Goal: Information Seeking & Learning: Find specific fact

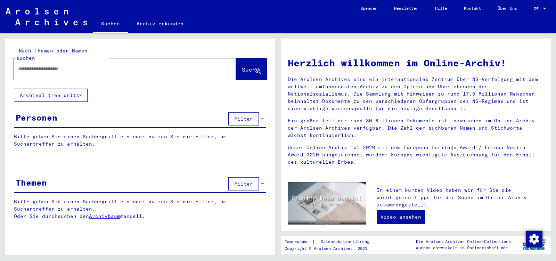
click at [38, 65] on input "text" at bounding box center [116, 68] width 197 height 7
paste input "**********"
click at [242, 66] on span "Suche" at bounding box center [250, 69] width 17 height 7
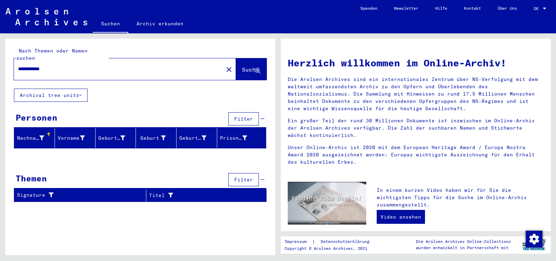
drag, startPoint x: 43, startPoint y: 62, endPoint x: 85, endPoint y: 63, distance: 42.1
click at [85, 65] on input "**********" at bounding box center [116, 68] width 197 height 7
type input "**********"
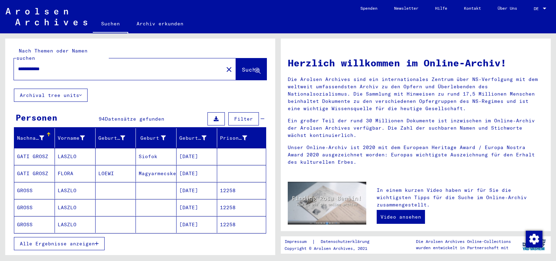
click at [94, 241] on button "Alle Ergebnisse anzeigen" at bounding box center [59, 243] width 91 height 13
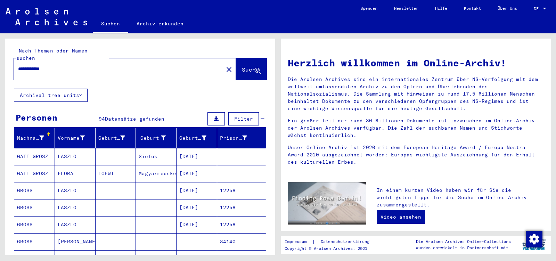
click at [227, 183] on mat-cell "12258" at bounding box center [241, 190] width 49 height 17
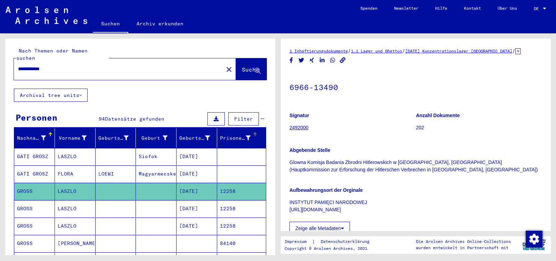
click at [232, 136] on div "Prisoner #" at bounding box center [239, 138] width 39 height 11
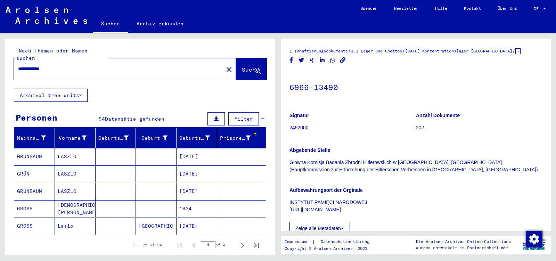
click at [232, 136] on div "Prisoner #" at bounding box center [239, 138] width 39 height 11
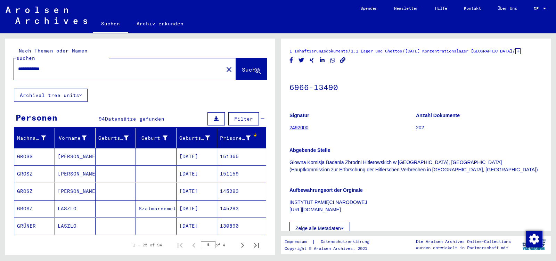
click at [229, 150] on mat-cell "151365" at bounding box center [241, 156] width 49 height 17
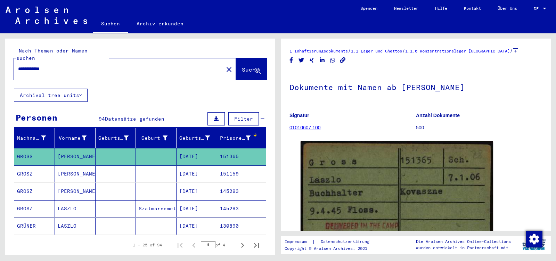
click at [223, 186] on mat-cell "145293" at bounding box center [241, 191] width 49 height 17
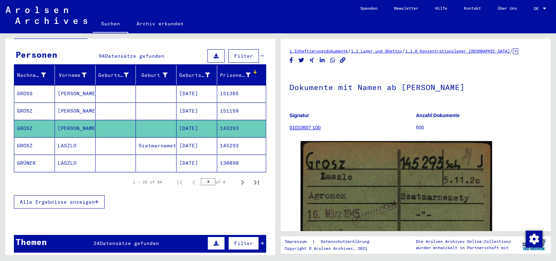
scroll to position [73, 0]
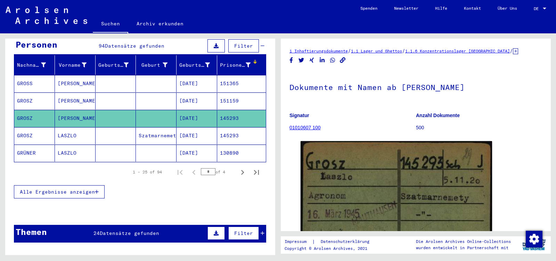
click at [50, 189] on span "Alle Ergebnisse anzeigen" at bounding box center [57, 192] width 75 height 6
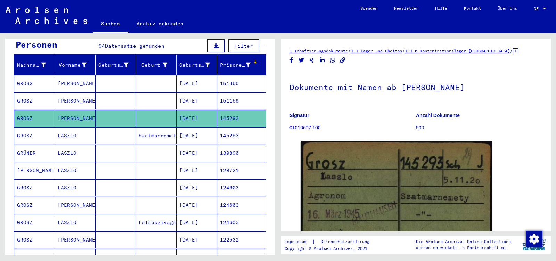
click at [222, 145] on mat-cell "130890" at bounding box center [241, 153] width 49 height 17
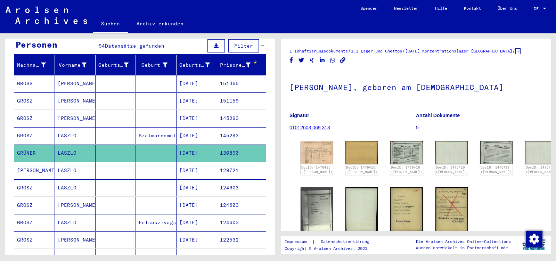
click at [227, 165] on mat-cell "129721" at bounding box center [241, 170] width 49 height 17
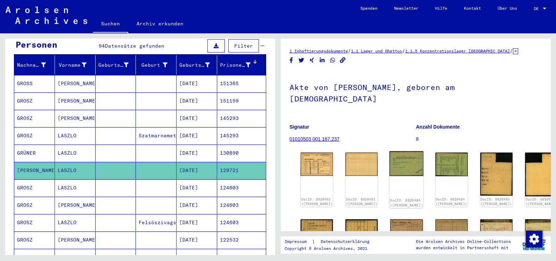
click at [398, 151] on img at bounding box center [407, 163] width 34 height 25
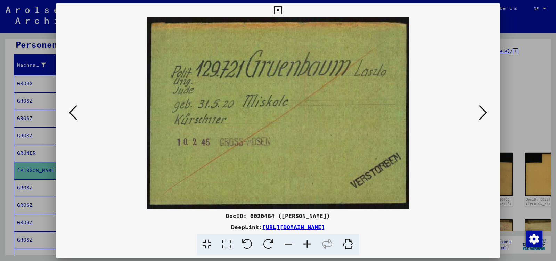
click at [484, 113] on icon at bounding box center [483, 112] width 8 height 17
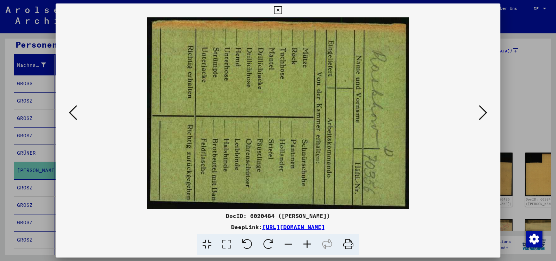
click at [477, 116] on img at bounding box center [278, 113] width 398 height 192
click at [482, 115] on icon at bounding box center [483, 112] width 8 height 17
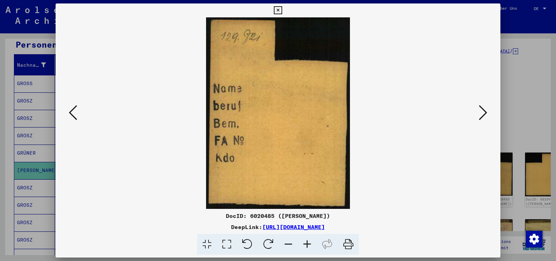
click at [482, 115] on icon at bounding box center [483, 112] width 8 height 17
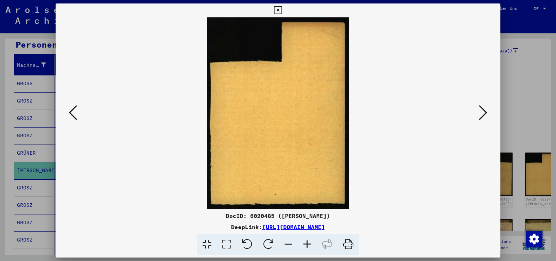
click at [482, 115] on icon at bounding box center [483, 112] width 8 height 17
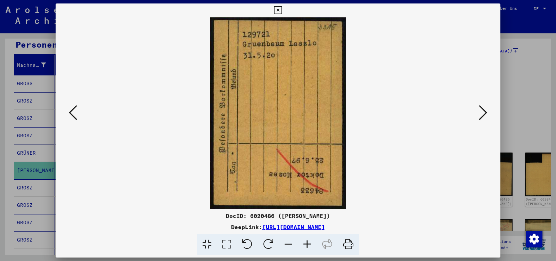
click at [482, 115] on icon at bounding box center [483, 112] width 8 height 17
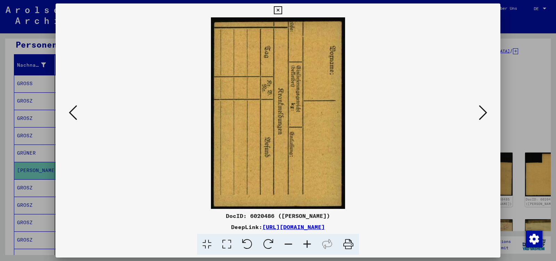
click at [482, 115] on icon at bounding box center [483, 112] width 8 height 17
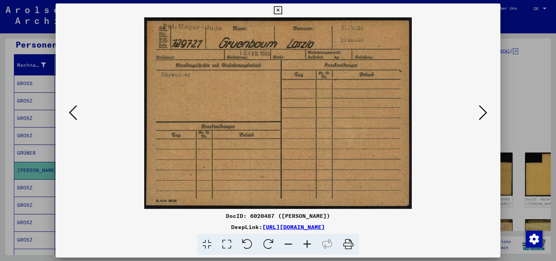
click at [482, 115] on icon at bounding box center [483, 112] width 8 height 17
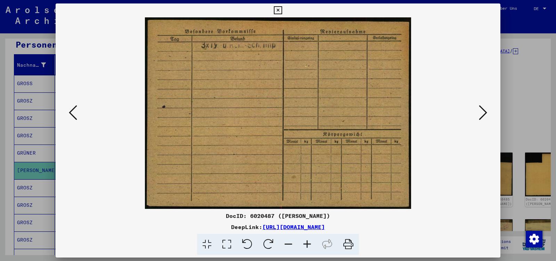
click at [482, 115] on icon at bounding box center [483, 112] width 8 height 17
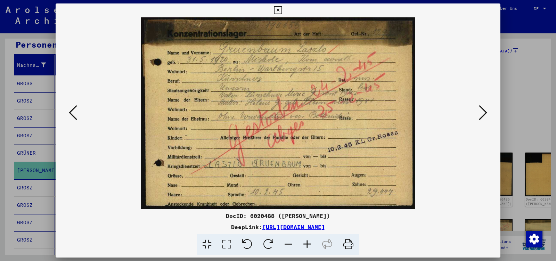
click at [482, 115] on icon at bounding box center [483, 112] width 8 height 17
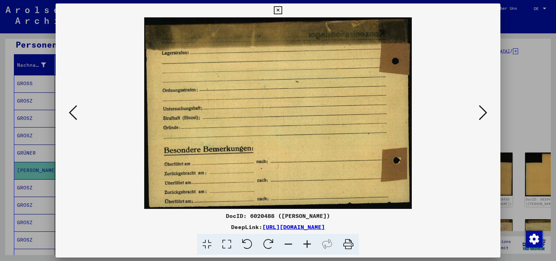
click at [482, 115] on icon at bounding box center [483, 112] width 8 height 17
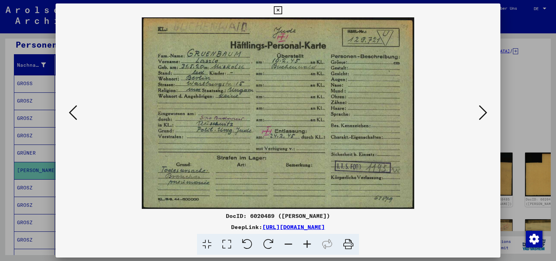
click at [482, 115] on icon at bounding box center [483, 112] width 8 height 17
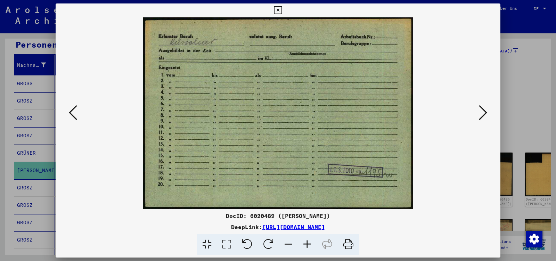
click at [482, 115] on icon at bounding box center [483, 112] width 8 height 17
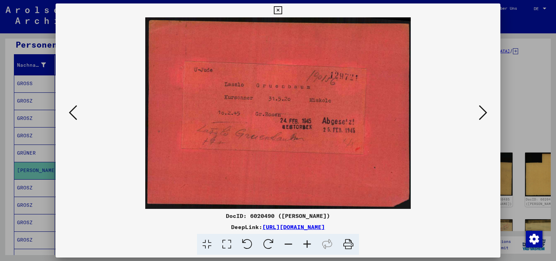
click at [482, 115] on icon at bounding box center [483, 112] width 8 height 17
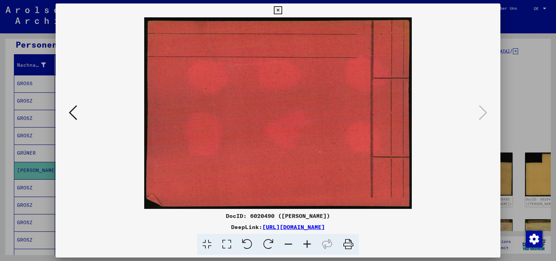
click at [282, 13] on icon at bounding box center [278, 10] width 8 height 8
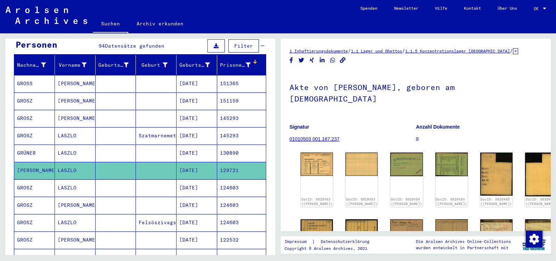
click at [223, 182] on mat-cell "124603" at bounding box center [241, 187] width 49 height 17
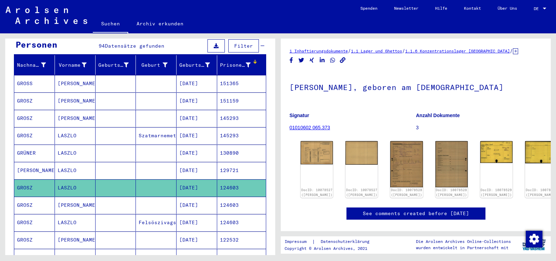
click at [226, 197] on mat-cell "124603" at bounding box center [241, 205] width 49 height 17
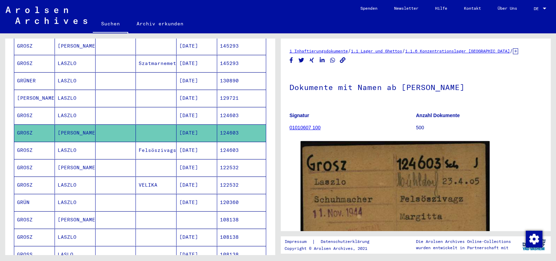
scroll to position [146, 0]
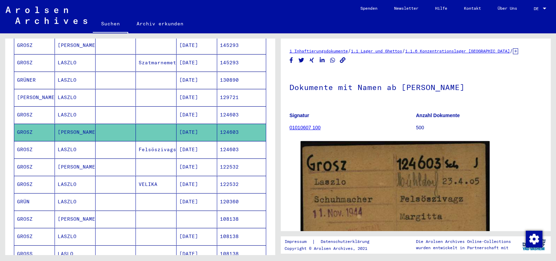
click at [234, 161] on mat-cell "122532" at bounding box center [241, 167] width 49 height 17
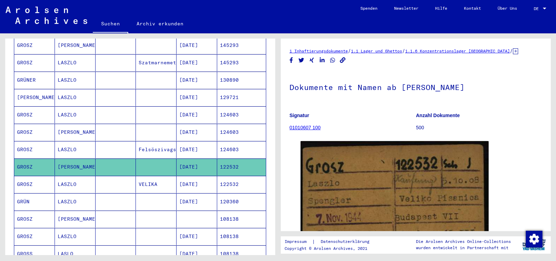
click at [232, 176] on mat-cell "122532" at bounding box center [241, 184] width 49 height 17
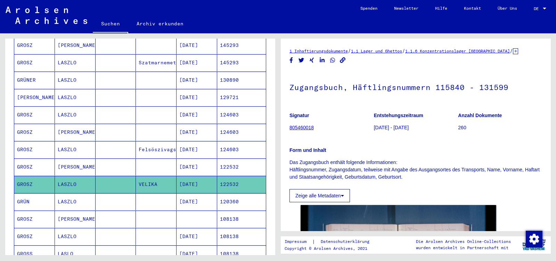
click at [232, 195] on mat-cell "120360" at bounding box center [241, 201] width 49 height 17
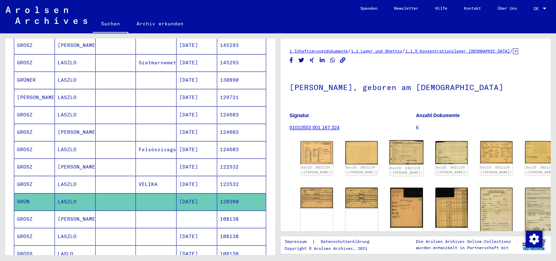
click at [398, 160] on img at bounding box center [407, 153] width 34 height 24
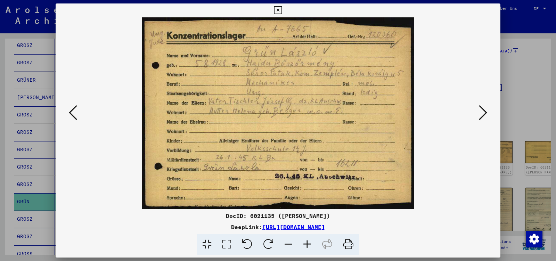
click at [482, 115] on icon at bounding box center [483, 112] width 8 height 17
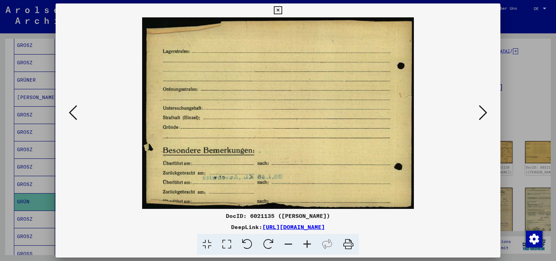
click at [482, 115] on icon at bounding box center [483, 112] width 8 height 17
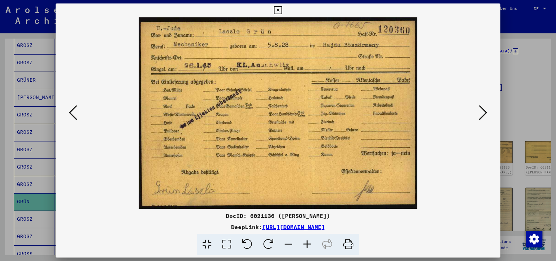
click at [482, 116] on icon at bounding box center [483, 112] width 8 height 17
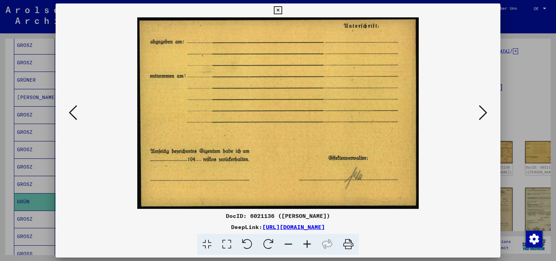
click at [482, 116] on icon at bounding box center [483, 112] width 8 height 17
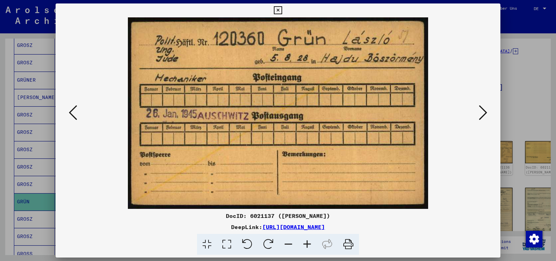
click at [482, 116] on icon at bounding box center [483, 112] width 8 height 17
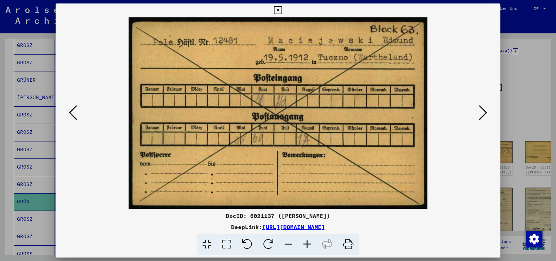
click at [482, 116] on icon at bounding box center [483, 112] width 8 height 17
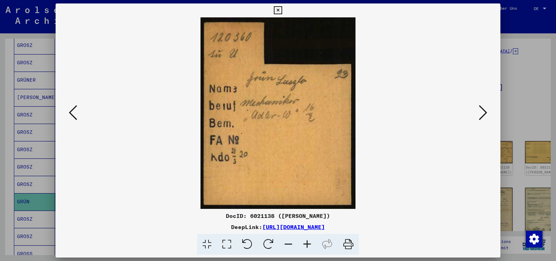
click at [482, 116] on icon at bounding box center [483, 112] width 8 height 17
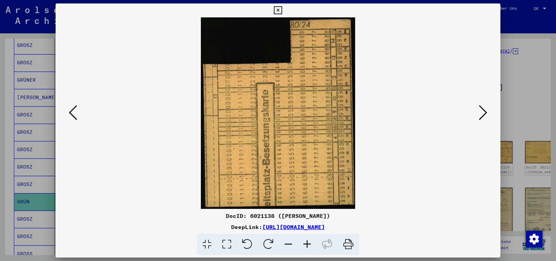
click at [482, 116] on icon at bounding box center [483, 112] width 8 height 17
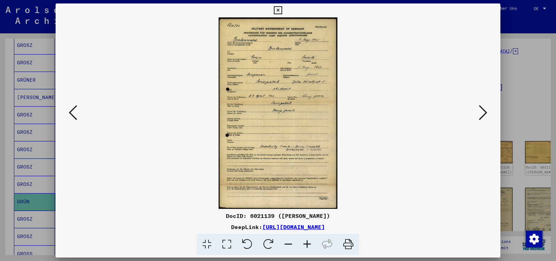
click at [482, 116] on icon at bounding box center [483, 112] width 8 height 17
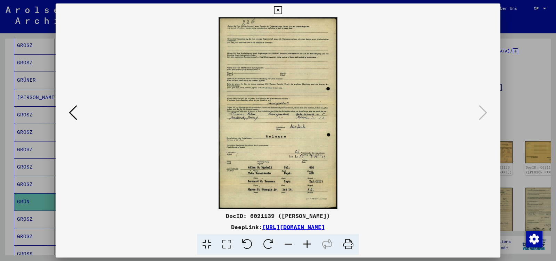
click at [282, 12] on icon at bounding box center [278, 10] width 8 height 8
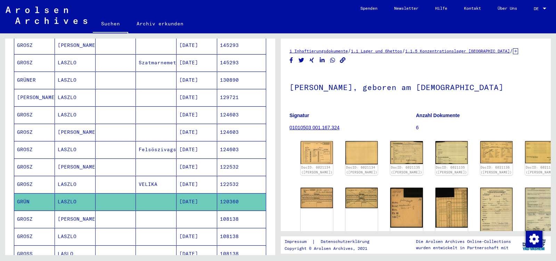
scroll to position [183, 0]
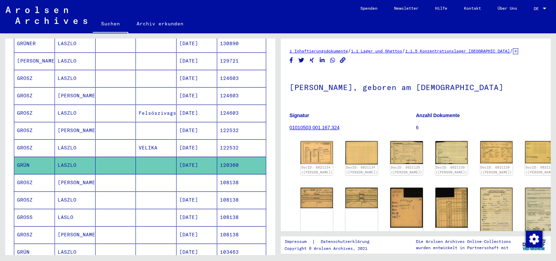
click at [227, 175] on mat-cell "108138" at bounding box center [241, 182] width 49 height 17
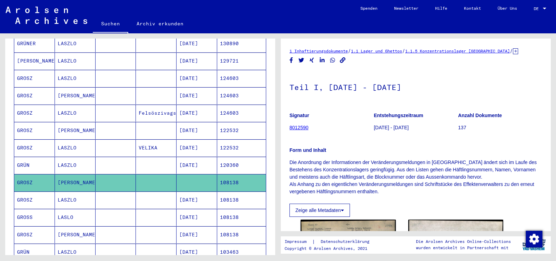
click at [225, 194] on mat-cell "108138" at bounding box center [241, 200] width 49 height 17
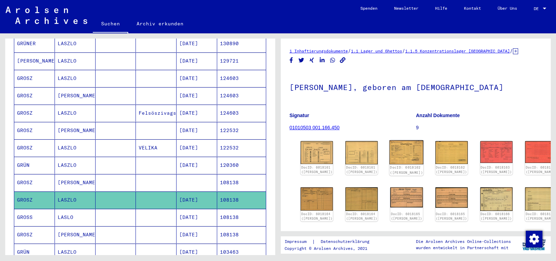
click at [390, 151] on img at bounding box center [407, 153] width 34 height 24
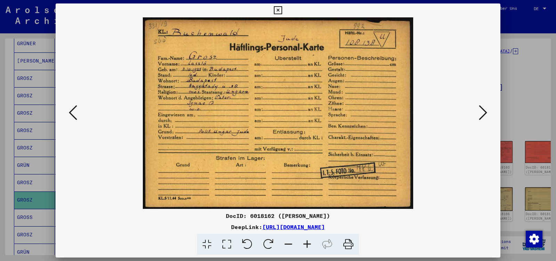
click at [484, 113] on icon at bounding box center [483, 112] width 8 height 17
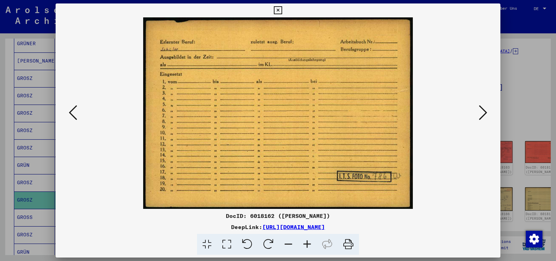
click at [484, 113] on icon at bounding box center [483, 112] width 8 height 17
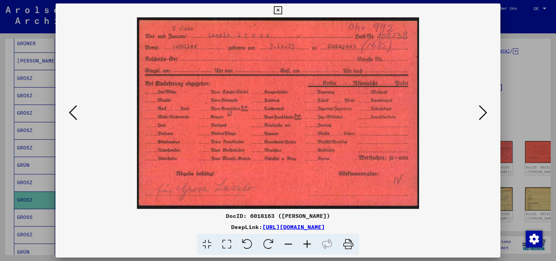
click at [484, 113] on icon at bounding box center [483, 112] width 8 height 17
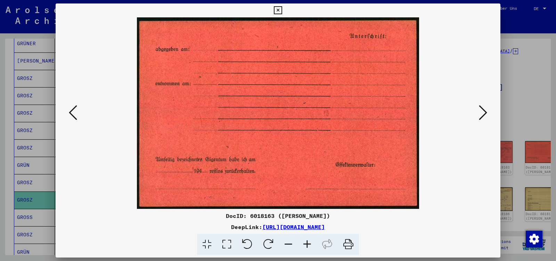
click at [484, 113] on icon at bounding box center [483, 112] width 8 height 17
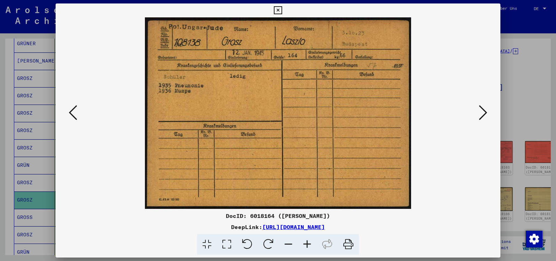
click at [484, 113] on icon at bounding box center [483, 112] width 8 height 17
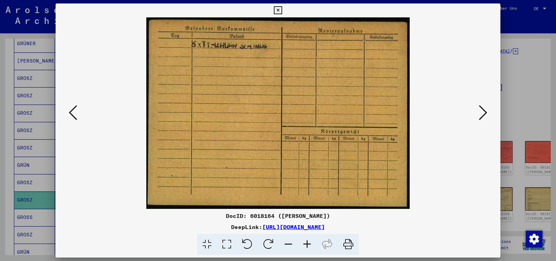
click at [484, 113] on icon at bounding box center [483, 112] width 8 height 17
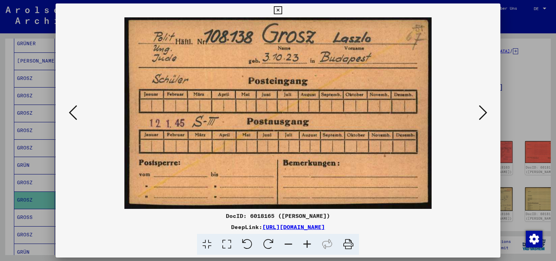
click at [484, 113] on icon at bounding box center [483, 112] width 8 height 17
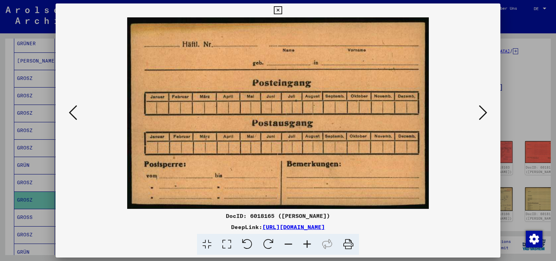
click at [72, 116] on icon at bounding box center [73, 112] width 8 height 17
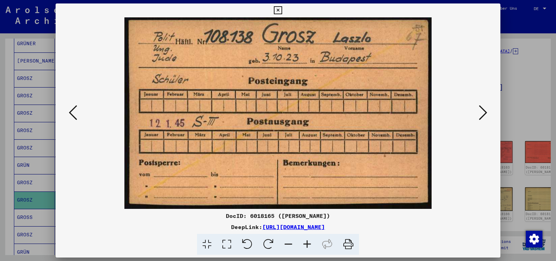
click at [282, 11] on icon at bounding box center [278, 10] width 8 height 8
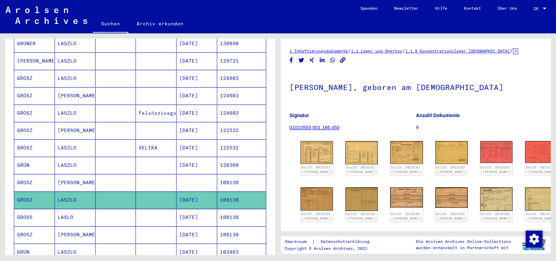
scroll to position [219, 0]
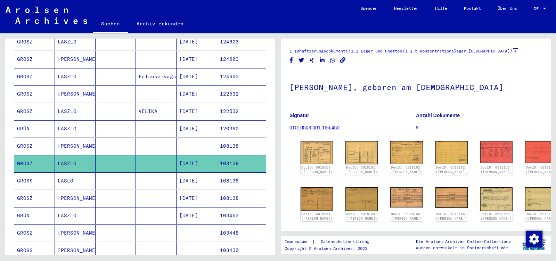
click at [236, 212] on mat-cell "103463" at bounding box center [241, 215] width 49 height 17
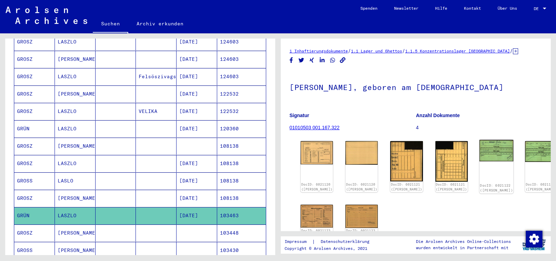
click at [480, 150] on img at bounding box center [497, 151] width 34 height 22
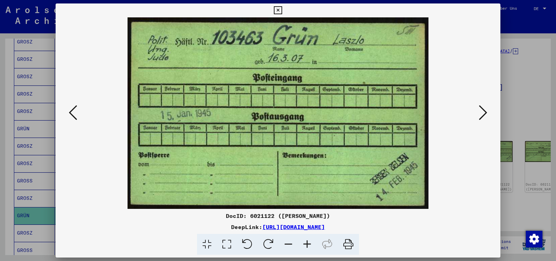
click at [282, 8] on icon at bounding box center [278, 10] width 8 height 8
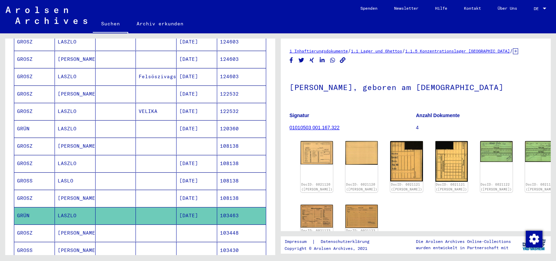
click at [198, 225] on mat-cell at bounding box center [197, 233] width 41 height 17
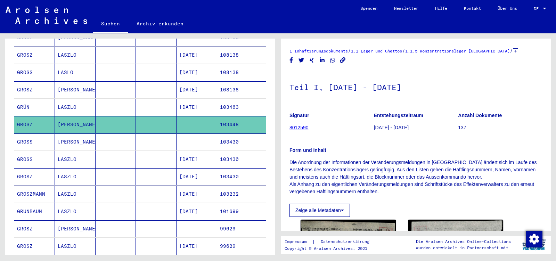
scroll to position [329, 0]
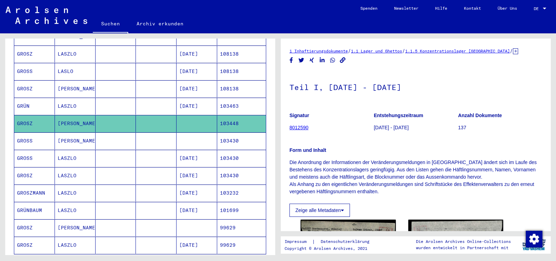
click at [238, 134] on mat-cell "103430" at bounding box center [241, 141] width 49 height 17
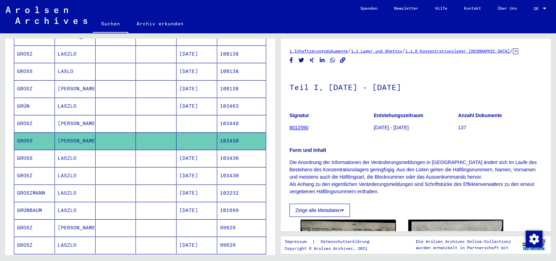
click at [233, 115] on mat-cell "103448" at bounding box center [241, 123] width 49 height 17
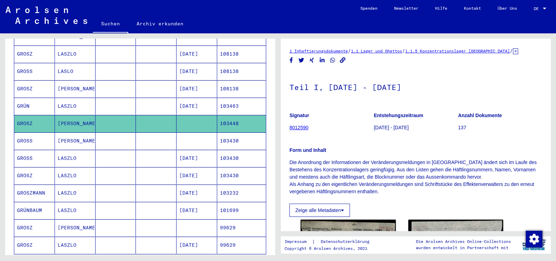
click at [233, 115] on mat-cell "103448" at bounding box center [241, 123] width 49 height 17
click at [238, 133] on mat-cell "103430" at bounding box center [241, 141] width 49 height 17
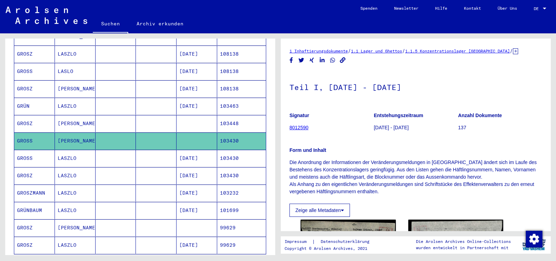
click at [236, 150] on mat-cell "103430" at bounding box center [241, 158] width 49 height 17
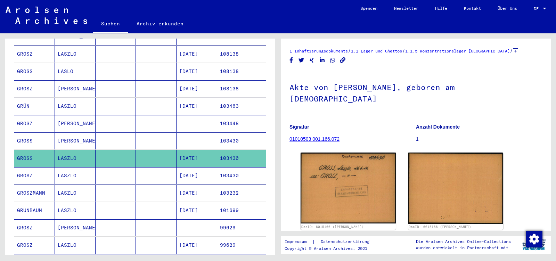
click at [234, 167] on mat-cell "103430" at bounding box center [241, 175] width 49 height 17
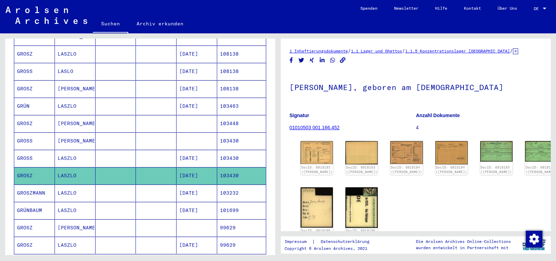
click at [222, 187] on mat-cell "103232" at bounding box center [241, 193] width 49 height 17
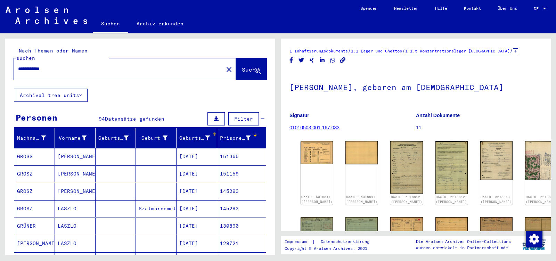
click at [193, 135] on div "Geburtsdatum" at bounding box center [194, 138] width 31 height 7
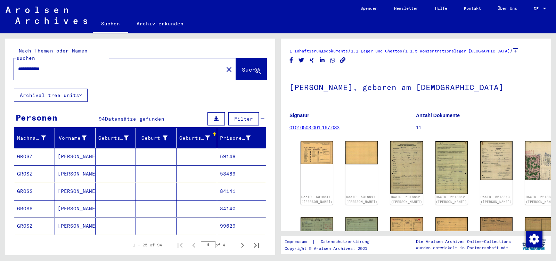
click at [193, 135] on div "Geburtsdatum" at bounding box center [194, 138] width 31 height 7
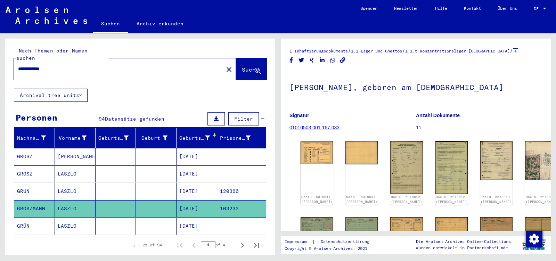
click at [80, 218] on mat-cell "LASZLO" at bounding box center [75, 226] width 41 height 17
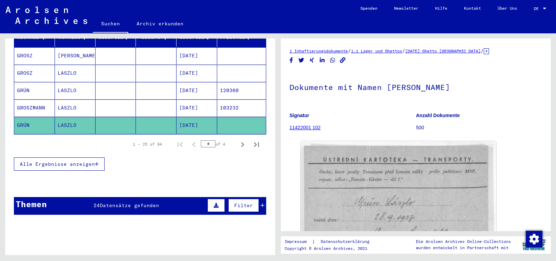
scroll to position [110, 0]
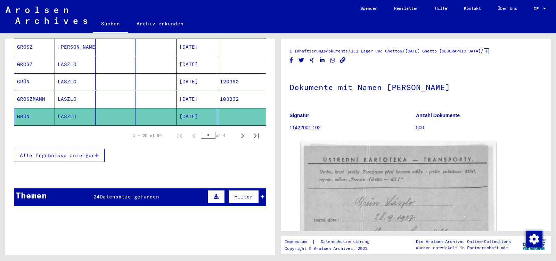
click at [74, 152] on span "Alle Ergebnisse anzeigen" at bounding box center [57, 155] width 75 height 6
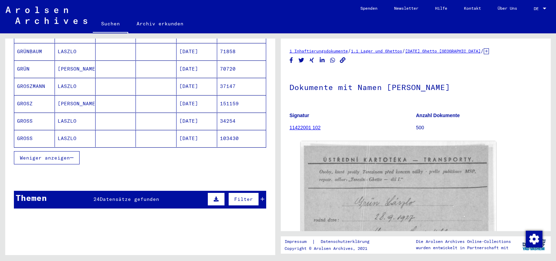
click at [87, 131] on mat-cell "LASZLO" at bounding box center [75, 138] width 41 height 17
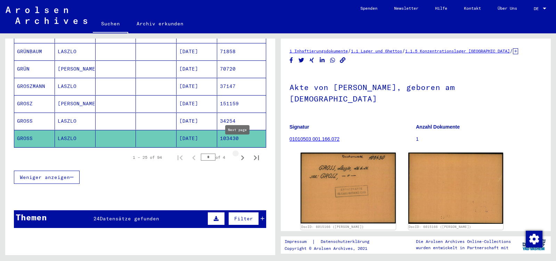
click at [241, 155] on icon "Next page" at bounding box center [242, 157] width 3 height 5
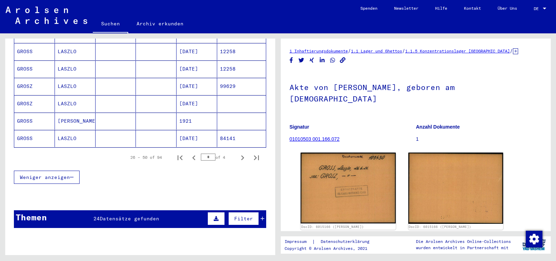
click at [241, 155] on icon "Next page" at bounding box center [242, 157] width 3 height 5
type input "*"
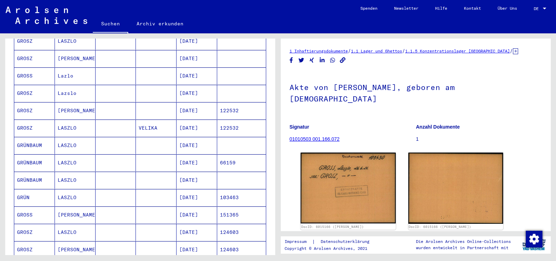
scroll to position [253, 0]
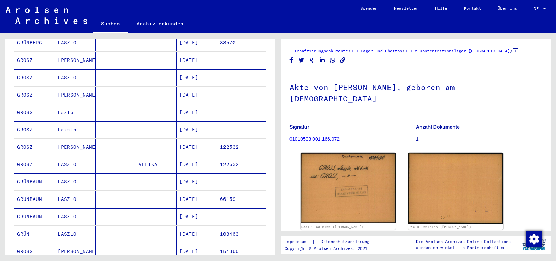
click at [206, 88] on mat-cell "[DATE]" at bounding box center [197, 95] width 41 height 17
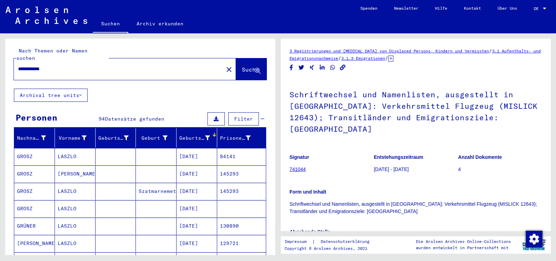
click at [225, 65] on mat-icon "close" at bounding box center [229, 69] width 8 height 8
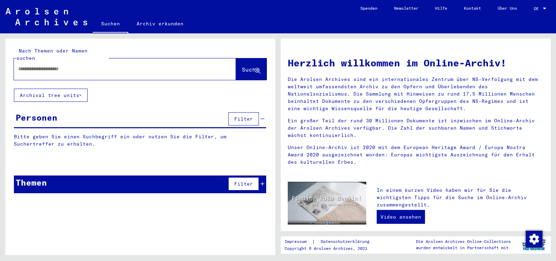
click at [73, 65] on input "text" at bounding box center [116, 68] width 197 height 7
type input "**********"
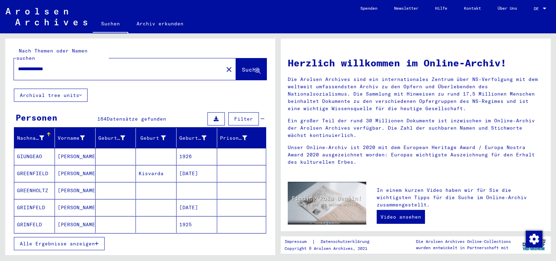
click at [223, 135] on div "Prisoner #" at bounding box center [233, 138] width 27 height 7
click at [224, 135] on div "Prisoner #" at bounding box center [233, 138] width 27 height 7
click at [226, 149] on mat-cell "177363" at bounding box center [241, 156] width 49 height 17
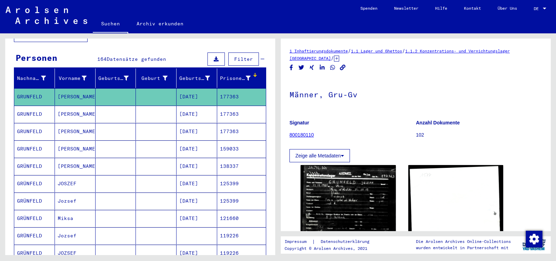
scroll to position [73, 0]
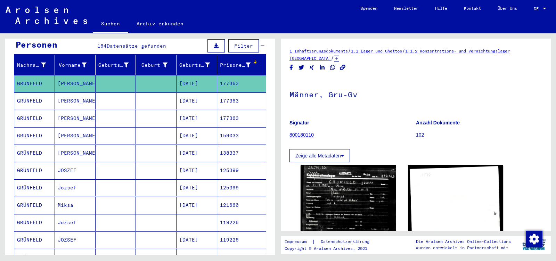
click at [236, 128] on mat-cell "159033" at bounding box center [241, 135] width 49 height 17
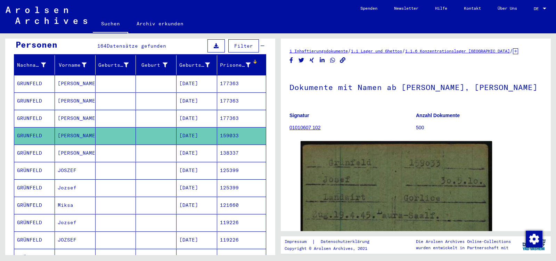
click at [232, 148] on mat-cell "138337" at bounding box center [241, 153] width 49 height 17
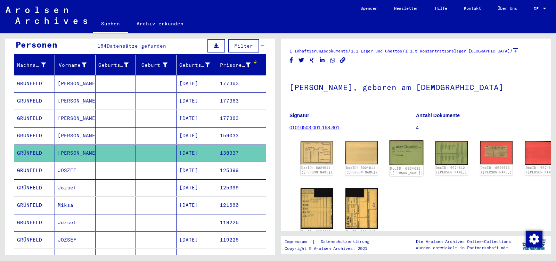
click at [390, 150] on img at bounding box center [407, 153] width 34 height 25
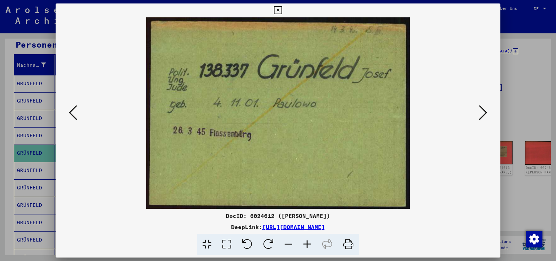
click at [484, 115] on icon at bounding box center [483, 112] width 8 height 17
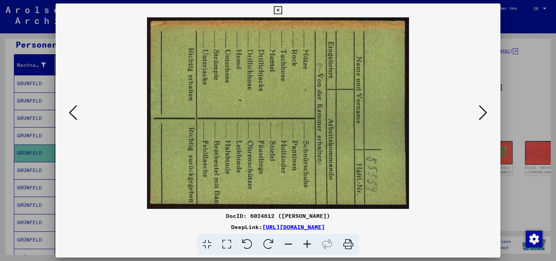
click at [484, 115] on icon at bounding box center [483, 112] width 8 height 17
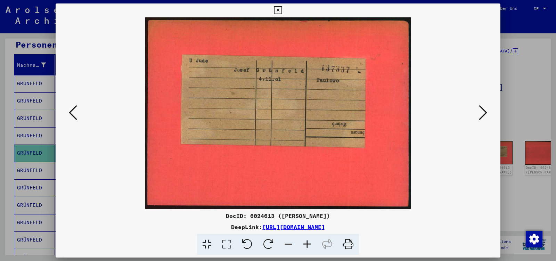
click at [484, 115] on icon at bounding box center [483, 112] width 8 height 17
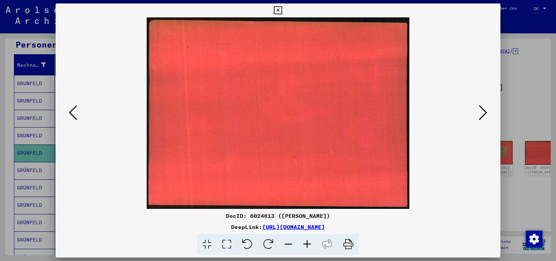
click at [484, 115] on icon at bounding box center [483, 112] width 8 height 17
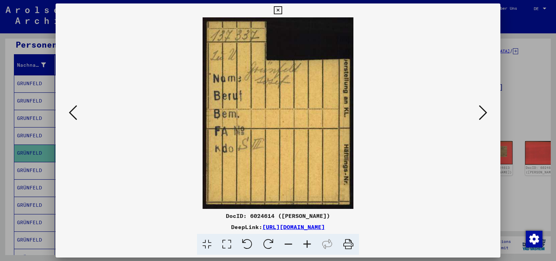
click at [484, 115] on icon at bounding box center [483, 112] width 8 height 17
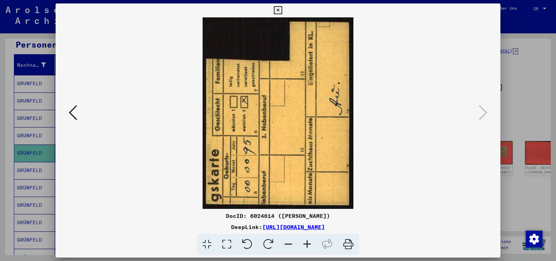
click at [282, 14] on icon at bounding box center [278, 10] width 8 height 8
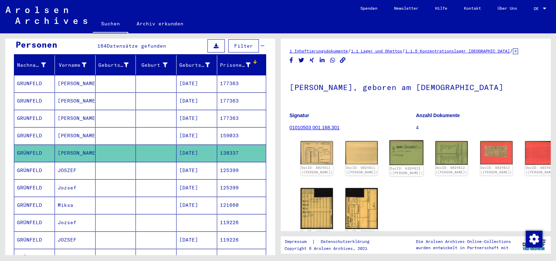
click at [390, 156] on img at bounding box center [407, 153] width 34 height 25
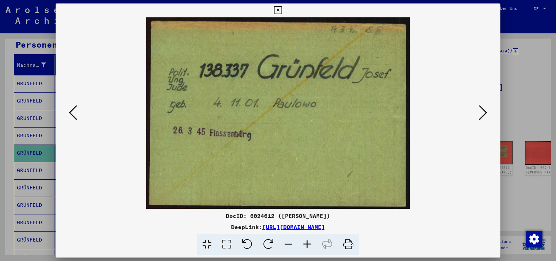
click at [485, 110] on icon at bounding box center [483, 112] width 8 height 17
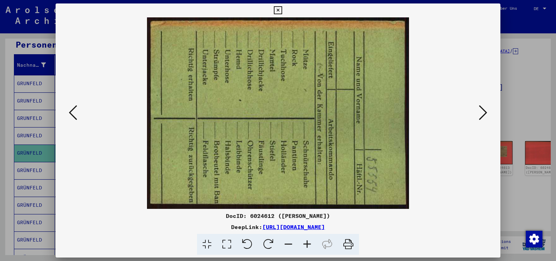
click at [72, 114] on icon at bounding box center [73, 112] width 8 height 17
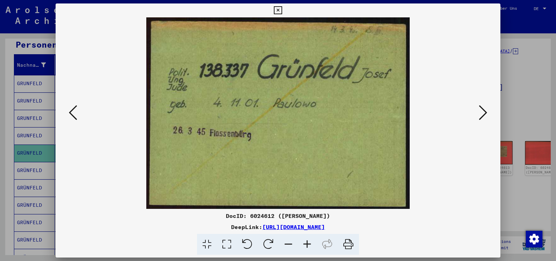
click at [72, 114] on icon at bounding box center [73, 112] width 8 height 17
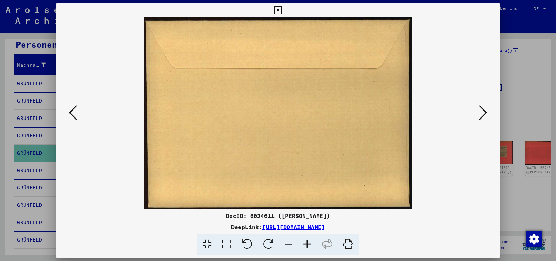
click at [72, 114] on icon at bounding box center [73, 112] width 8 height 17
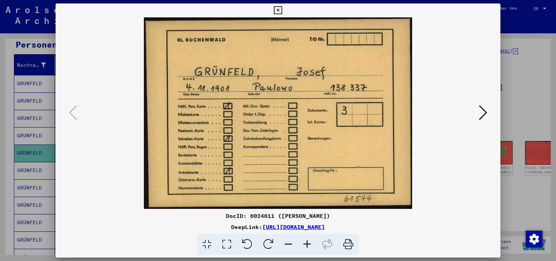
click at [484, 114] on icon at bounding box center [483, 112] width 8 height 17
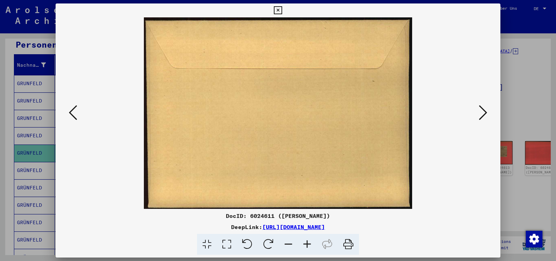
click at [484, 114] on icon at bounding box center [483, 112] width 8 height 17
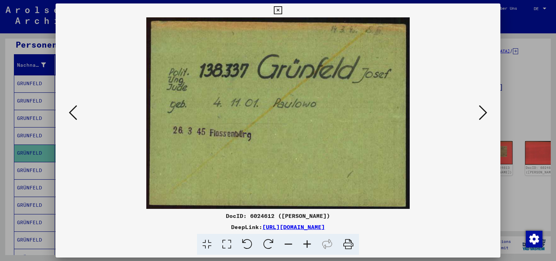
click at [484, 114] on icon at bounding box center [483, 112] width 8 height 17
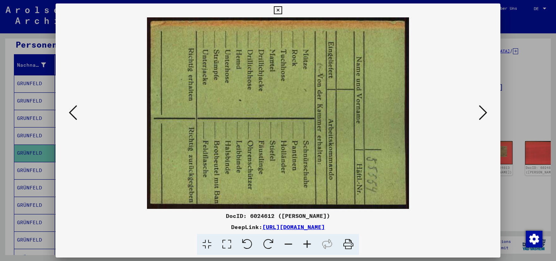
click at [484, 114] on icon at bounding box center [483, 112] width 8 height 17
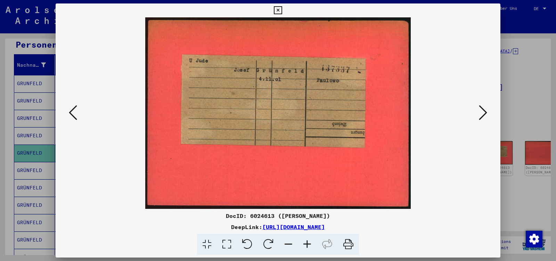
click at [484, 114] on icon at bounding box center [483, 112] width 8 height 17
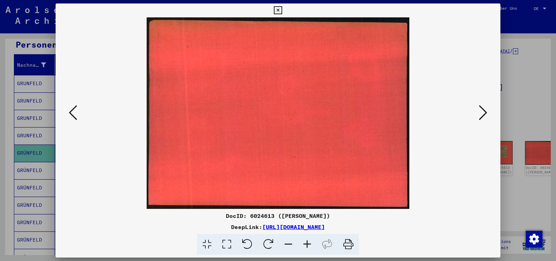
click at [484, 114] on icon at bounding box center [483, 112] width 8 height 17
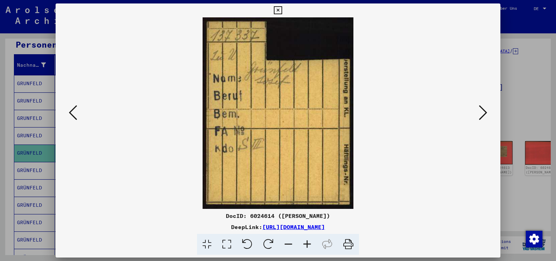
click at [69, 114] on icon at bounding box center [73, 112] width 8 height 17
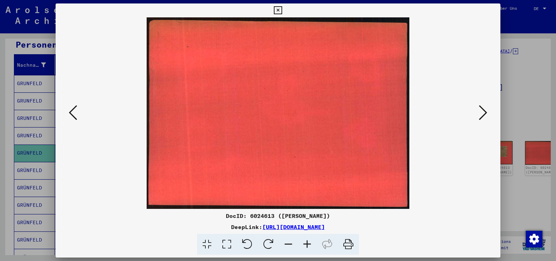
click at [69, 114] on icon at bounding box center [73, 112] width 8 height 17
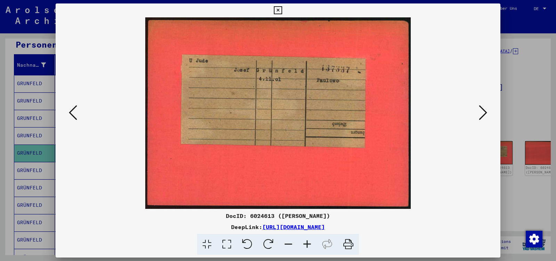
click at [487, 113] on icon at bounding box center [483, 112] width 8 height 17
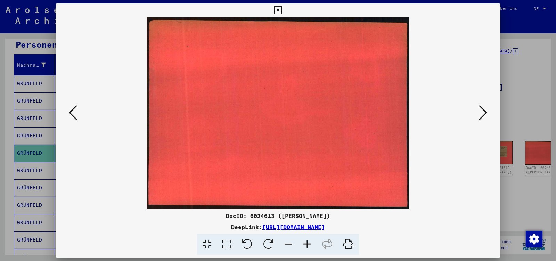
click at [487, 113] on icon at bounding box center [483, 112] width 8 height 17
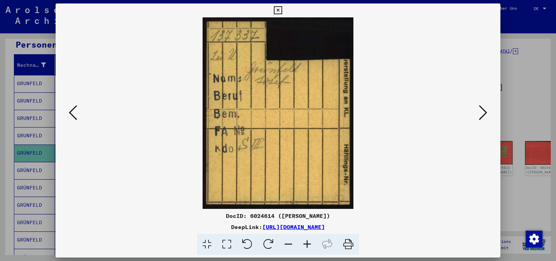
click at [487, 113] on icon at bounding box center [483, 112] width 8 height 17
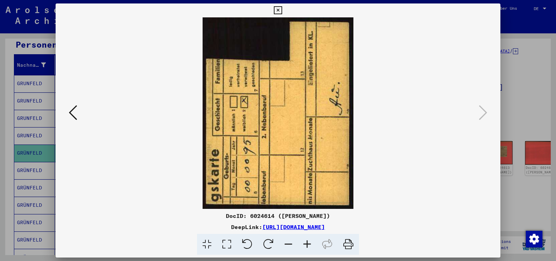
click at [282, 9] on icon at bounding box center [278, 10] width 8 height 8
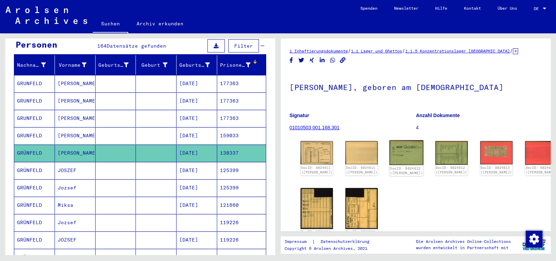
click at [390, 151] on img at bounding box center [407, 153] width 34 height 25
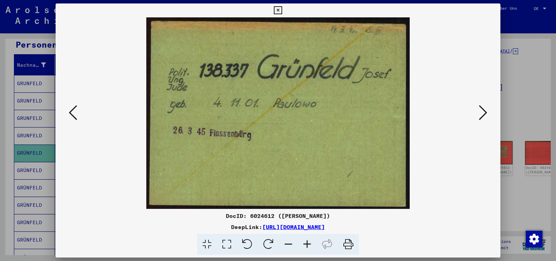
click at [484, 112] on icon at bounding box center [483, 112] width 8 height 17
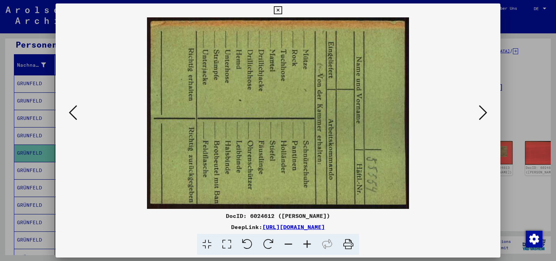
click at [484, 113] on icon at bounding box center [483, 112] width 8 height 17
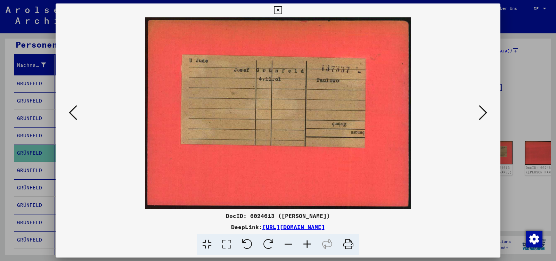
click at [484, 113] on icon at bounding box center [483, 112] width 8 height 17
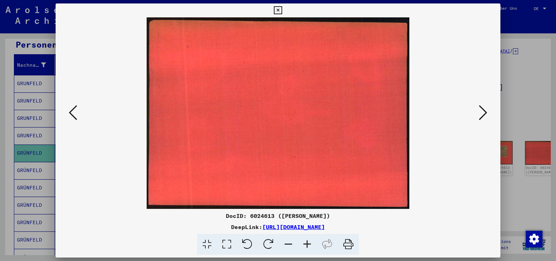
click at [484, 113] on icon at bounding box center [483, 112] width 8 height 17
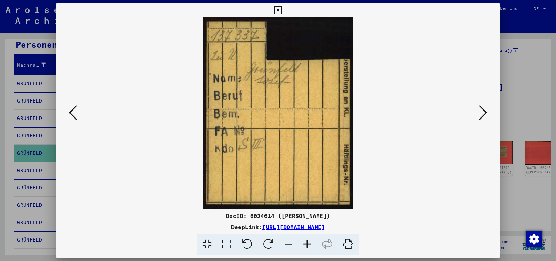
click at [484, 113] on icon at bounding box center [483, 112] width 8 height 17
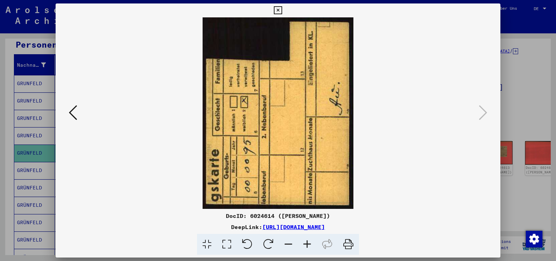
click at [282, 10] on icon at bounding box center [278, 10] width 8 height 8
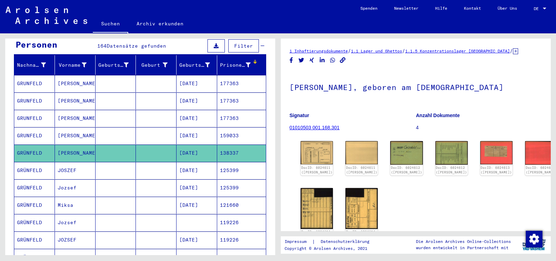
click at [235, 162] on mat-cell "125399" at bounding box center [241, 170] width 49 height 17
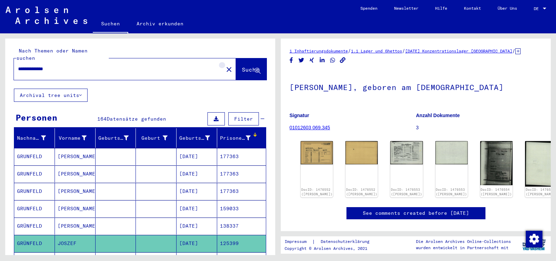
click at [225, 65] on mat-icon "close" at bounding box center [229, 69] width 8 height 8
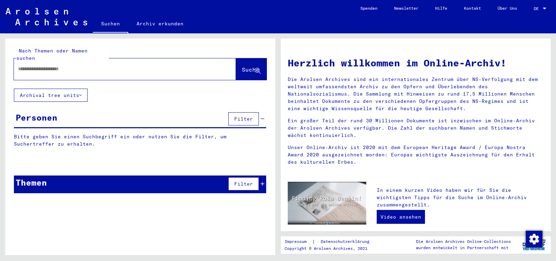
click at [50, 65] on input "text" at bounding box center [116, 68] width 197 height 7
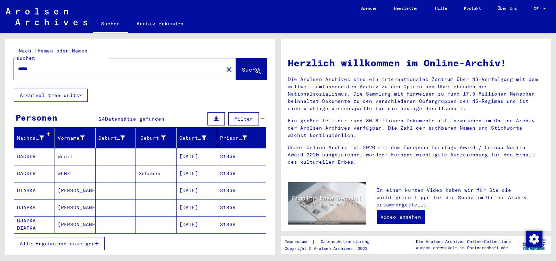
click at [60, 241] on span "Alle Ergebnisse anzeigen" at bounding box center [57, 244] width 75 height 6
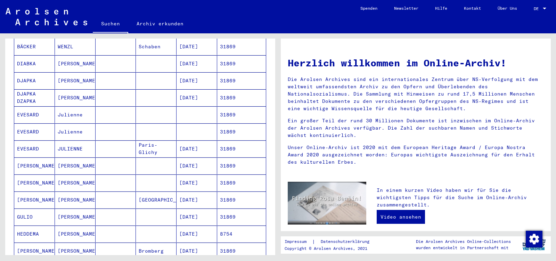
scroll to position [146, 0]
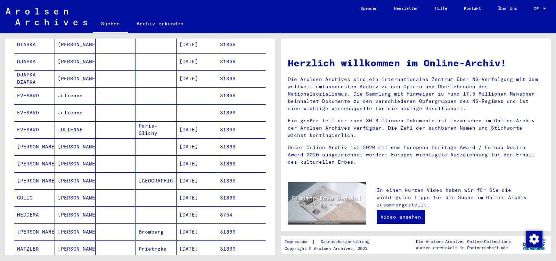
click at [77, 192] on mat-cell "[PERSON_NAME]" at bounding box center [75, 198] width 41 height 17
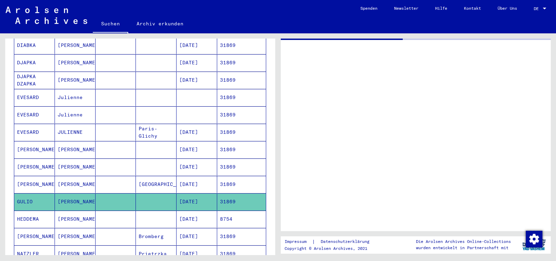
scroll to position [147, 0]
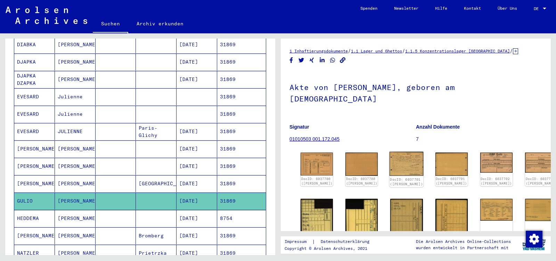
click at [390, 152] on img at bounding box center [407, 164] width 34 height 24
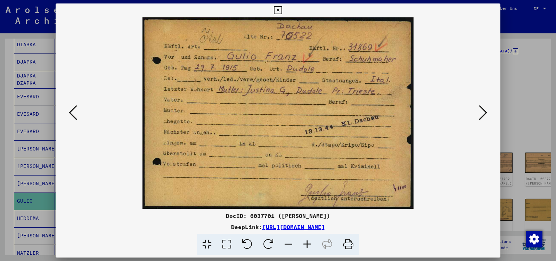
click at [484, 112] on icon at bounding box center [483, 112] width 8 height 17
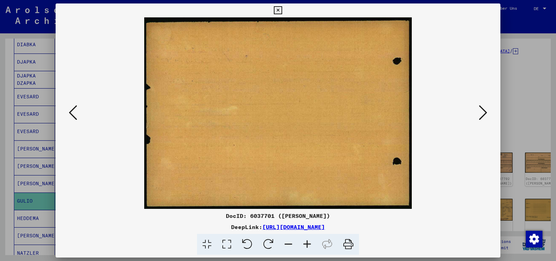
click at [484, 112] on icon at bounding box center [483, 112] width 8 height 17
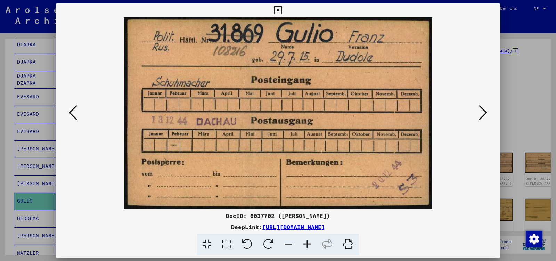
click at [484, 112] on icon at bounding box center [483, 112] width 8 height 17
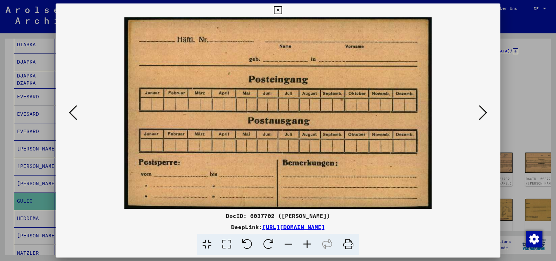
click at [484, 112] on icon at bounding box center [483, 112] width 8 height 17
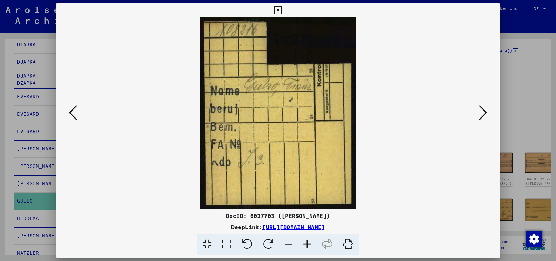
click at [484, 112] on icon at bounding box center [483, 112] width 8 height 17
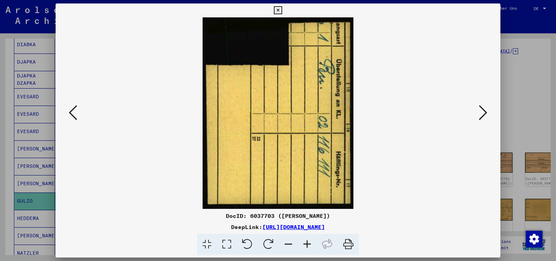
click at [484, 112] on icon at bounding box center [483, 112] width 8 height 17
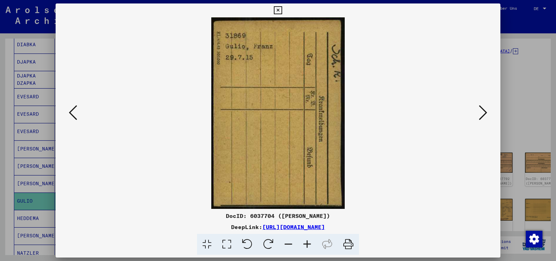
click at [484, 112] on icon at bounding box center [483, 112] width 8 height 17
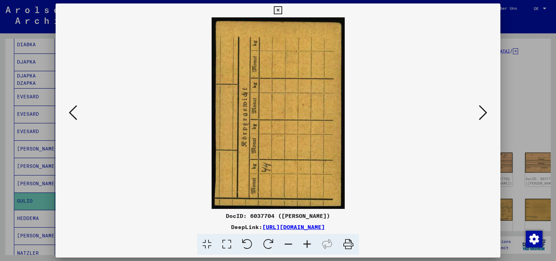
click at [484, 112] on icon at bounding box center [483, 112] width 8 height 17
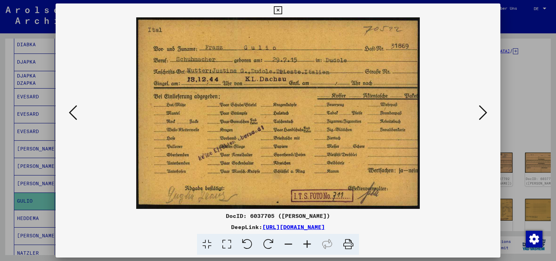
click at [484, 112] on icon at bounding box center [483, 112] width 8 height 17
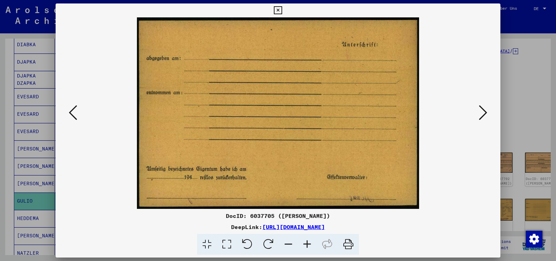
click at [484, 112] on icon at bounding box center [483, 112] width 8 height 17
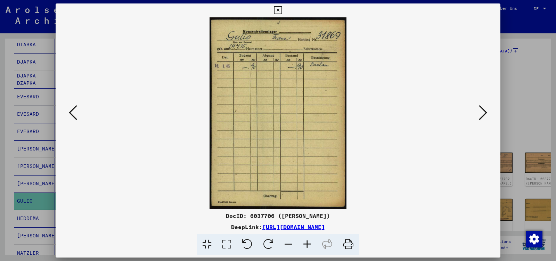
click at [484, 112] on icon at bounding box center [483, 112] width 8 height 17
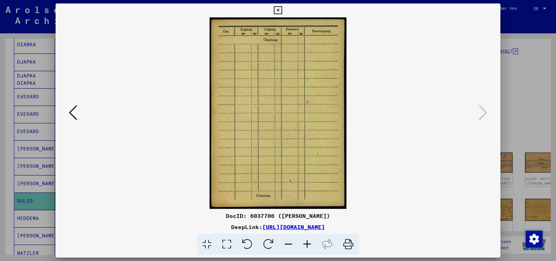
click at [282, 13] on icon at bounding box center [278, 10] width 8 height 8
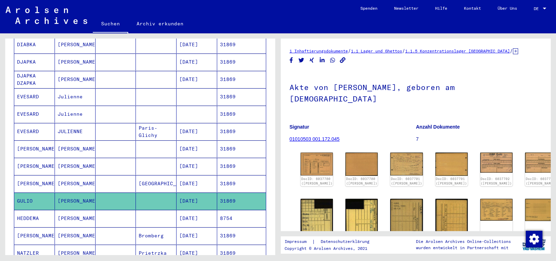
scroll to position [0, 0]
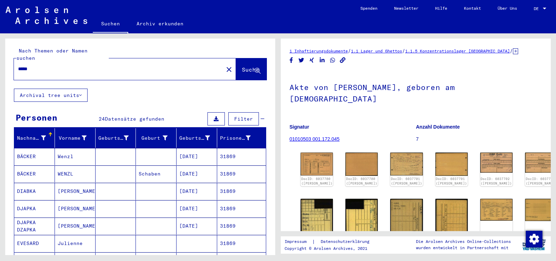
click at [39, 65] on input "*****" at bounding box center [118, 68] width 201 height 7
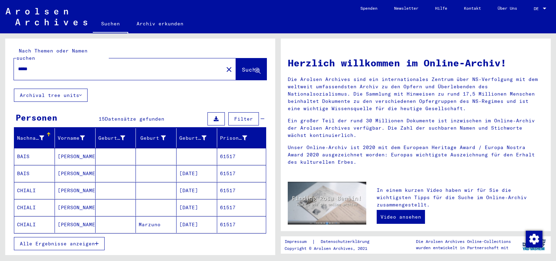
click at [92, 241] on span "Alle Ergebnisse anzeigen" at bounding box center [57, 244] width 75 height 6
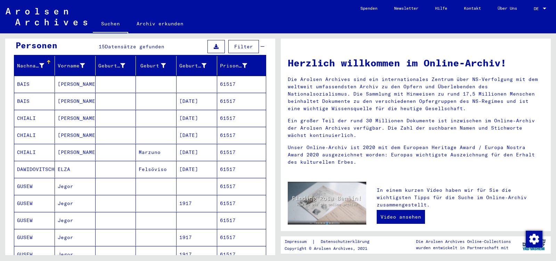
scroll to position [73, 0]
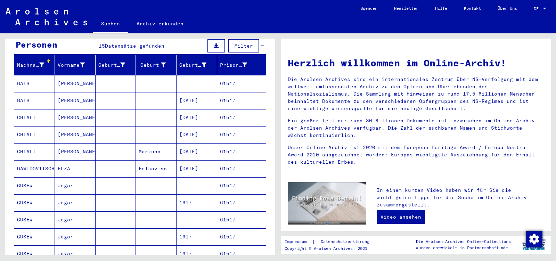
click at [83, 180] on mat-cell "Jegor" at bounding box center [75, 185] width 41 height 17
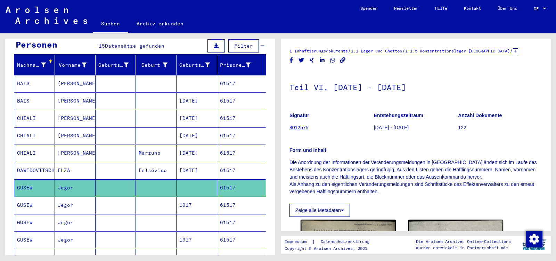
click at [83, 197] on mat-cell "Jegor" at bounding box center [75, 205] width 41 height 17
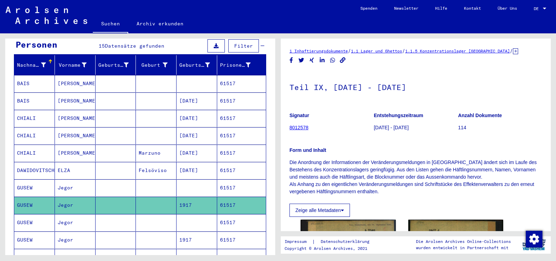
click at [79, 214] on mat-cell "Jegor" at bounding box center [75, 222] width 41 height 17
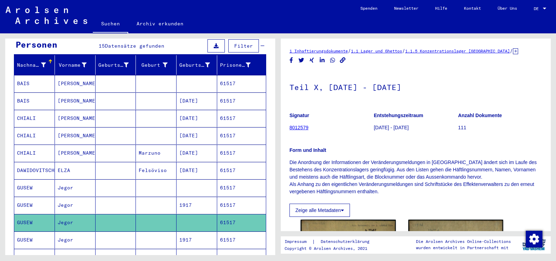
click at [79, 234] on mat-cell "Jegor" at bounding box center [75, 240] width 41 height 17
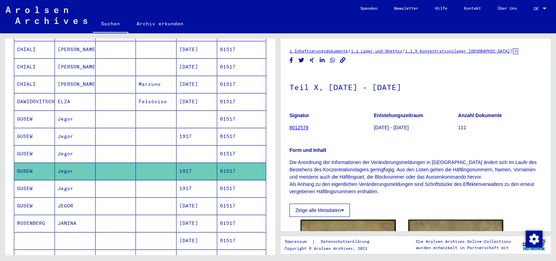
scroll to position [146, 0]
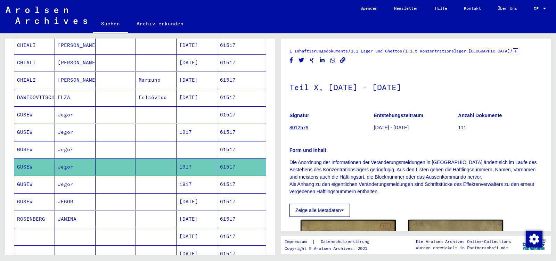
click at [83, 198] on mat-cell "JEGOR" at bounding box center [75, 201] width 41 height 17
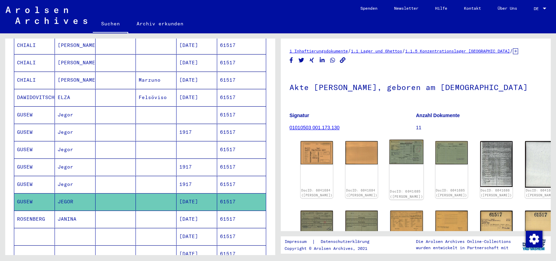
click at [393, 157] on img at bounding box center [407, 152] width 34 height 24
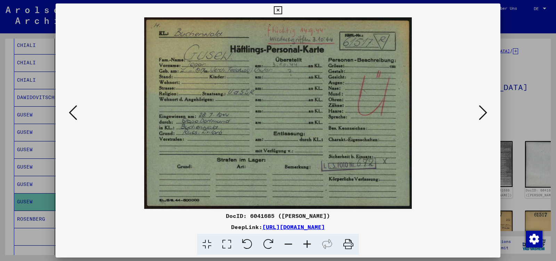
click at [484, 113] on icon at bounding box center [483, 112] width 8 height 17
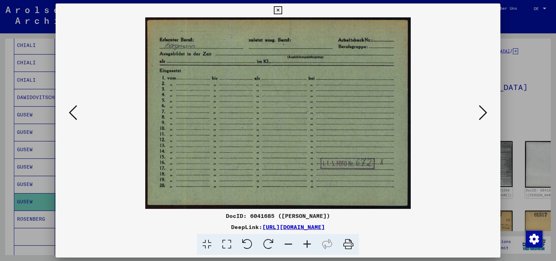
click at [484, 113] on icon at bounding box center [483, 112] width 8 height 17
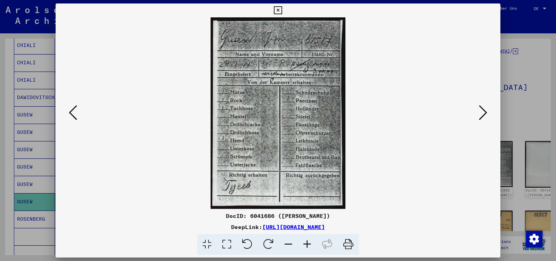
click at [484, 113] on icon at bounding box center [483, 112] width 8 height 17
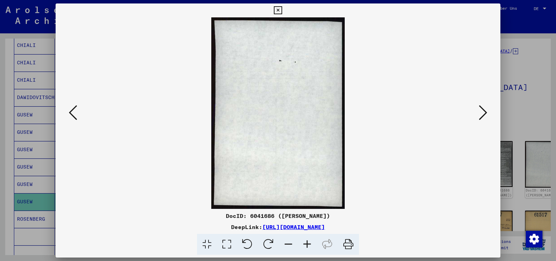
click at [484, 113] on icon at bounding box center [483, 112] width 8 height 17
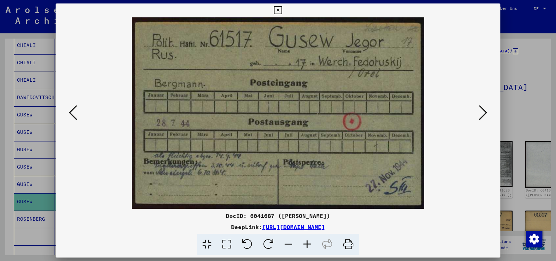
click at [484, 113] on icon at bounding box center [483, 112] width 8 height 17
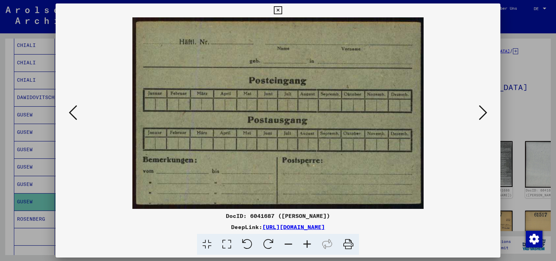
click at [484, 113] on icon at bounding box center [483, 112] width 8 height 17
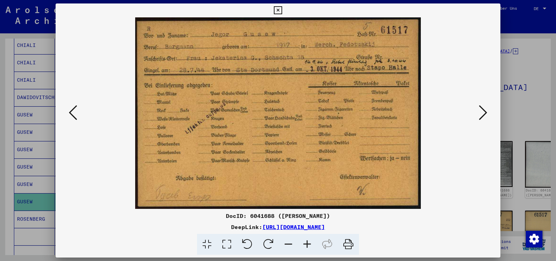
click at [484, 113] on icon at bounding box center [483, 112] width 8 height 17
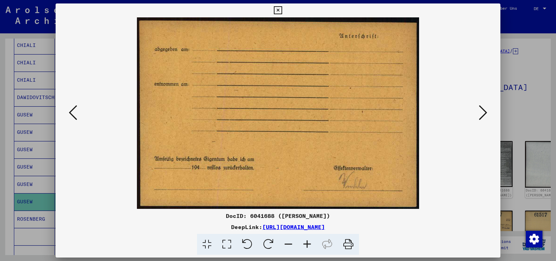
click at [484, 113] on icon at bounding box center [483, 112] width 8 height 17
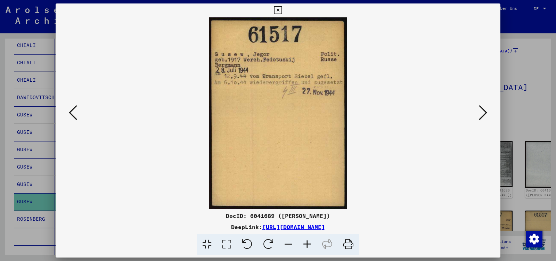
click at [480, 113] on icon at bounding box center [483, 112] width 8 height 17
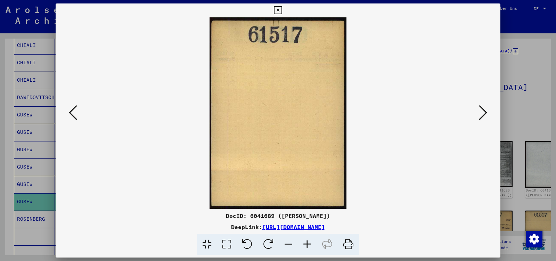
click at [480, 113] on icon at bounding box center [483, 112] width 8 height 17
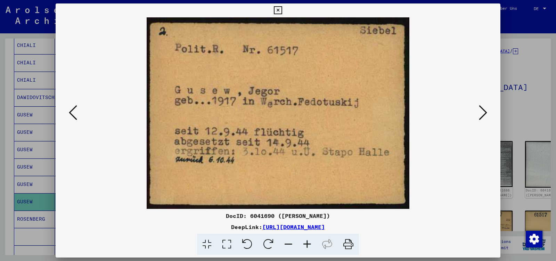
click at [482, 114] on icon at bounding box center [483, 112] width 8 height 17
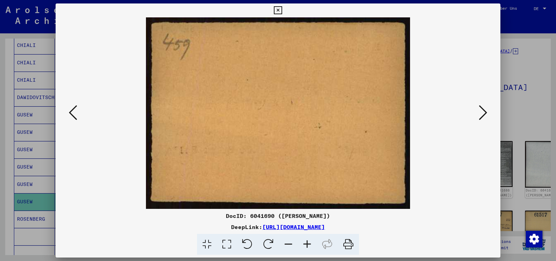
click at [482, 114] on icon at bounding box center [483, 112] width 8 height 17
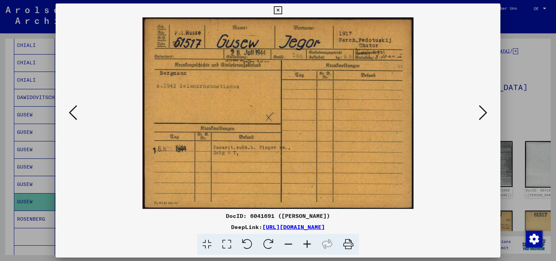
click at [482, 114] on icon at bounding box center [483, 112] width 8 height 17
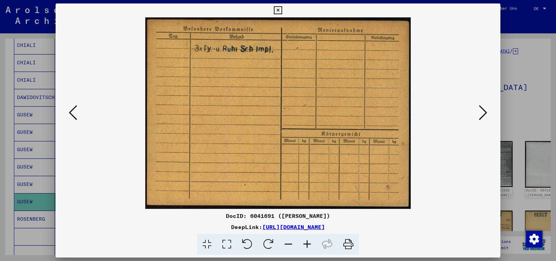
click at [482, 114] on icon at bounding box center [483, 112] width 8 height 17
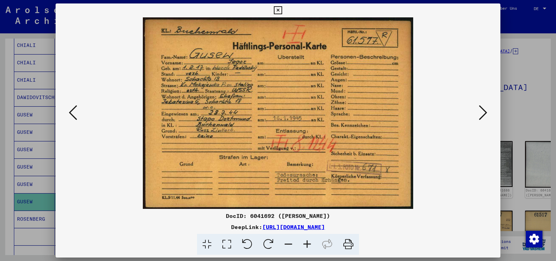
click at [484, 113] on icon at bounding box center [483, 112] width 8 height 17
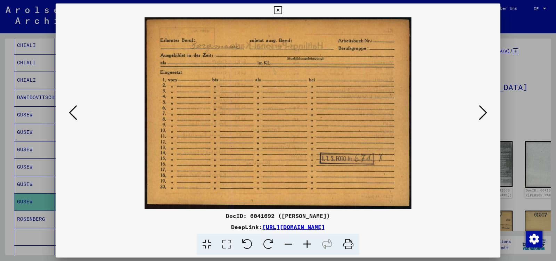
click at [484, 113] on icon at bounding box center [483, 112] width 8 height 17
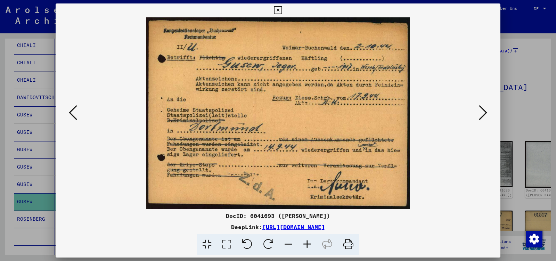
click at [484, 113] on icon at bounding box center [483, 112] width 8 height 17
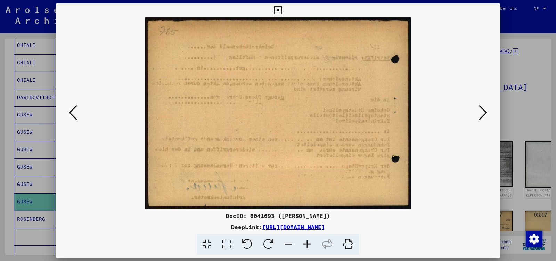
click at [70, 114] on icon at bounding box center [73, 112] width 8 height 17
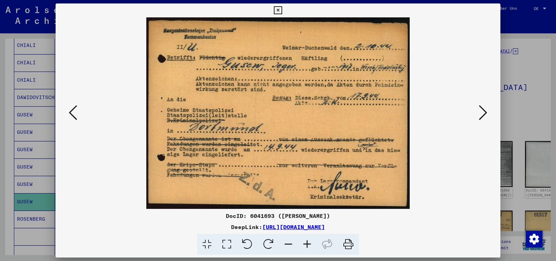
click at [484, 114] on icon at bounding box center [483, 112] width 8 height 17
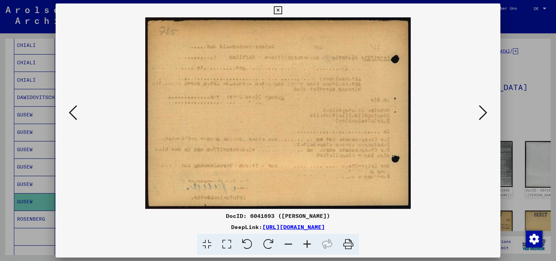
click at [484, 114] on icon at bounding box center [483, 112] width 8 height 17
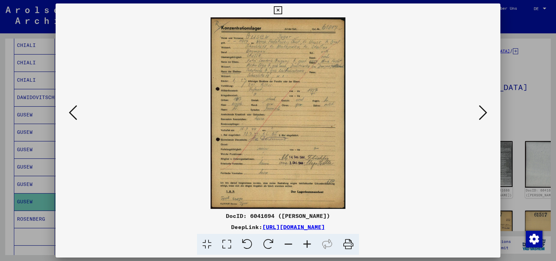
click at [484, 114] on icon at bounding box center [483, 112] width 8 height 17
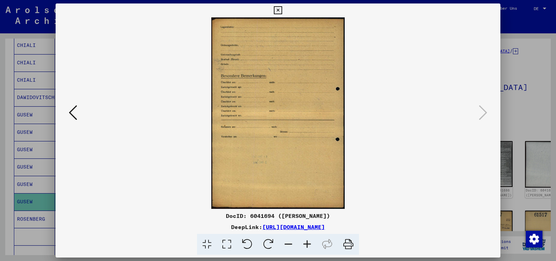
click at [282, 13] on icon at bounding box center [278, 10] width 8 height 8
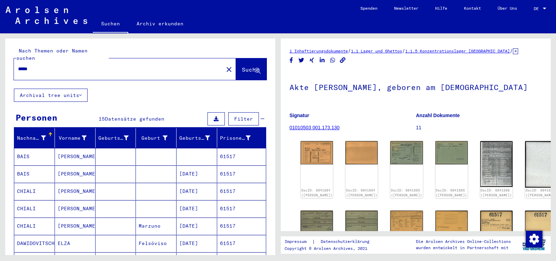
click at [41, 65] on input "*****" at bounding box center [118, 68] width 201 height 7
type input "**********"
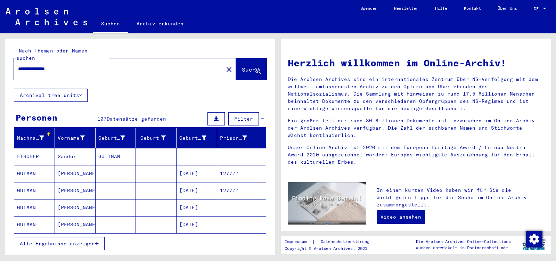
click at [76, 241] on span "Alle Ergebnisse anzeigen" at bounding box center [57, 244] width 75 height 6
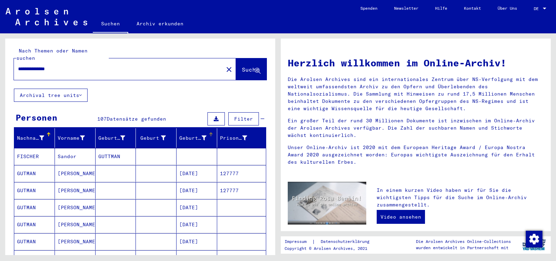
click at [195, 135] on div "Geburtsdatum" at bounding box center [192, 138] width 27 height 7
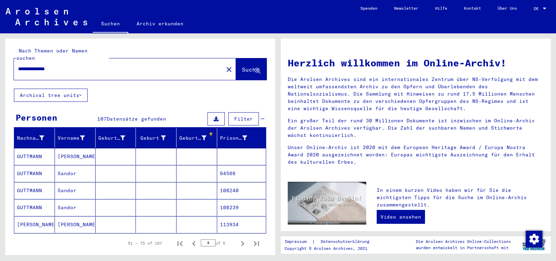
click at [195, 135] on div "Geburtsdatum" at bounding box center [192, 138] width 27 height 7
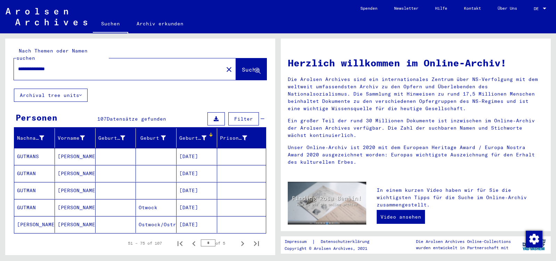
click at [66, 257] on button "Alle Ergebnisse anzeigen" at bounding box center [59, 263] width 91 height 13
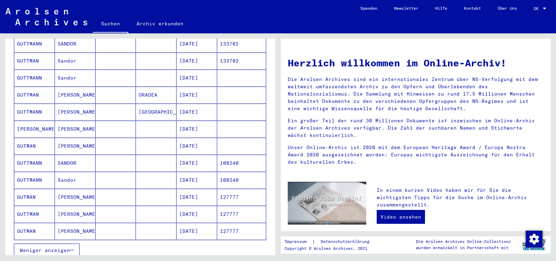
scroll to position [365, 0]
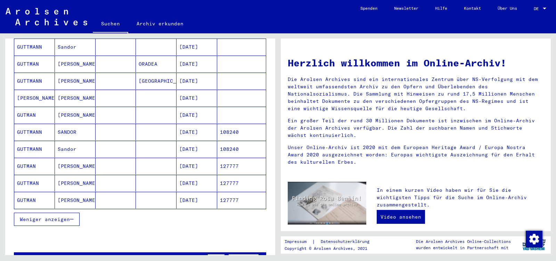
click at [79, 194] on mat-cell "[PERSON_NAME]" at bounding box center [75, 200] width 41 height 17
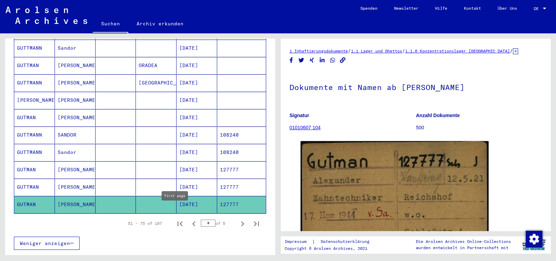
click at [178, 219] on icon "First page" at bounding box center [180, 224] width 10 height 10
click at [238, 219] on icon "Next page" at bounding box center [243, 224] width 10 height 10
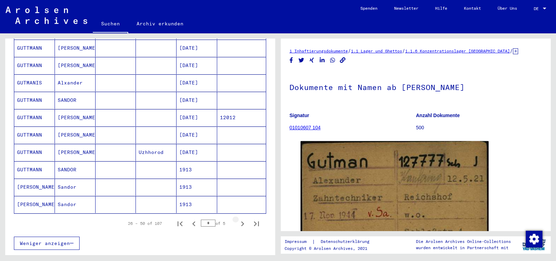
click at [238, 219] on icon "Next page" at bounding box center [243, 224] width 10 height 10
type input "*"
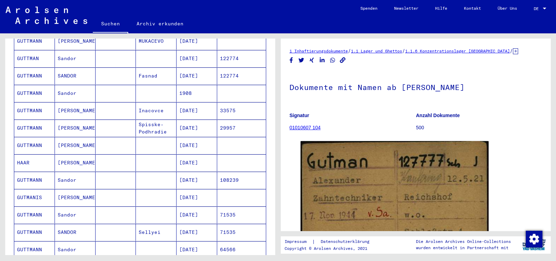
scroll to position [114, 0]
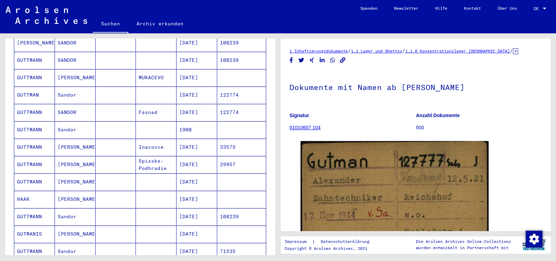
click at [237, 104] on mat-cell "122774" at bounding box center [241, 112] width 49 height 17
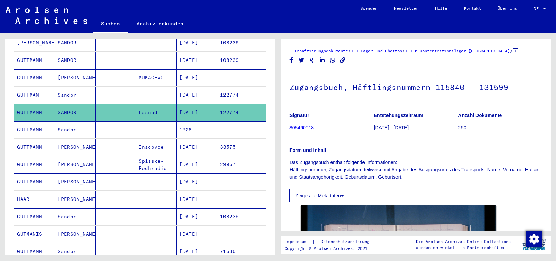
click at [229, 87] on mat-cell "122774" at bounding box center [241, 95] width 49 height 17
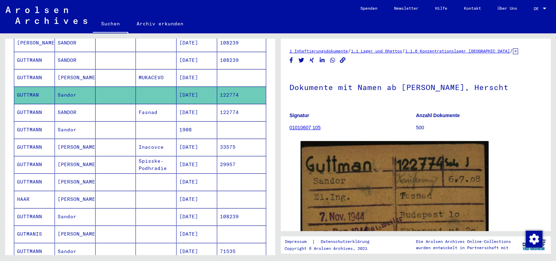
click at [194, 69] on mat-cell "[DATE]" at bounding box center [197, 77] width 41 height 17
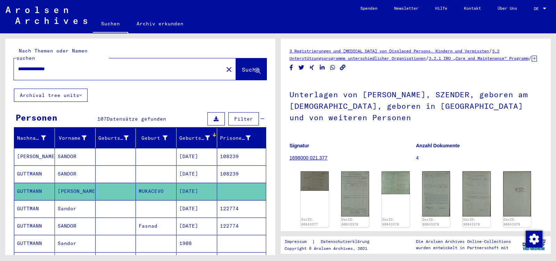
click at [66, 65] on input "**********" at bounding box center [118, 68] width 201 height 7
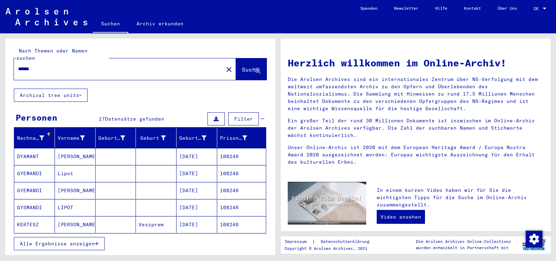
click at [67, 182] on mat-cell "[PERSON_NAME]" at bounding box center [75, 190] width 41 height 17
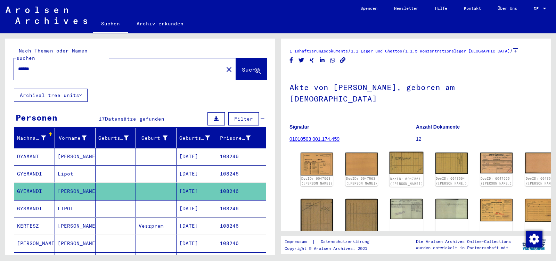
click at [390, 152] on img at bounding box center [407, 163] width 34 height 22
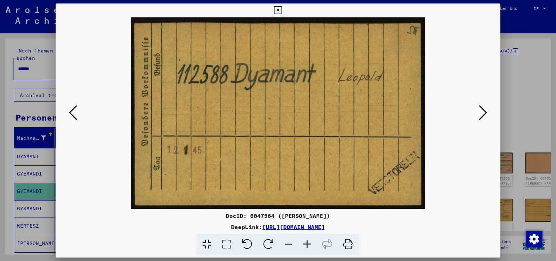
click at [479, 112] on button at bounding box center [483, 113] width 13 height 20
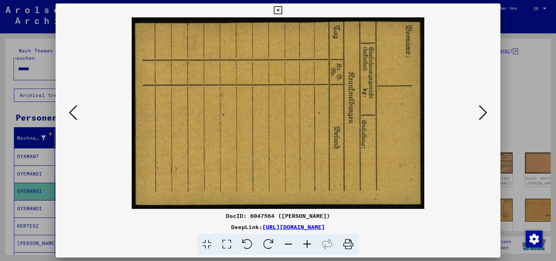
click at [479, 112] on button at bounding box center [483, 113] width 13 height 20
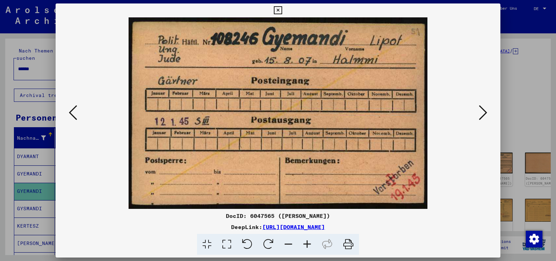
click at [479, 112] on button at bounding box center [483, 113] width 13 height 20
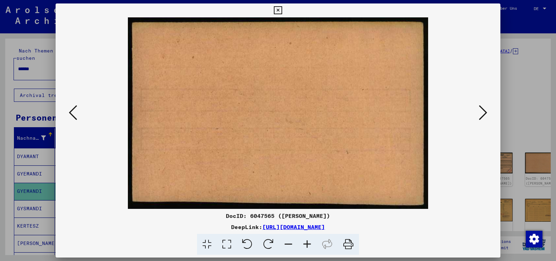
click at [479, 112] on button at bounding box center [483, 113] width 13 height 20
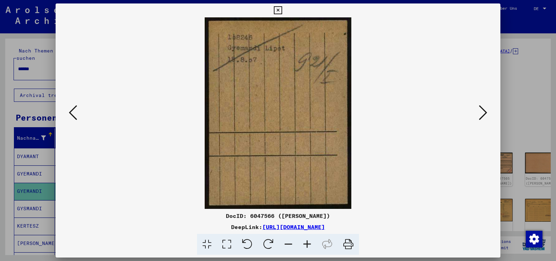
click at [72, 113] on icon at bounding box center [73, 112] width 8 height 17
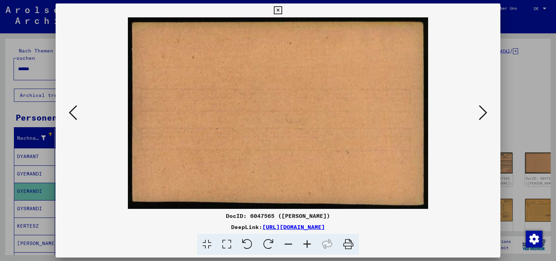
click at [74, 111] on icon at bounding box center [73, 112] width 8 height 17
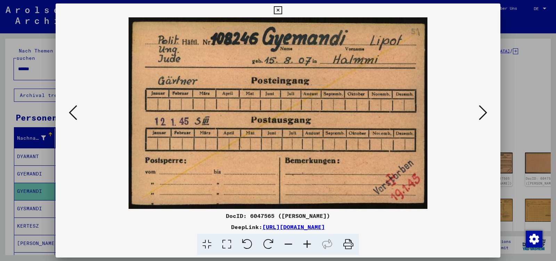
click at [486, 112] on icon at bounding box center [483, 112] width 8 height 17
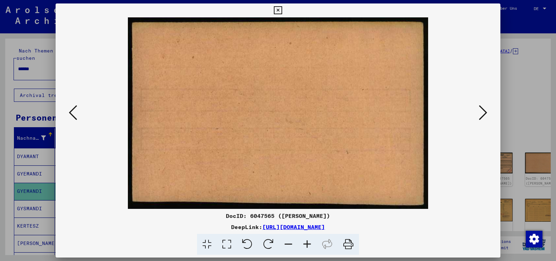
click at [486, 112] on icon at bounding box center [483, 112] width 8 height 17
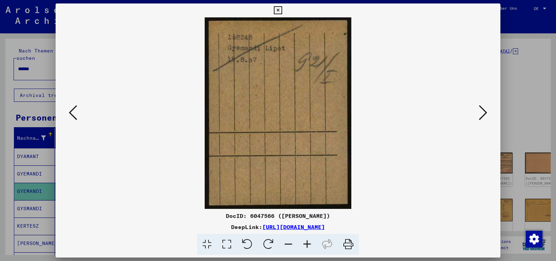
click at [485, 112] on icon at bounding box center [483, 112] width 8 height 17
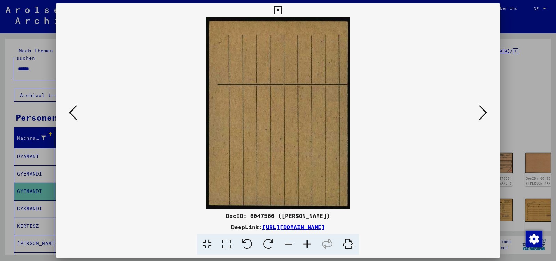
click at [485, 112] on icon at bounding box center [483, 112] width 8 height 17
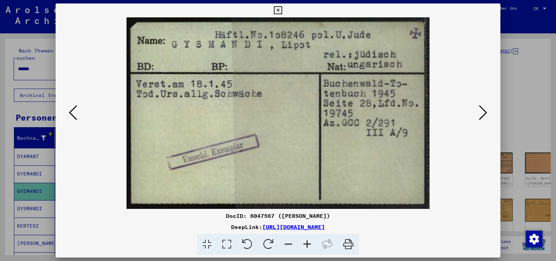
click at [485, 112] on icon at bounding box center [483, 112] width 8 height 17
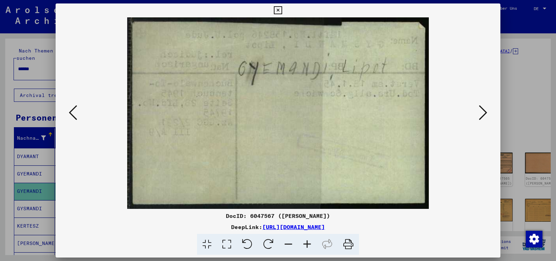
click at [485, 112] on icon at bounding box center [483, 112] width 8 height 17
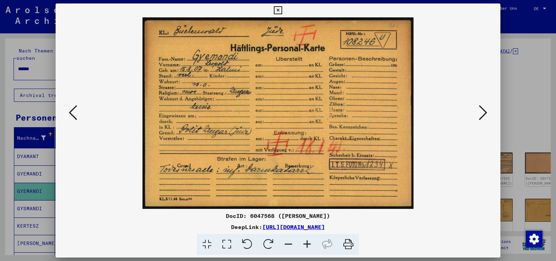
click at [485, 112] on icon at bounding box center [483, 112] width 8 height 17
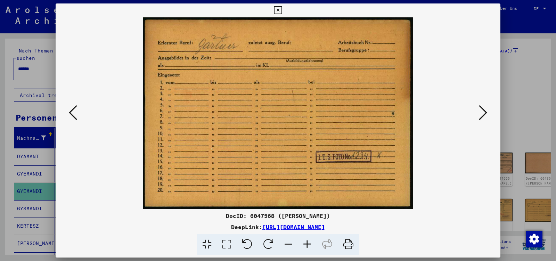
click at [485, 112] on icon at bounding box center [483, 112] width 8 height 17
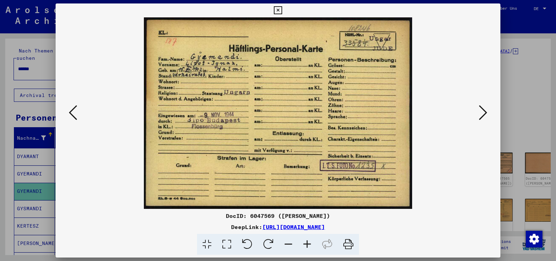
click at [485, 112] on icon at bounding box center [483, 112] width 8 height 17
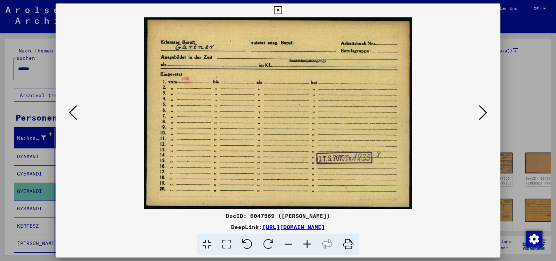
click at [485, 112] on icon at bounding box center [483, 112] width 8 height 17
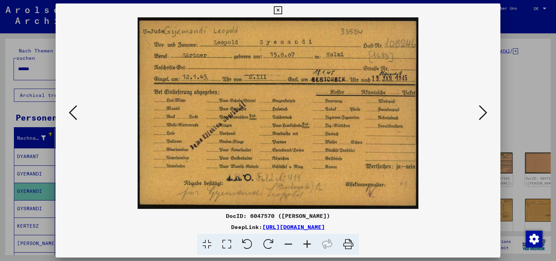
click at [485, 112] on icon at bounding box center [483, 112] width 8 height 17
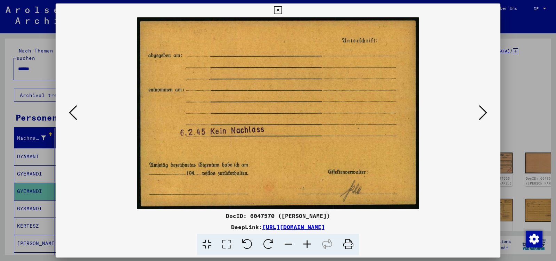
click at [485, 112] on icon at bounding box center [483, 112] width 8 height 17
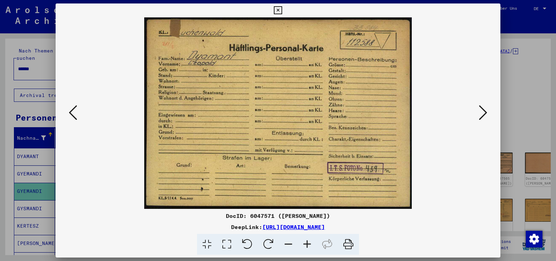
click at [485, 112] on icon at bounding box center [483, 112] width 8 height 17
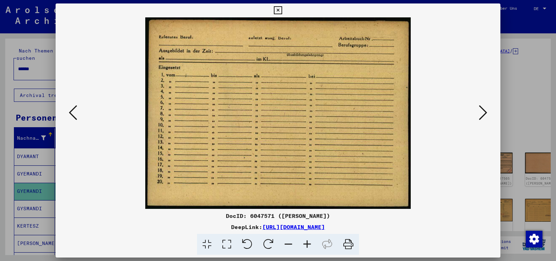
click at [485, 112] on icon at bounding box center [483, 112] width 8 height 17
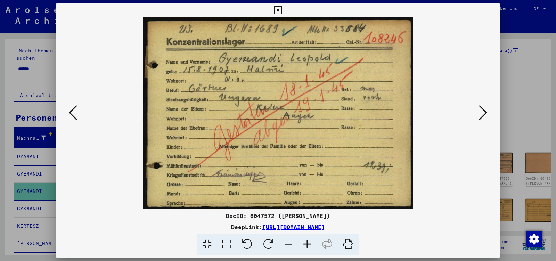
click at [485, 112] on icon at bounding box center [483, 112] width 8 height 17
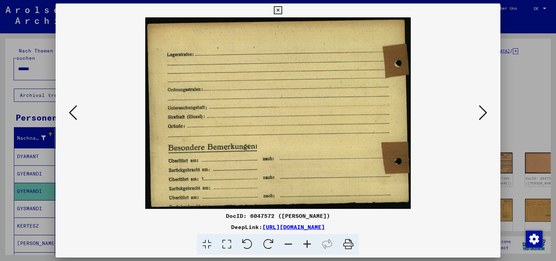
click at [485, 112] on icon at bounding box center [483, 112] width 8 height 17
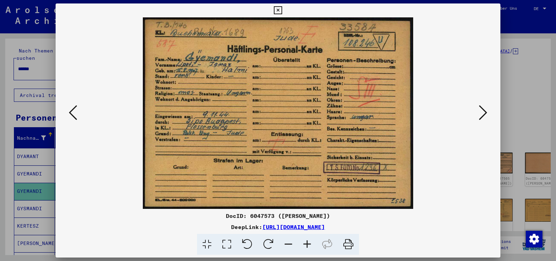
click at [485, 112] on icon at bounding box center [483, 112] width 8 height 17
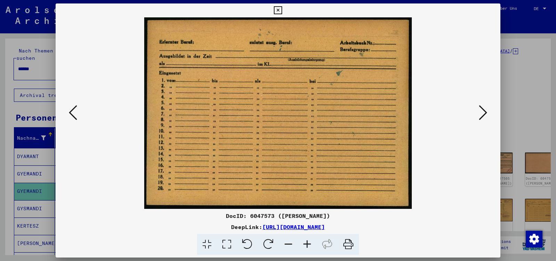
click at [485, 112] on icon at bounding box center [483, 112] width 8 height 17
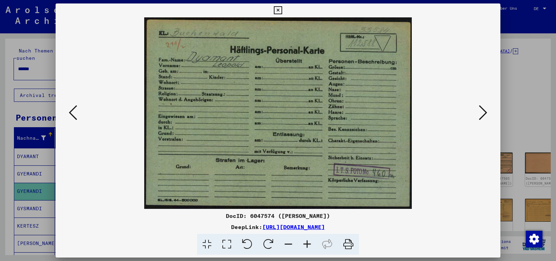
click at [485, 112] on icon at bounding box center [483, 112] width 8 height 17
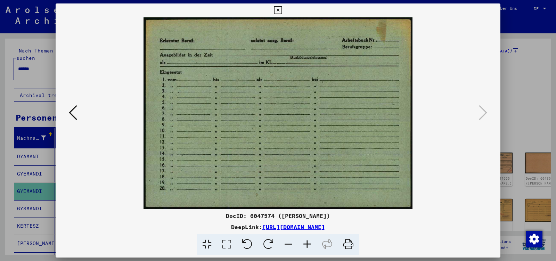
click at [282, 11] on icon at bounding box center [278, 10] width 8 height 8
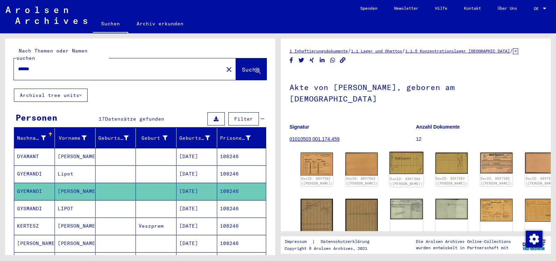
click at [393, 152] on img at bounding box center [407, 163] width 34 height 22
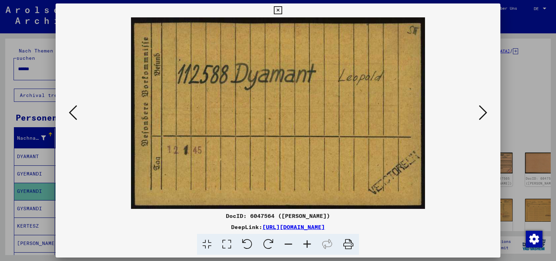
click at [484, 114] on icon at bounding box center [483, 112] width 8 height 17
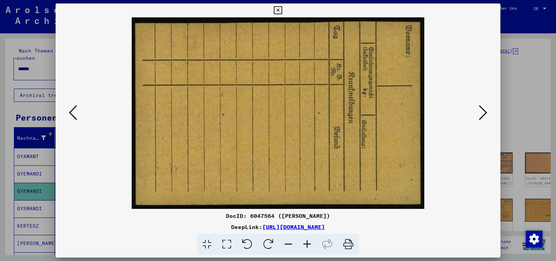
click at [484, 114] on icon at bounding box center [483, 112] width 8 height 17
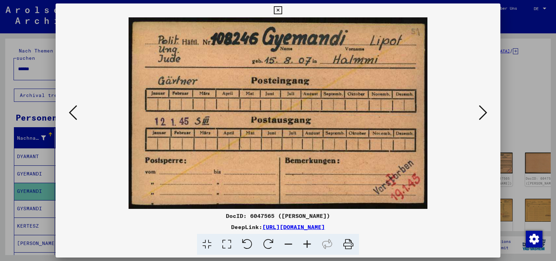
click at [484, 114] on icon at bounding box center [483, 112] width 8 height 17
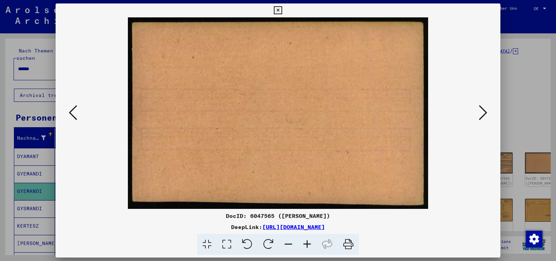
click at [484, 114] on icon at bounding box center [483, 112] width 8 height 17
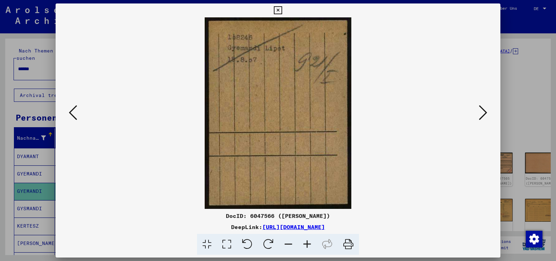
click at [484, 114] on icon at bounding box center [483, 112] width 8 height 17
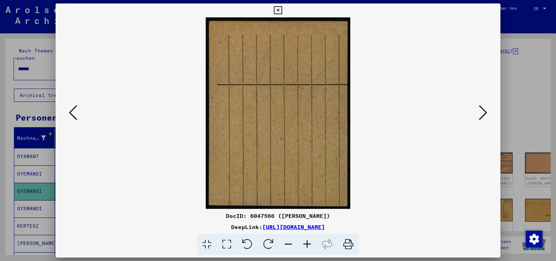
click at [484, 114] on icon at bounding box center [483, 112] width 8 height 17
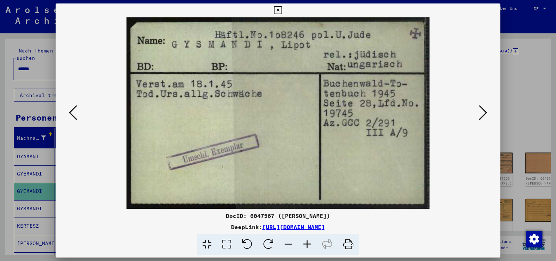
click at [484, 114] on icon at bounding box center [483, 112] width 8 height 17
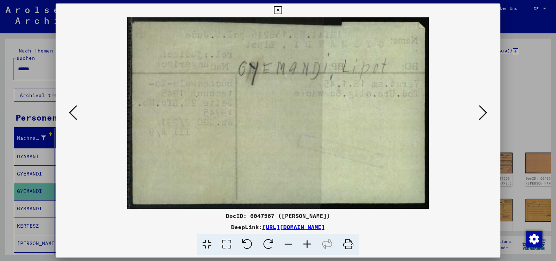
click at [484, 114] on icon at bounding box center [483, 112] width 8 height 17
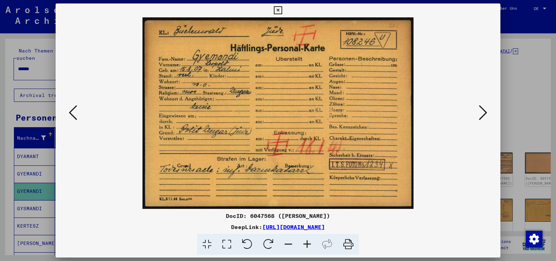
click at [484, 114] on icon at bounding box center [483, 112] width 8 height 17
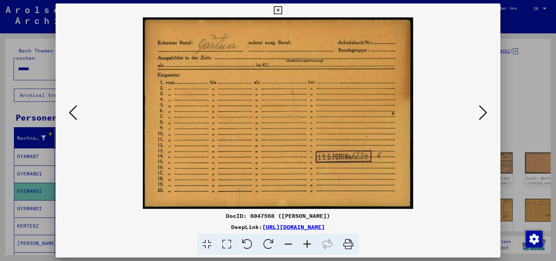
click at [484, 114] on icon at bounding box center [483, 112] width 8 height 17
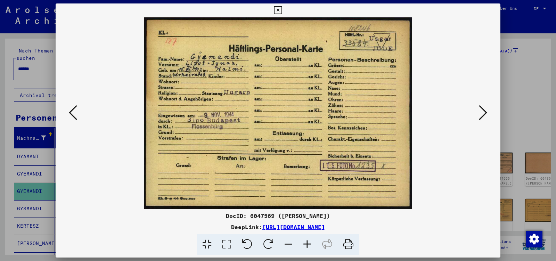
click at [477, 112] on img at bounding box center [278, 113] width 398 height 192
click at [483, 114] on icon at bounding box center [483, 112] width 8 height 17
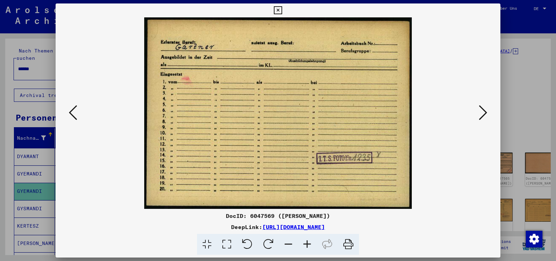
click at [483, 114] on icon at bounding box center [483, 112] width 8 height 17
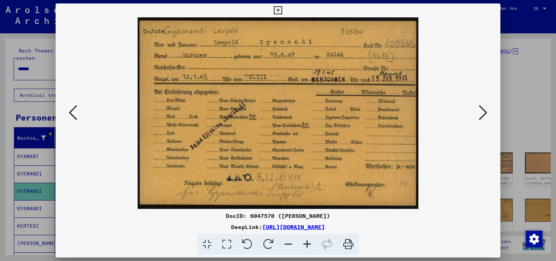
click at [483, 114] on icon at bounding box center [483, 112] width 8 height 17
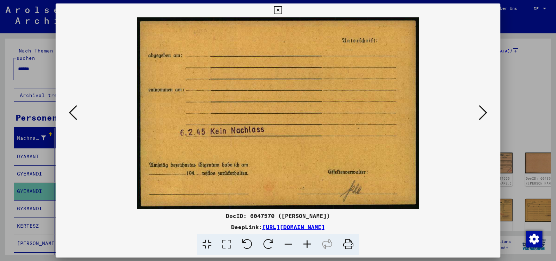
click at [483, 114] on icon at bounding box center [483, 112] width 8 height 17
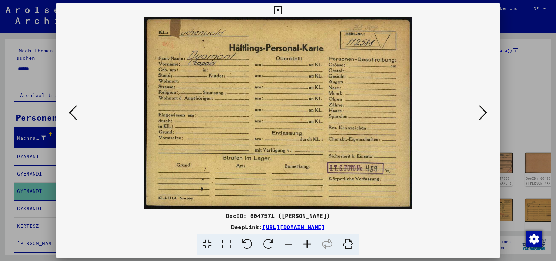
click at [483, 114] on icon at bounding box center [483, 112] width 8 height 17
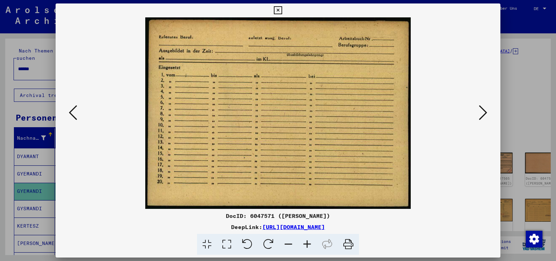
click at [483, 114] on icon at bounding box center [483, 112] width 8 height 17
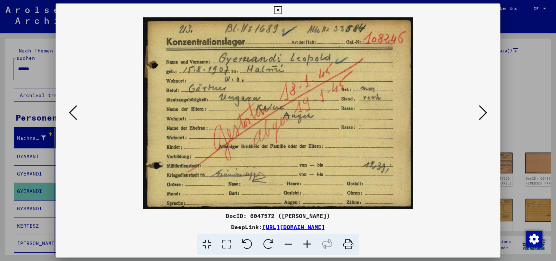
click at [483, 114] on icon at bounding box center [483, 112] width 8 height 17
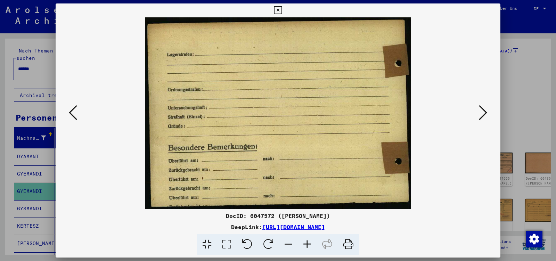
click at [483, 114] on icon at bounding box center [483, 112] width 8 height 17
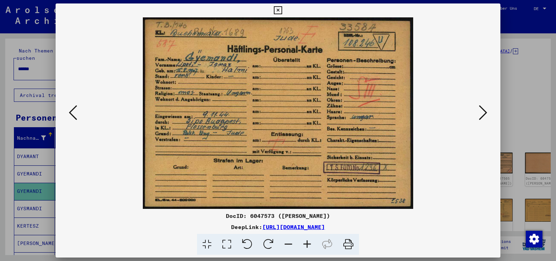
click at [483, 114] on icon at bounding box center [483, 112] width 8 height 17
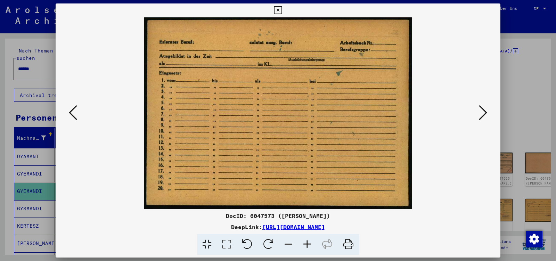
click at [483, 114] on icon at bounding box center [483, 112] width 8 height 17
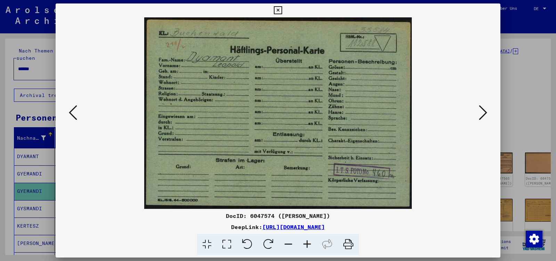
click at [483, 114] on icon at bounding box center [483, 112] width 8 height 17
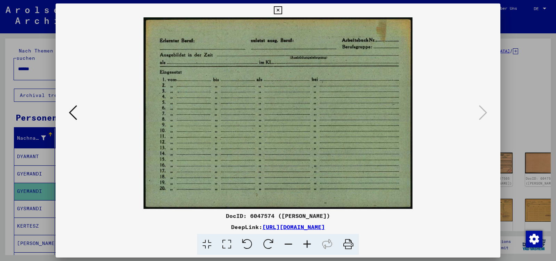
click at [282, 9] on icon at bounding box center [278, 10] width 8 height 8
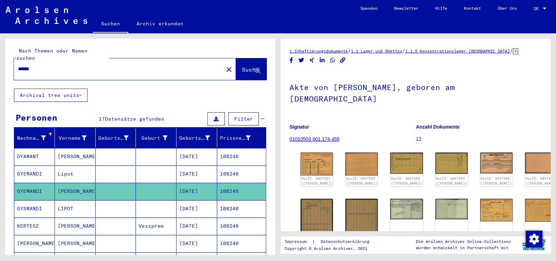
click at [40, 65] on input "******" at bounding box center [118, 68] width 201 height 7
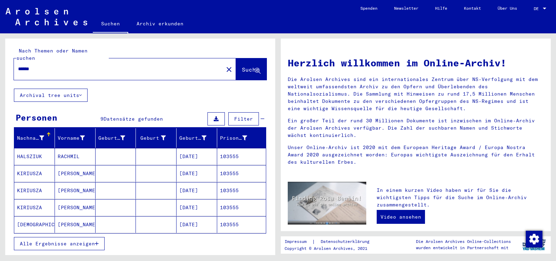
click at [75, 150] on mat-cell "RACHMIL" at bounding box center [75, 156] width 41 height 17
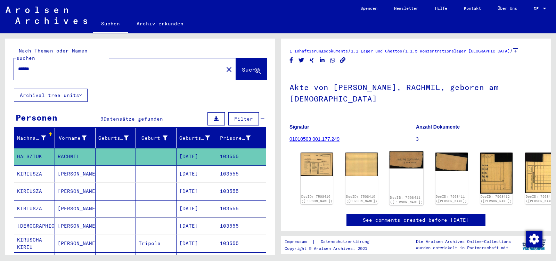
click at [394, 152] on img at bounding box center [407, 160] width 34 height 17
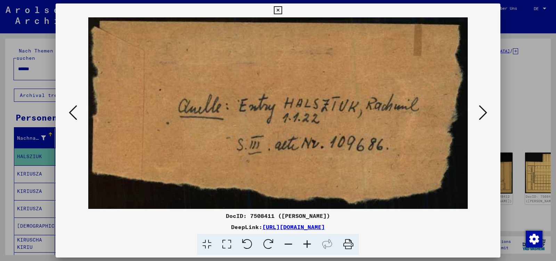
click at [484, 116] on icon at bounding box center [483, 112] width 8 height 17
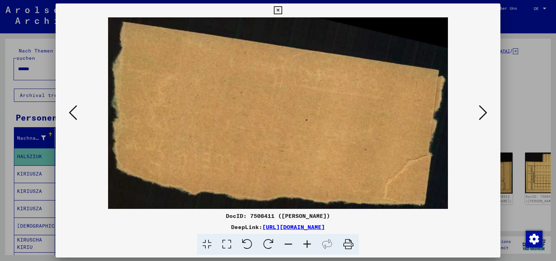
click at [484, 116] on icon at bounding box center [483, 112] width 8 height 17
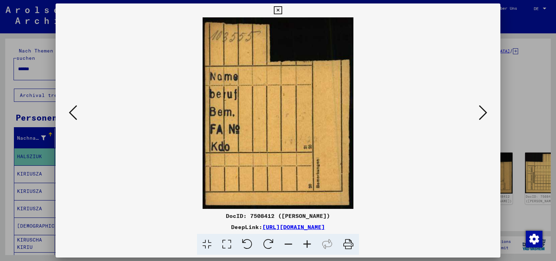
click at [484, 116] on icon at bounding box center [483, 112] width 8 height 17
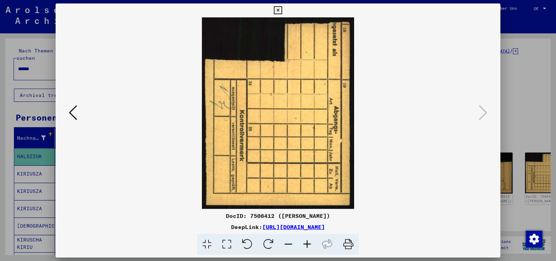
click at [282, 11] on icon at bounding box center [278, 10] width 8 height 8
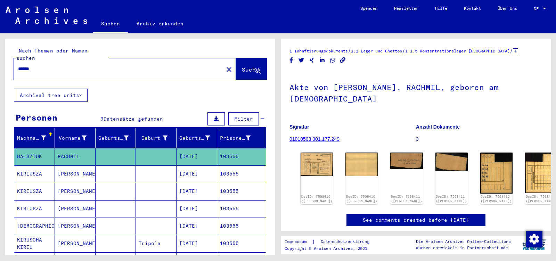
click at [48, 65] on input "******" at bounding box center [118, 68] width 201 height 7
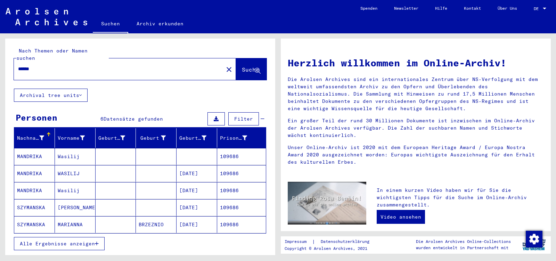
click at [47, 241] on span "Alle Ergebnisse anzeigen" at bounding box center [57, 244] width 75 height 6
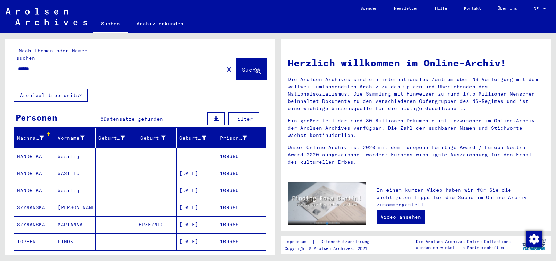
click at [43, 65] on input "******" at bounding box center [116, 68] width 197 height 7
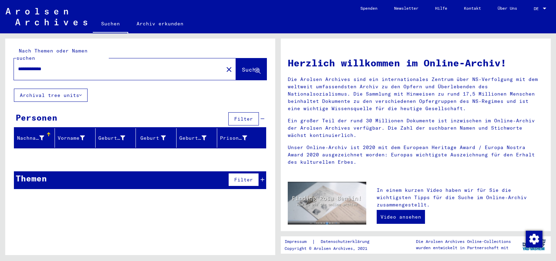
drag, startPoint x: 39, startPoint y: 61, endPoint x: 100, endPoint y: 74, distance: 61.9
click at [98, 73] on input "**********" at bounding box center [116, 68] width 197 height 7
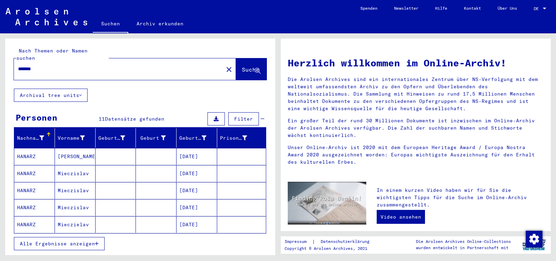
click at [89, 239] on button "Alle Ergebnisse anzeigen" at bounding box center [59, 243] width 91 height 13
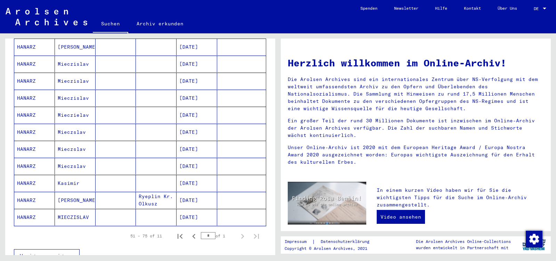
scroll to position [73, 0]
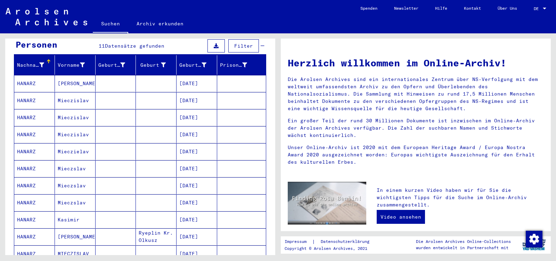
click at [196, 75] on mat-cell "[DATE]" at bounding box center [197, 83] width 41 height 17
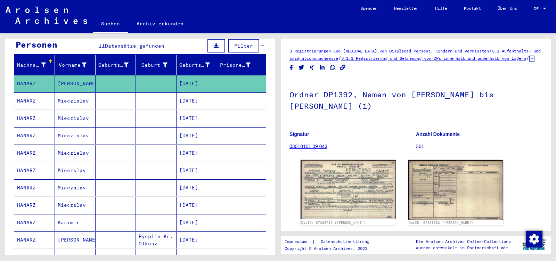
click at [196, 93] on mat-cell "[DATE]" at bounding box center [197, 101] width 41 height 17
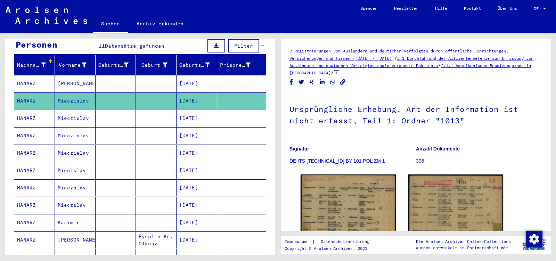
click at [192, 112] on mat-cell "[DATE]" at bounding box center [197, 118] width 41 height 17
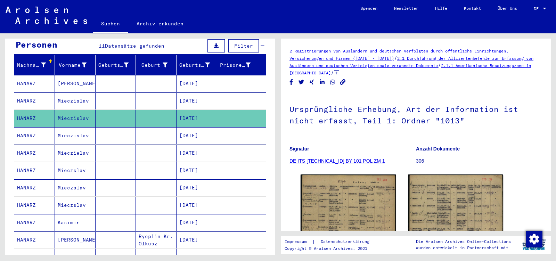
click at [192, 130] on mat-cell "[DATE]" at bounding box center [197, 135] width 41 height 17
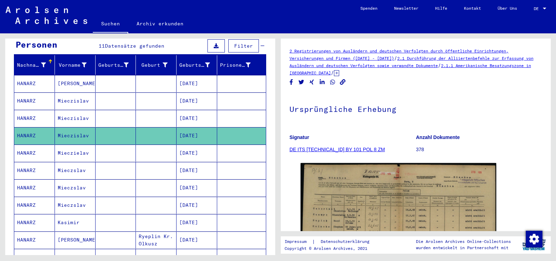
click at [194, 147] on mat-cell "[DATE]" at bounding box center [197, 153] width 41 height 17
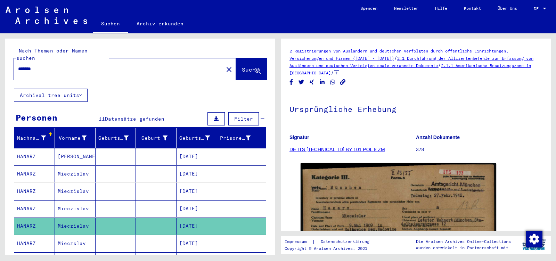
click at [52, 65] on input "******" at bounding box center [118, 68] width 201 height 7
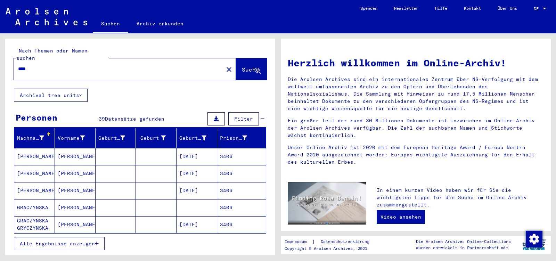
click at [51, 241] on span "Alle Ergebnisse anzeigen" at bounding box center [57, 244] width 75 height 6
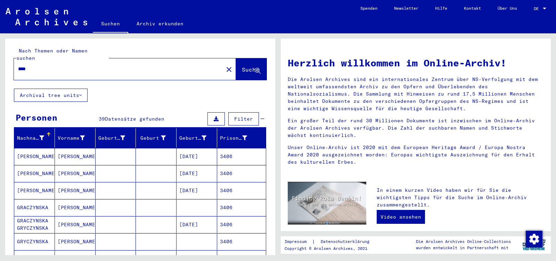
scroll to position [110, 0]
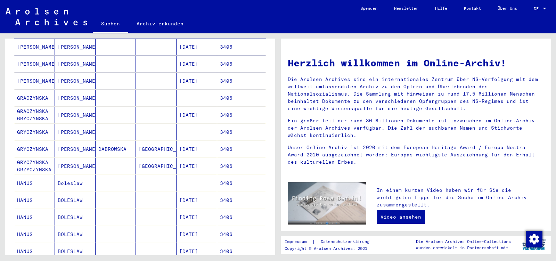
click at [73, 196] on mat-cell "BOLESLAW" at bounding box center [75, 200] width 41 height 17
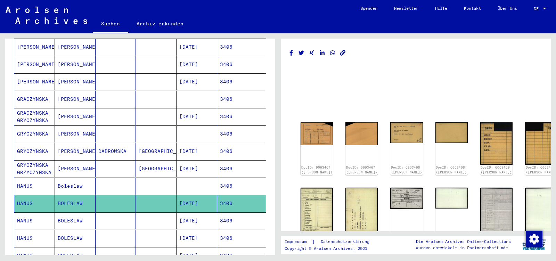
click at [82, 213] on mat-cell "BOLESLAW" at bounding box center [75, 221] width 41 height 17
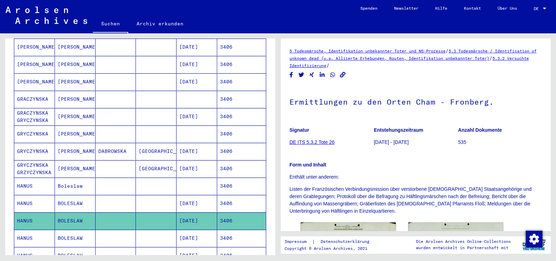
click at [81, 231] on mat-cell "BOLESLAW" at bounding box center [75, 238] width 41 height 17
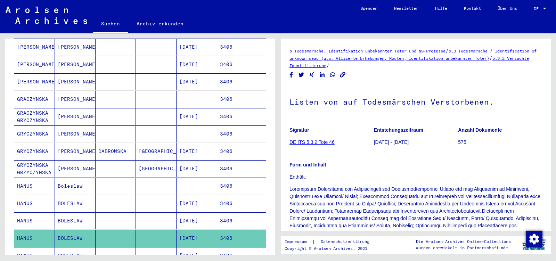
click at [79, 248] on mat-cell "BOLESLAW" at bounding box center [75, 255] width 41 height 17
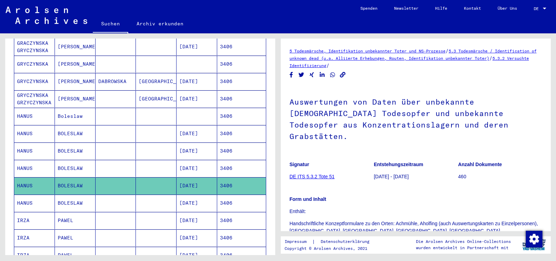
scroll to position [183, 0]
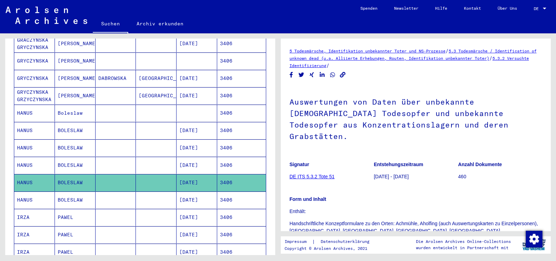
click at [87, 194] on mat-cell "BOLESLAW" at bounding box center [75, 200] width 41 height 17
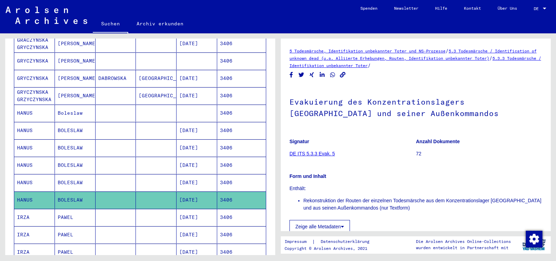
click at [83, 159] on mat-cell "BOLESLAW" at bounding box center [75, 165] width 41 height 17
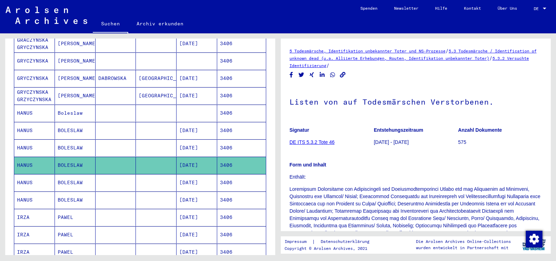
click at [82, 140] on mat-cell "BOLESLAW" at bounding box center [75, 147] width 41 height 17
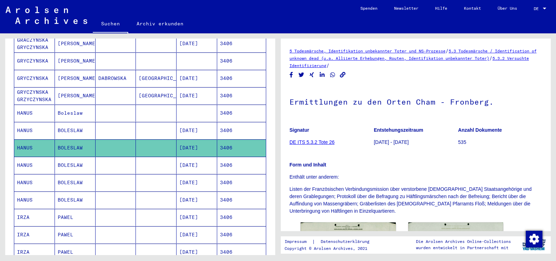
click at [79, 122] on mat-cell "BOLESLAW" at bounding box center [75, 130] width 41 height 17
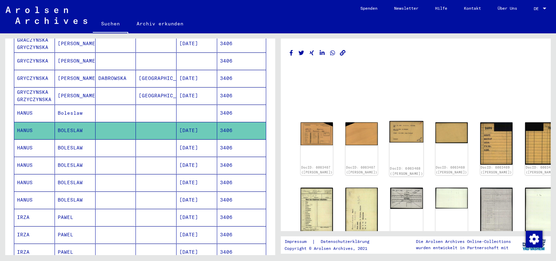
click at [391, 135] on img at bounding box center [407, 132] width 34 height 22
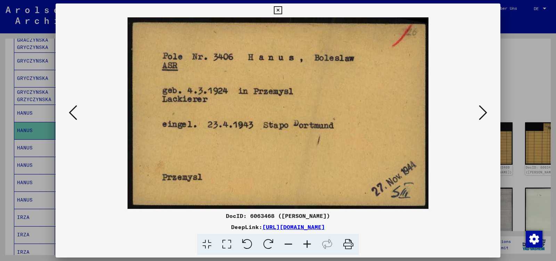
click at [481, 114] on icon at bounding box center [483, 112] width 8 height 17
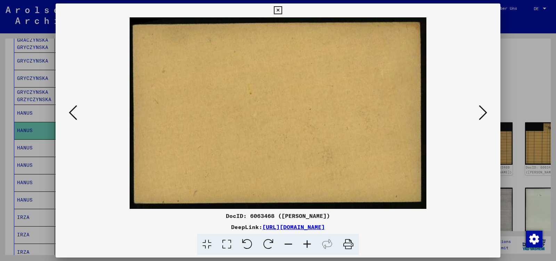
click at [481, 114] on icon at bounding box center [483, 112] width 8 height 17
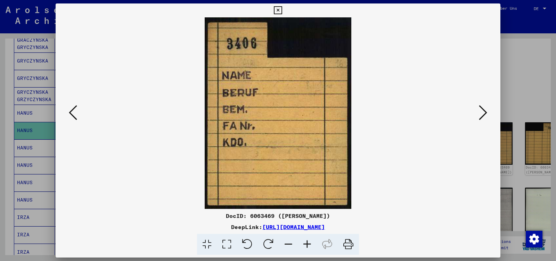
click at [481, 114] on icon at bounding box center [483, 112] width 8 height 17
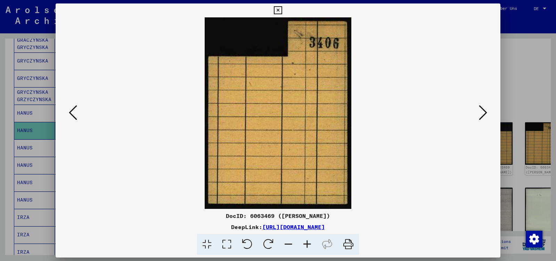
click at [481, 114] on icon at bounding box center [483, 112] width 8 height 17
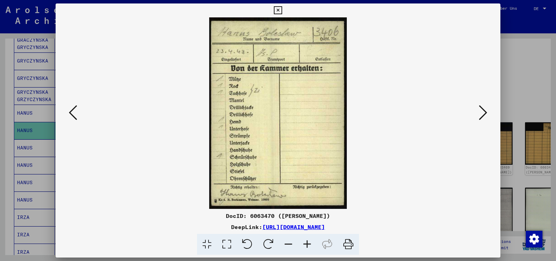
click at [481, 114] on icon at bounding box center [483, 112] width 8 height 17
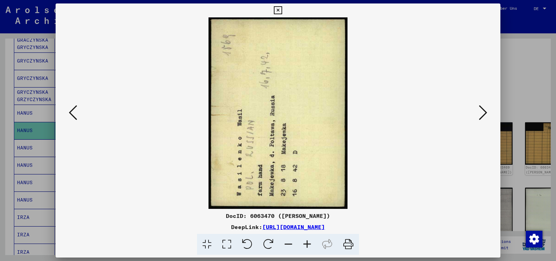
click at [481, 114] on icon at bounding box center [483, 112] width 8 height 17
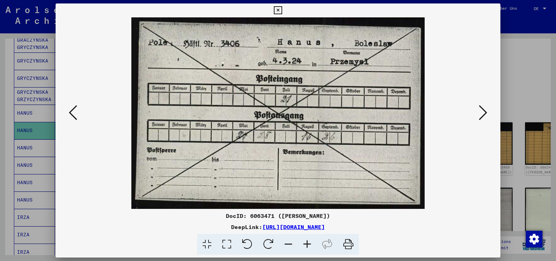
click at [481, 114] on icon at bounding box center [483, 112] width 8 height 17
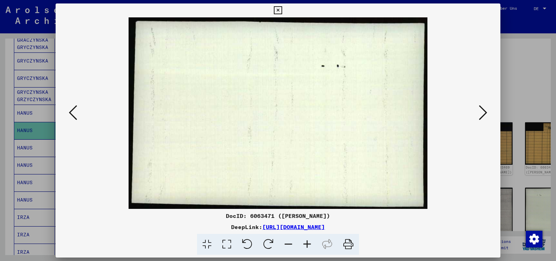
click at [481, 114] on icon at bounding box center [483, 112] width 8 height 17
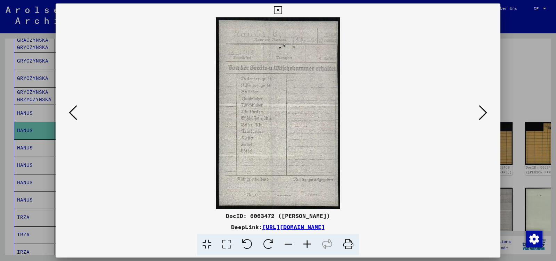
click at [481, 114] on icon at bounding box center [483, 112] width 8 height 17
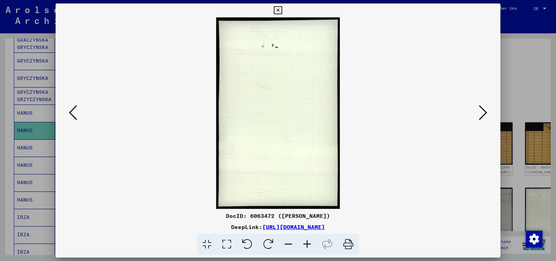
click at [481, 114] on icon at bounding box center [483, 112] width 8 height 17
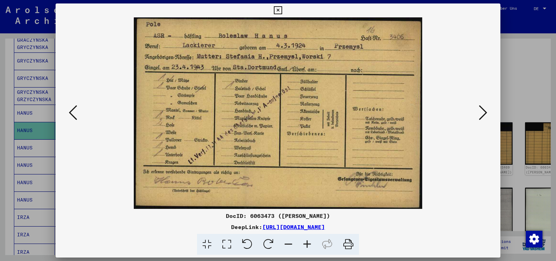
click at [481, 114] on icon at bounding box center [483, 112] width 8 height 17
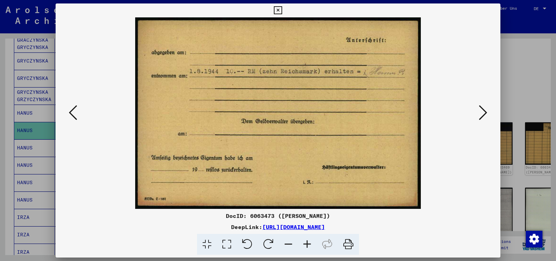
click at [481, 114] on icon at bounding box center [483, 112] width 8 height 17
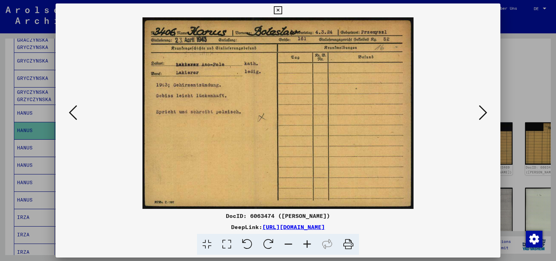
click at [481, 114] on icon at bounding box center [483, 112] width 8 height 17
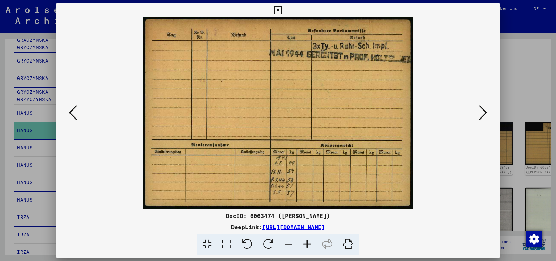
click at [481, 114] on icon at bounding box center [483, 112] width 8 height 17
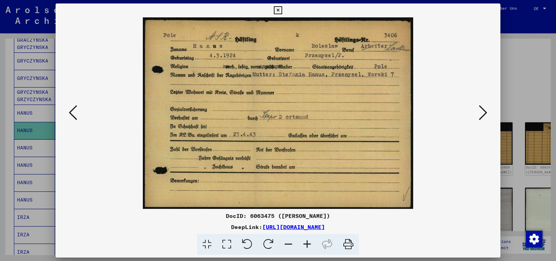
click at [481, 114] on icon at bounding box center [483, 112] width 8 height 17
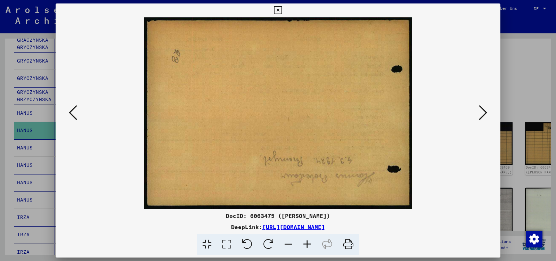
click at [481, 114] on icon at bounding box center [483, 112] width 8 height 17
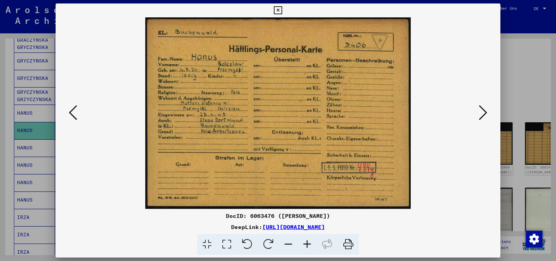
click at [481, 114] on icon at bounding box center [483, 112] width 8 height 17
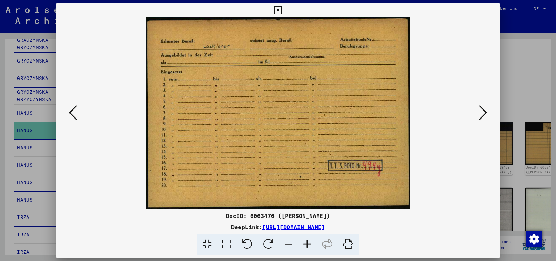
click at [481, 114] on icon at bounding box center [483, 112] width 8 height 17
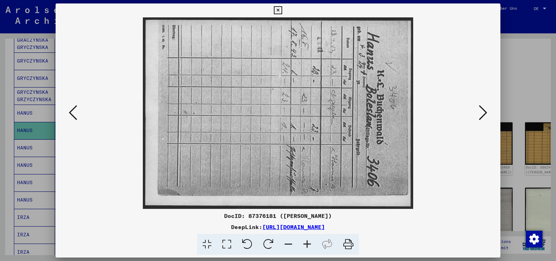
click at [481, 114] on icon at bounding box center [483, 112] width 8 height 17
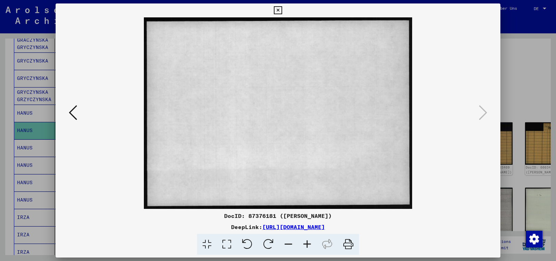
click at [282, 11] on icon at bounding box center [278, 10] width 8 height 8
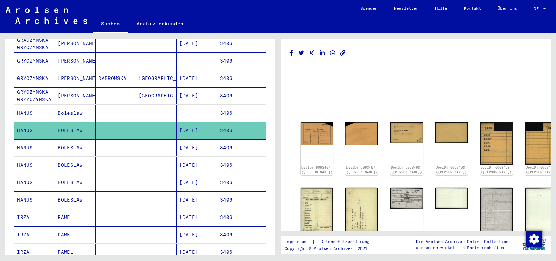
click at [83, 177] on mat-cell "BOLESLAW" at bounding box center [75, 182] width 41 height 17
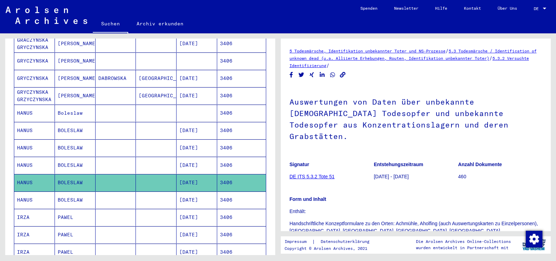
click at [83, 194] on mat-cell "BOLESLAW" at bounding box center [75, 200] width 41 height 17
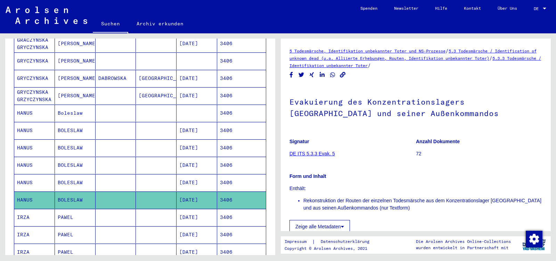
click at [87, 159] on mat-cell "BOLESLAW" at bounding box center [75, 165] width 41 height 17
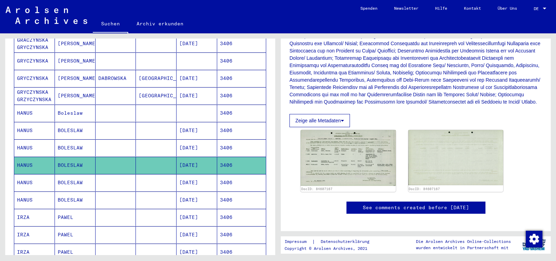
scroll to position [176, 0]
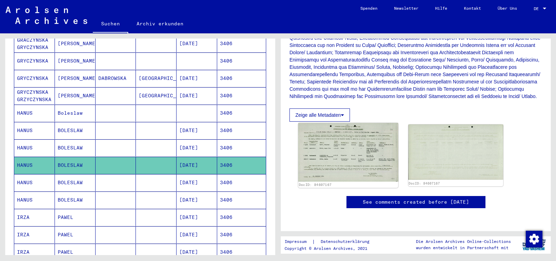
click at [345, 158] on img at bounding box center [348, 152] width 100 height 59
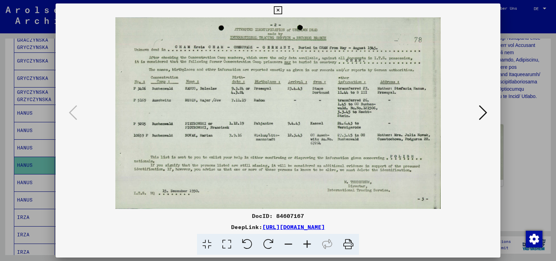
scroll to position [175, 0]
click at [309, 245] on icon at bounding box center [307, 244] width 19 height 21
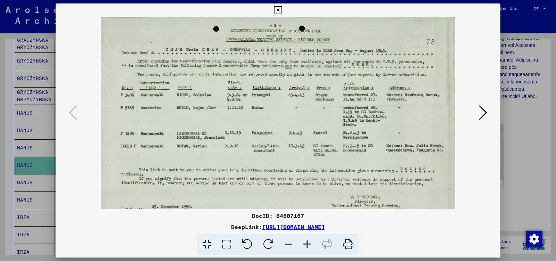
click at [309, 245] on icon at bounding box center [307, 244] width 19 height 21
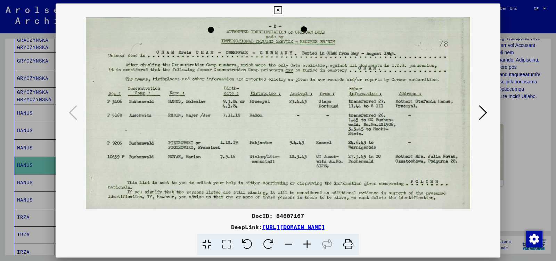
click at [309, 245] on icon at bounding box center [307, 244] width 19 height 21
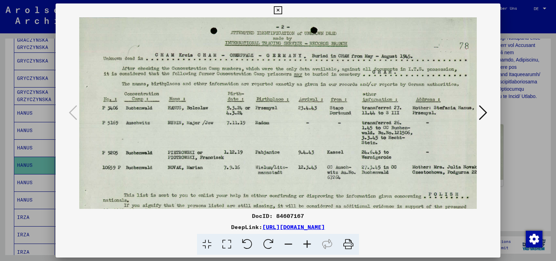
click at [309, 245] on icon at bounding box center [307, 244] width 19 height 21
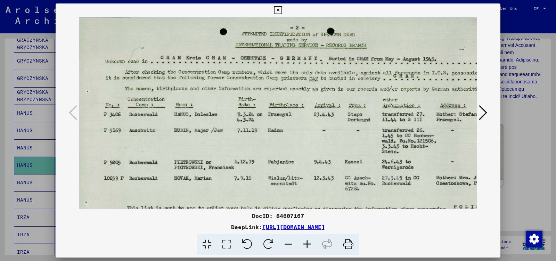
click at [282, 8] on icon at bounding box center [278, 10] width 8 height 8
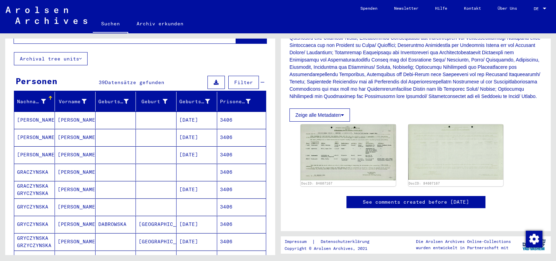
scroll to position [0, 0]
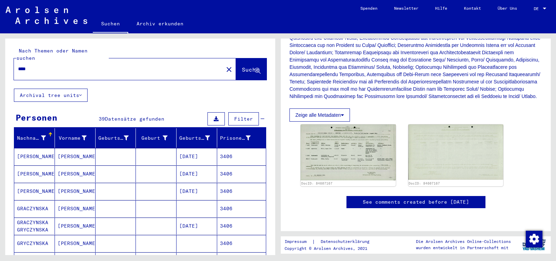
click at [40, 65] on input "****" at bounding box center [118, 68] width 201 height 7
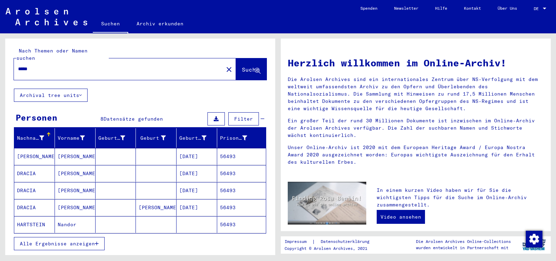
click at [39, 241] on span "Alle Ergebnisse anzeigen" at bounding box center [57, 244] width 75 height 6
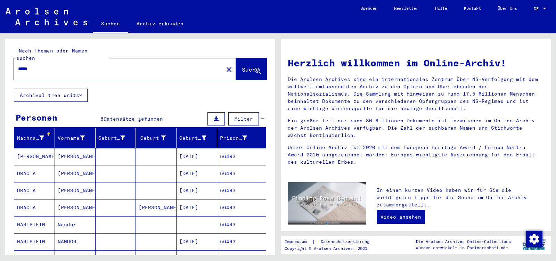
click at [58, 233] on mat-cell "NANDOR" at bounding box center [75, 241] width 41 height 17
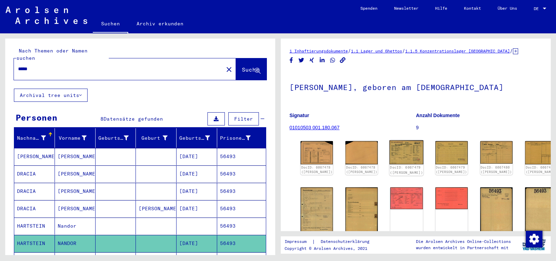
click at [390, 150] on img at bounding box center [407, 153] width 34 height 24
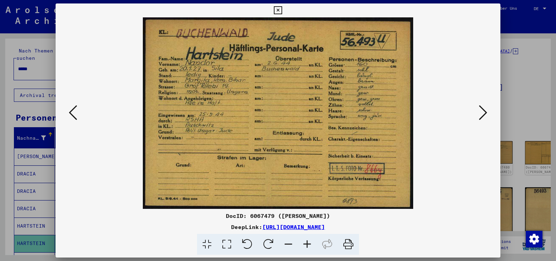
click at [484, 114] on icon at bounding box center [483, 112] width 8 height 17
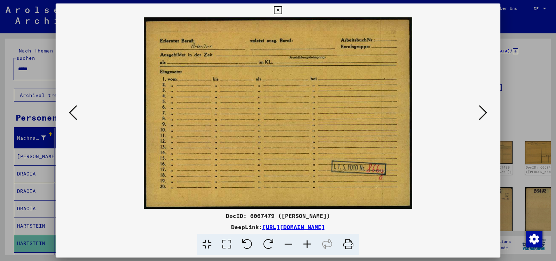
click at [484, 114] on icon at bounding box center [483, 112] width 8 height 17
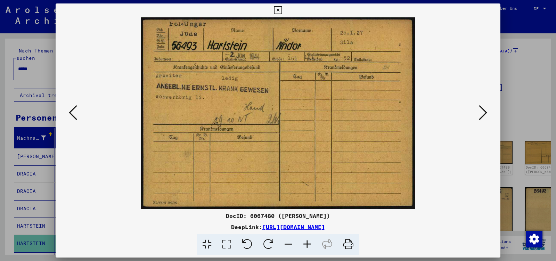
click at [484, 114] on icon at bounding box center [483, 112] width 8 height 17
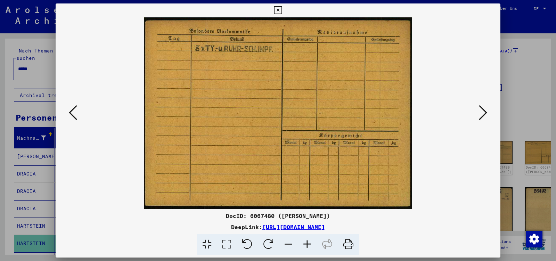
click at [484, 114] on icon at bounding box center [483, 112] width 8 height 17
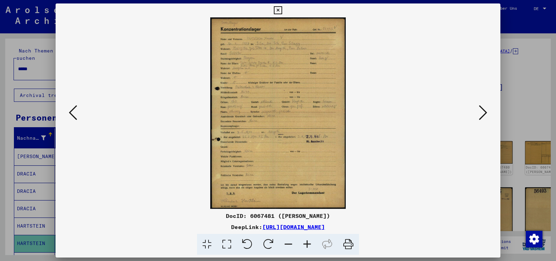
click at [484, 114] on icon at bounding box center [483, 112] width 8 height 17
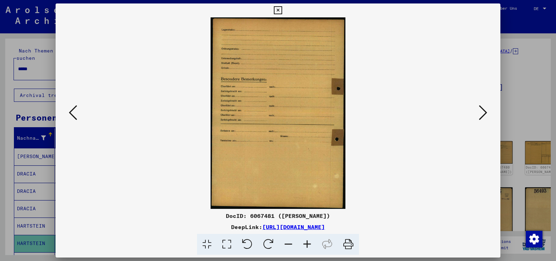
click at [484, 114] on icon at bounding box center [483, 112] width 8 height 17
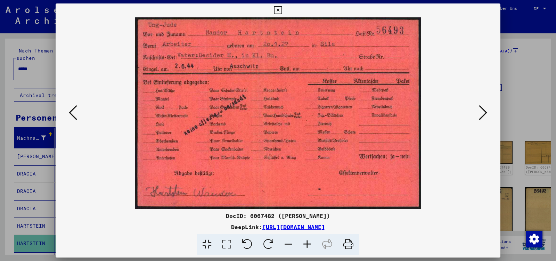
click at [484, 114] on icon at bounding box center [483, 112] width 8 height 17
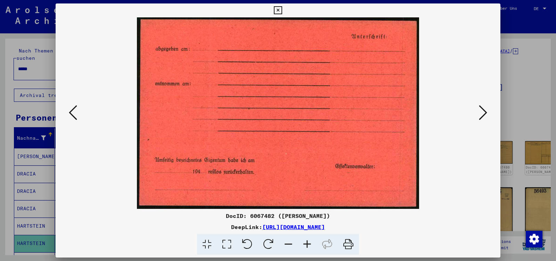
click at [484, 114] on icon at bounding box center [483, 112] width 8 height 17
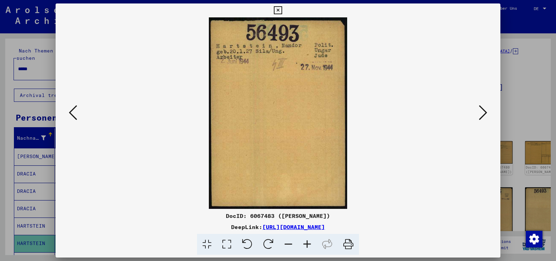
click at [484, 114] on icon at bounding box center [483, 112] width 8 height 17
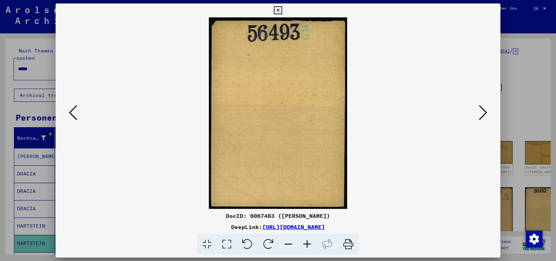
click at [484, 114] on icon at bounding box center [483, 112] width 8 height 17
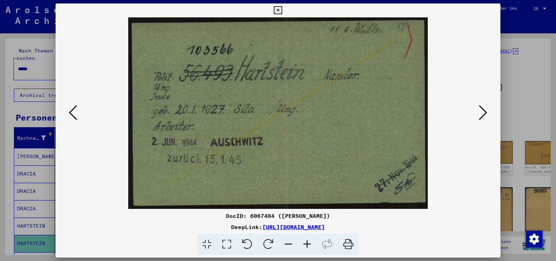
click at [484, 114] on icon at bounding box center [483, 112] width 8 height 17
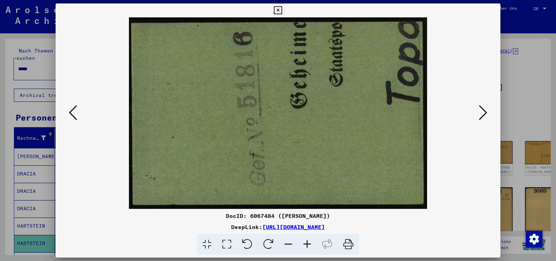
click at [484, 114] on icon at bounding box center [483, 112] width 8 height 17
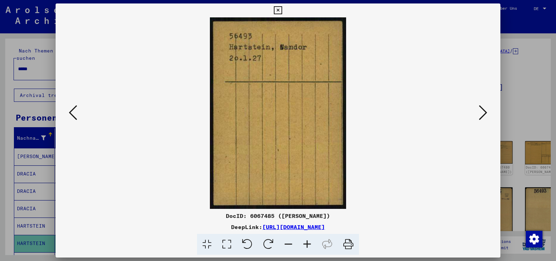
click at [484, 114] on icon at bounding box center [483, 112] width 8 height 17
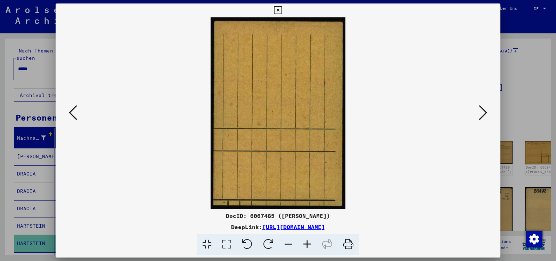
click at [484, 114] on icon at bounding box center [483, 112] width 8 height 17
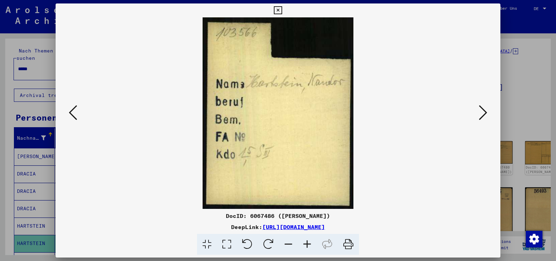
click at [484, 114] on icon at bounding box center [483, 112] width 8 height 17
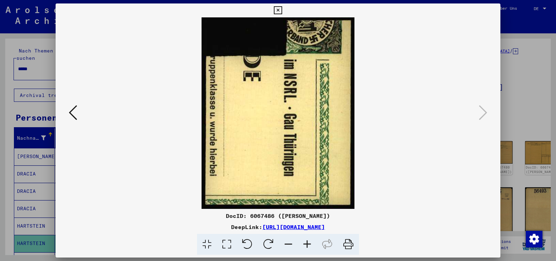
click at [282, 13] on icon at bounding box center [278, 10] width 8 height 8
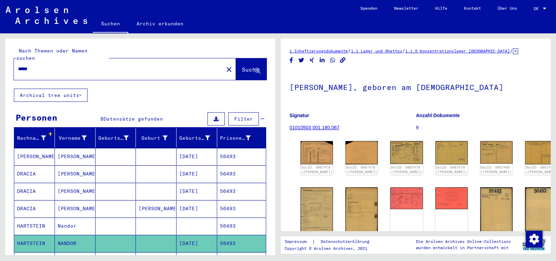
click at [43, 65] on input "*****" at bounding box center [118, 68] width 201 height 7
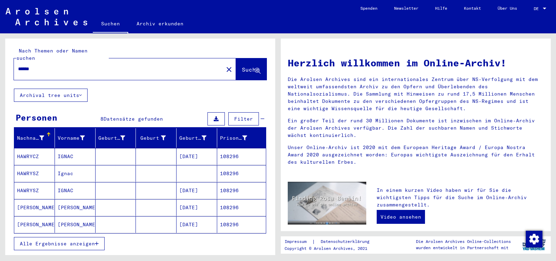
click at [83, 153] on mat-cell "IGNAC" at bounding box center [75, 156] width 41 height 17
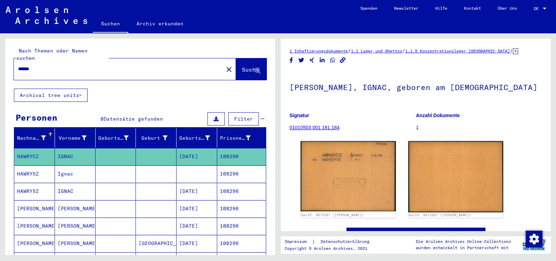
click at [83, 187] on mat-cell "IGNAC" at bounding box center [75, 191] width 41 height 17
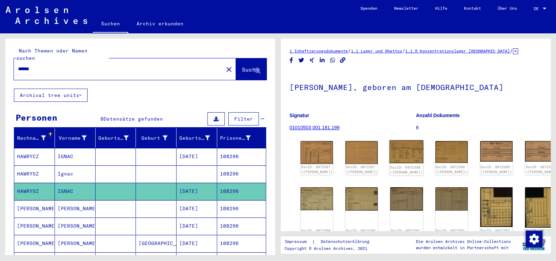
click at [399, 148] on img at bounding box center [407, 152] width 34 height 23
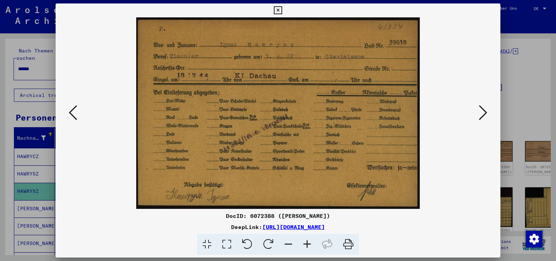
click at [484, 108] on icon at bounding box center [483, 112] width 8 height 17
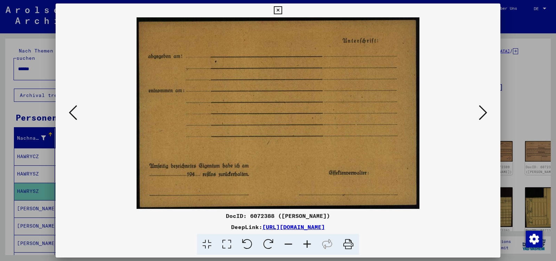
click at [484, 108] on icon at bounding box center [483, 112] width 8 height 17
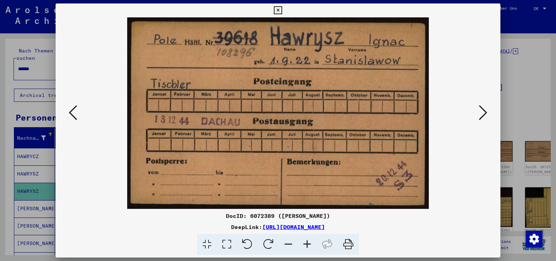
click at [481, 111] on icon at bounding box center [483, 112] width 8 height 17
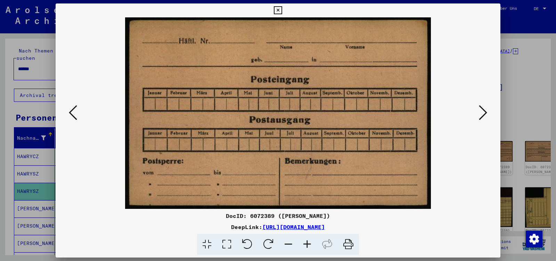
click at [481, 111] on icon at bounding box center [483, 112] width 8 height 17
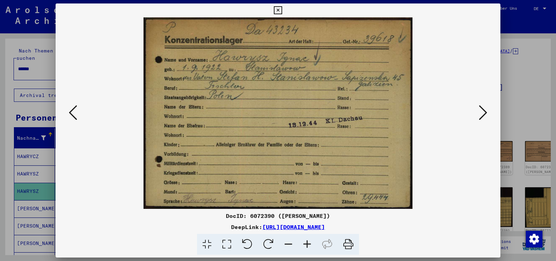
click at [481, 111] on icon at bounding box center [483, 112] width 8 height 17
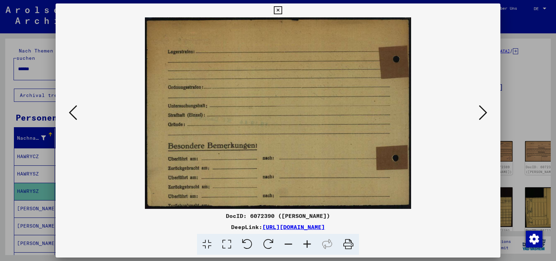
click at [481, 111] on icon at bounding box center [483, 112] width 8 height 17
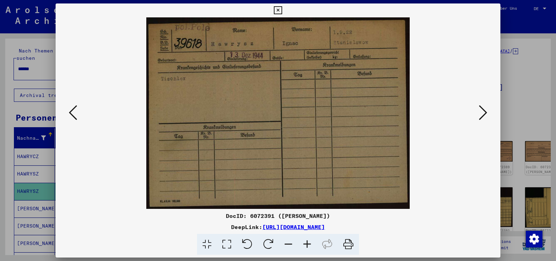
click at [481, 111] on icon at bounding box center [483, 112] width 8 height 17
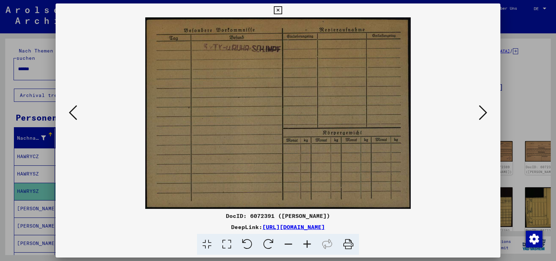
click at [481, 111] on icon at bounding box center [483, 112] width 8 height 17
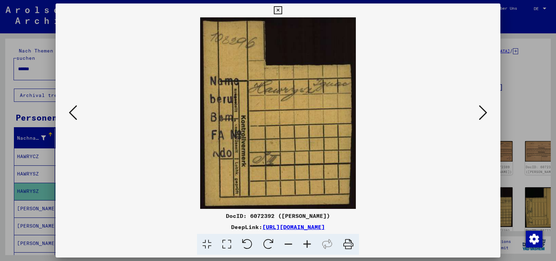
click at [481, 111] on icon at bounding box center [483, 112] width 8 height 17
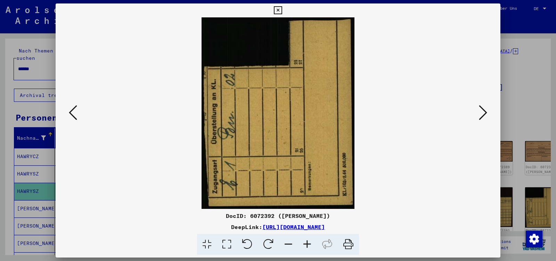
click at [481, 111] on icon at bounding box center [483, 112] width 8 height 17
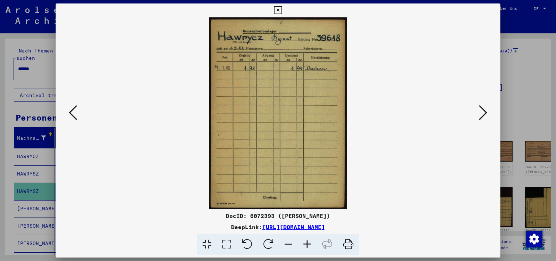
click at [481, 111] on icon at bounding box center [483, 112] width 8 height 17
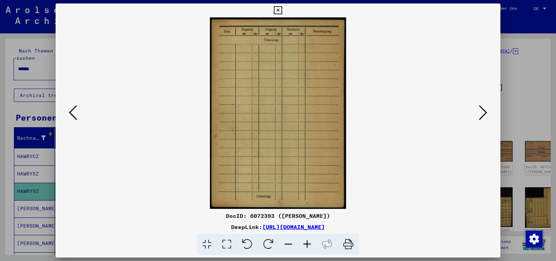
click at [481, 111] on icon at bounding box center [483, 112] width 8 height 17
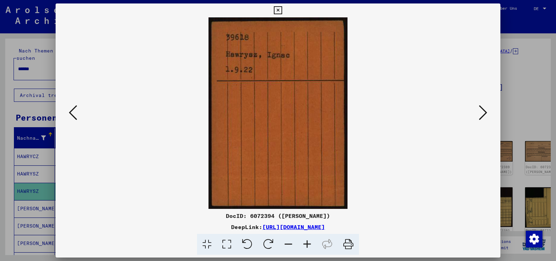
click at [481, 111] on icon at bounding box center [483, 112] width 8 height 17
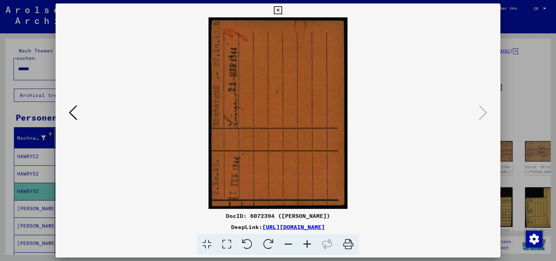
click at [282, 9] on icon at bounding box center [278, 10] width 8 height 8
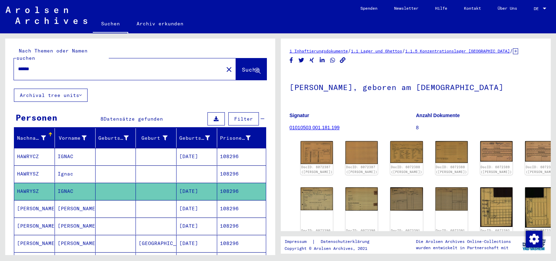
click at [38, 65] on input "******" at bounding box center [118, 68] width 201 height 7
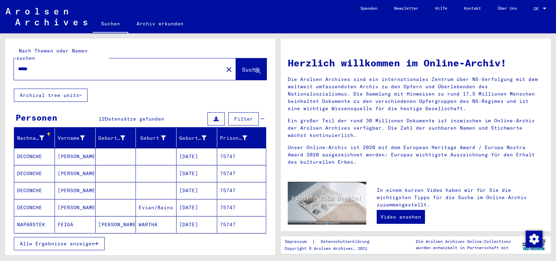
click at [61, 241] on span "Alle Ergebnisse anzeigen" at bounding box center [57, 244] width 75 height 6
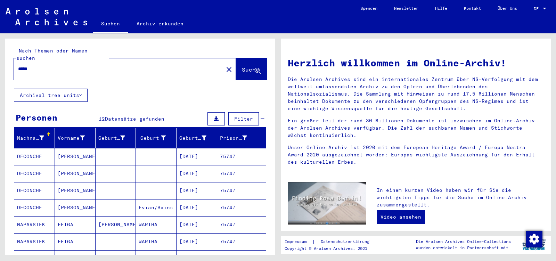
click at [22, 65] on input "*****" at bounding box center [116, 68] width 197 height 7
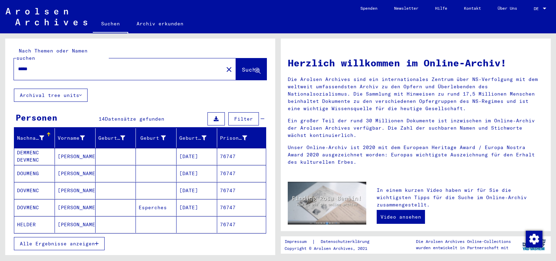
click at [70, 240] on button "Alle Ergebnisse anzeigen" at bounding box center [59, 243] width 91 height 13
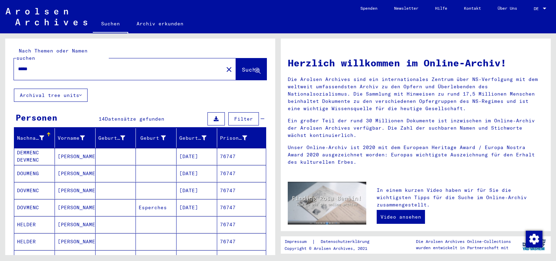
click at [73, 233] on mat-cell "[PERSON_NAME]" at bounding box center [75, 241] width 41 height 17
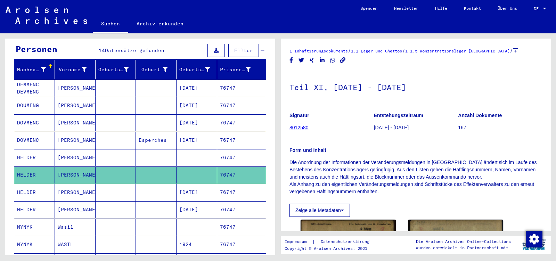
scroll to position [110, 0]
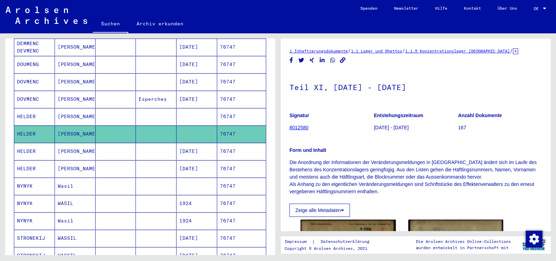
click at [79, 145] on mat-cell "[PERSON_NAME]" at bounding box center [75, 151] width 41 height 17
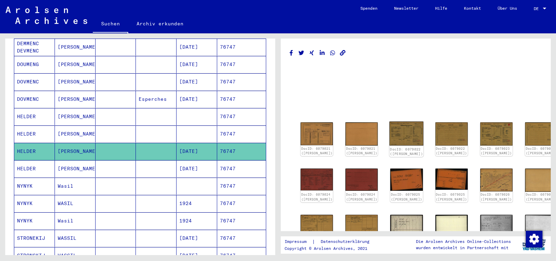
click at [401, 131] on img at bounding box center [407, 134] width 34 height 24
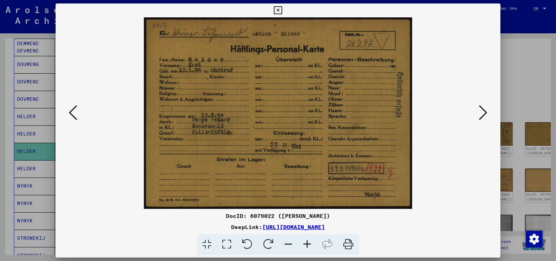
click at [483, 115] on icon at bounding box center [483, 112] width 8 height 17
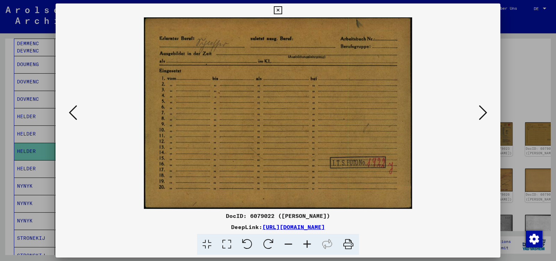
click at [483, 115] on icon at bounding box center [483, 112] width 8 height 17
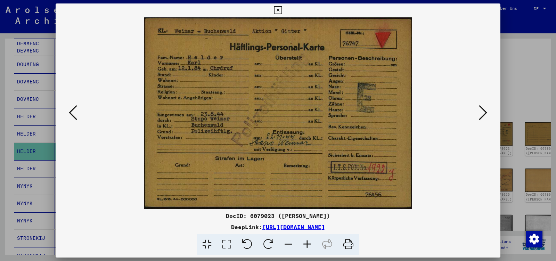
click at [483, 115] on icon at bounding box center [483, 112] width 8 height 17
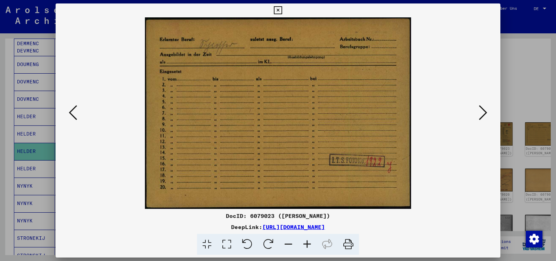
click at [483, 115] on icon at bounding box center [483, 112] width 8 height 17
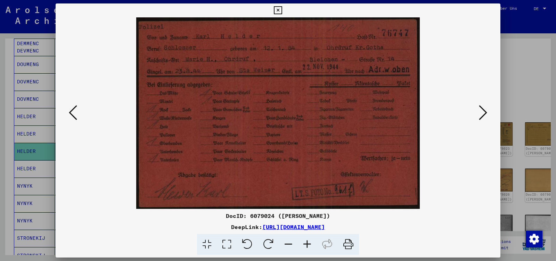
click at [483, 115] on icon at bounding box center [483, 112] width 8 height 17
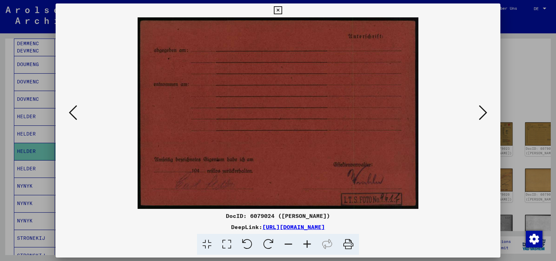
click at [483, 115] on icon at bounding box center [483, 112] width 8 height 17
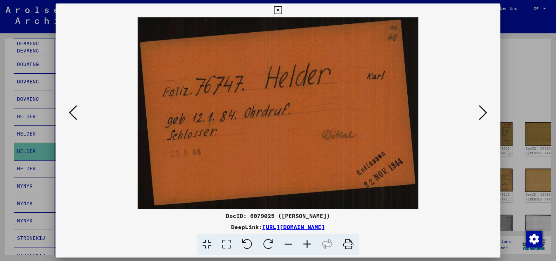
click at [70, 114] on icon at bounding box center [73, 112] width 8 height 17
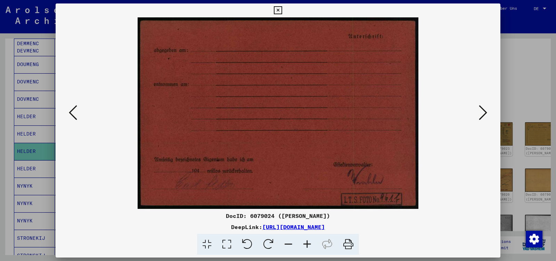
click at [70, 114] on icon at bounding box center [73, 112] width 8 height 17
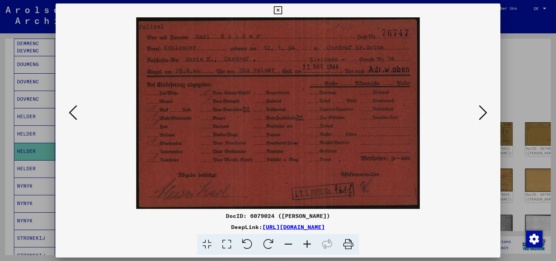
click at [491, 114] on div at bounding box center [278, 113] width 445 height 192
click at [486, 114] on icon at bounding box center [483, 112] width 8 height 17
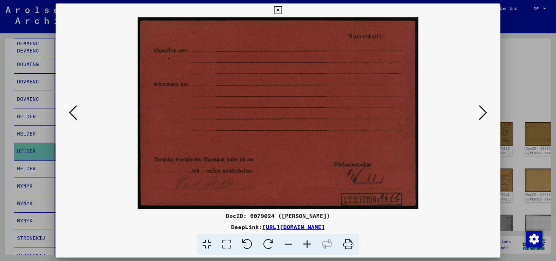
click at [486, 114] on icon at bounding box center [483, 112] width 8 height 17
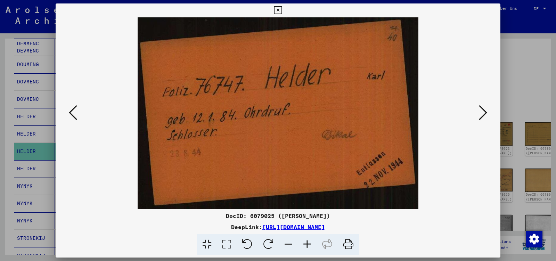
click at [485, 112] on icon at bounding box center [483, 112] width 8 height 17
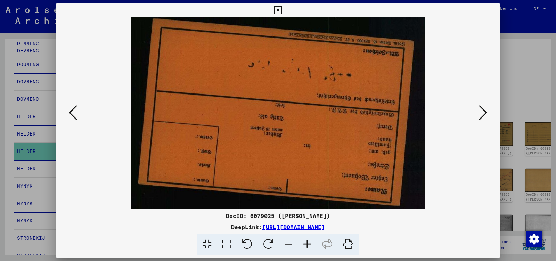
click at [485, 112] on icon at bounding box center [483, 112] width 8 height 17
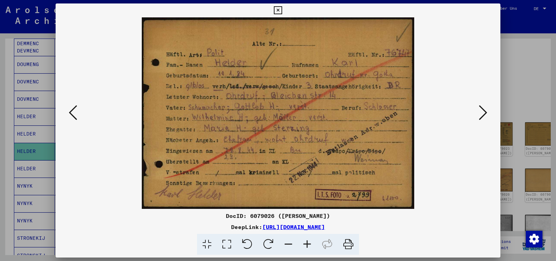
click at [485, 112] on icon at bounding box center [483, 112] width 8 height 17
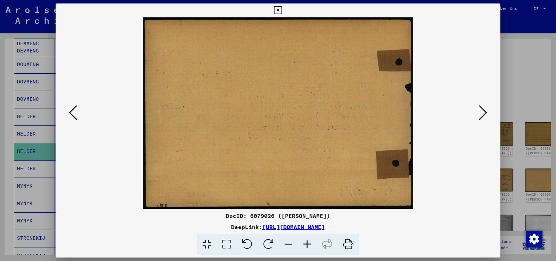
click at [485, 112] on icon at bounding box center [483, 112] width 8 height 17
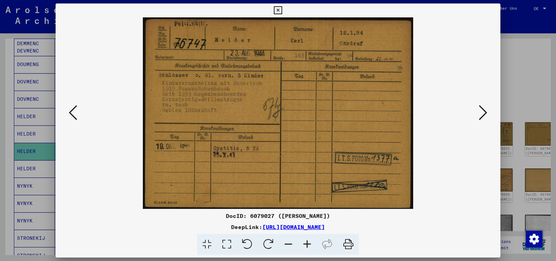
click at [485, 112] on icon at bounding box center [483, 112] width 8 height 17
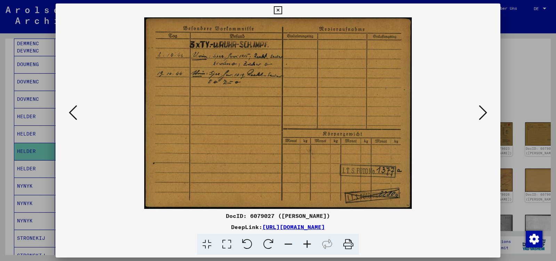
click at [485, 112] on icon at bounding box center [483, 112] width 8 height 17
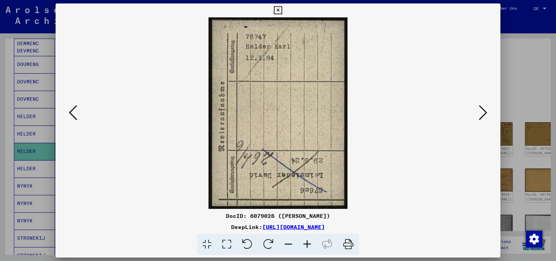
click at [485, 112] on icon at bounding box center [483, 112] width 8 height 17
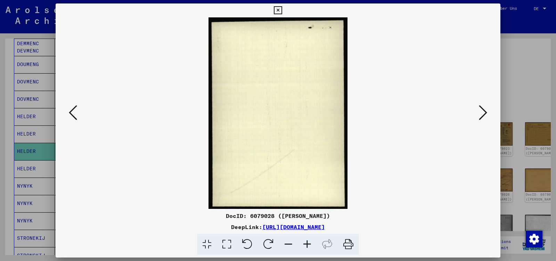
click at [485, 112] on icon at bounding box center [483, 112] width 8 height 17
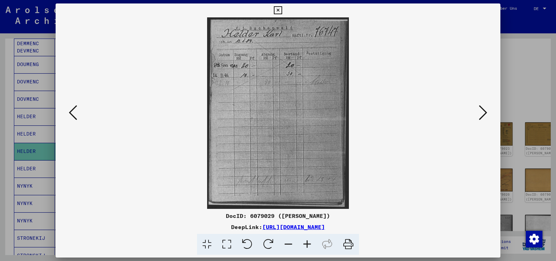
click at [485, 112] on icon at bounding box center [483, 112] width 8 height 17
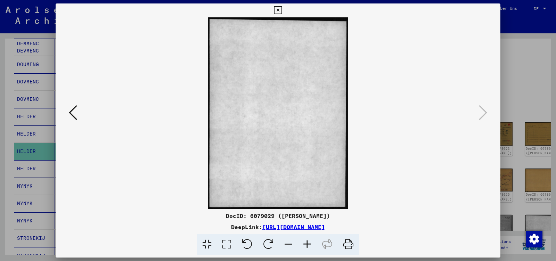
click at [68, 112] on button at bounding box center [73, 113] width 13 height 20
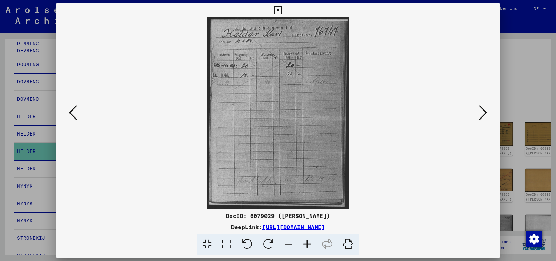
click at [69, 112] on icon at bounding box center [73, 112] width 8 height 17
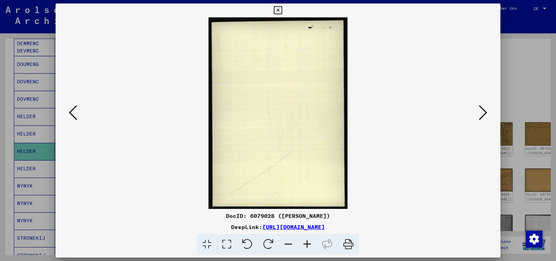
click at [69, 112] on icon at bounding box center [73, 112] width 8 height 17
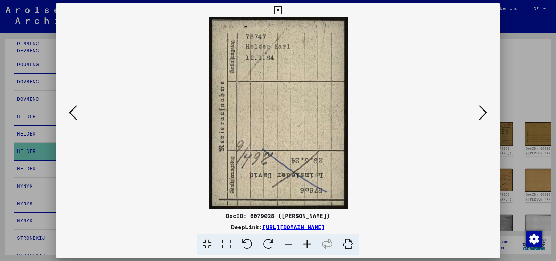
click at [69, 112] on icon at bounding box center [73, 112] width 8 height 17
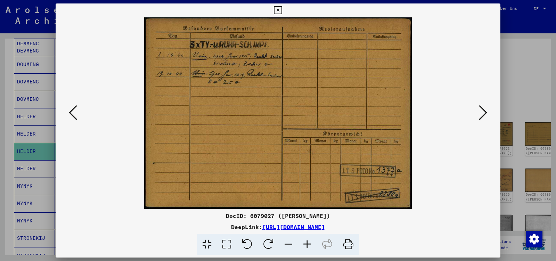
click at [69, 112] on icon at bounding box center [73, 112] width 8 height 17
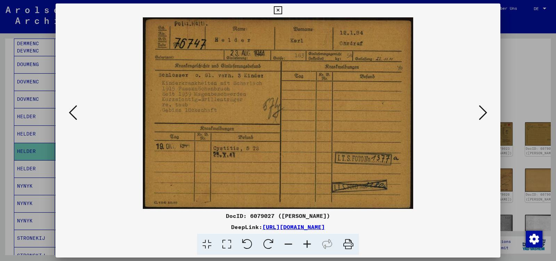
click at [69, 112] on icon at bounding box center [73, 112] width 8 height 17
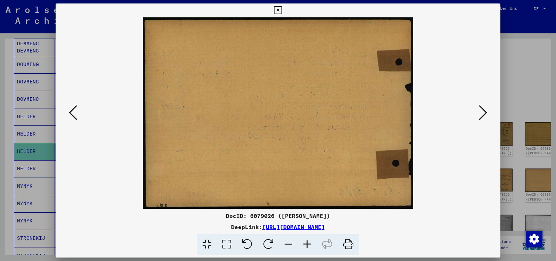
click at [69, 112] on icon at bounding box center [73, 112] width 8 height 17
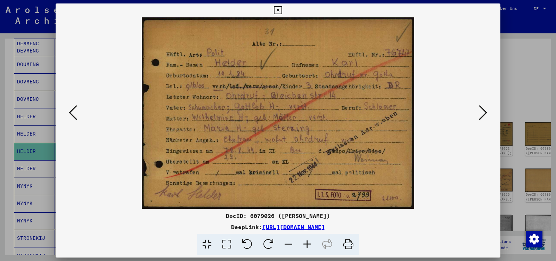
click at [69, 112] on icon at bounding box center [73, 112] width 8 height 17
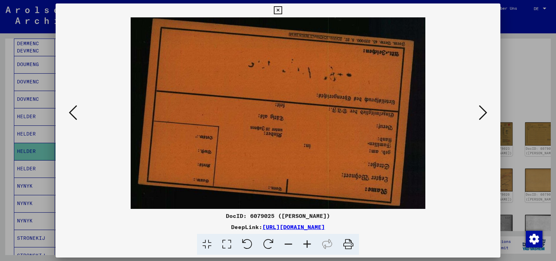
click at [69, 112] on icon at bounding box center [73, 112] width 8 height 17
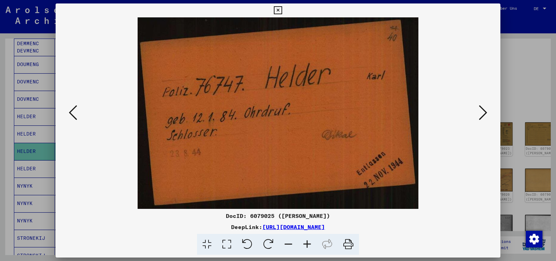
click at [69, 112] on icon at bounding box center [73, 112] width 8 height 17
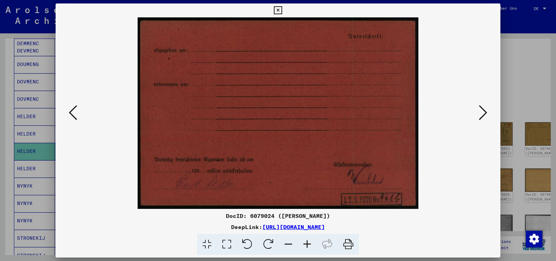
click at [69, 112] on icon at bounding box center [73, 112] width 8 height 17
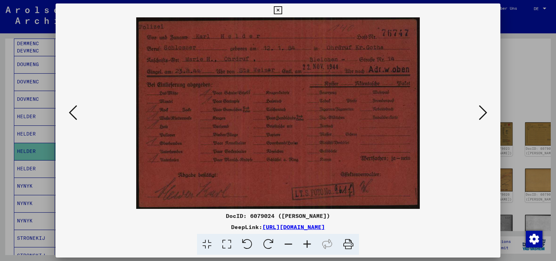
click at [69, 112] on icon at bounding box center [73, 112] width 8 height 17
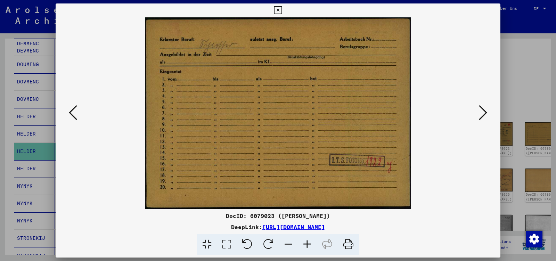
click at [69, 112] on icon at bounding box center [73, 112] width 8 height 17
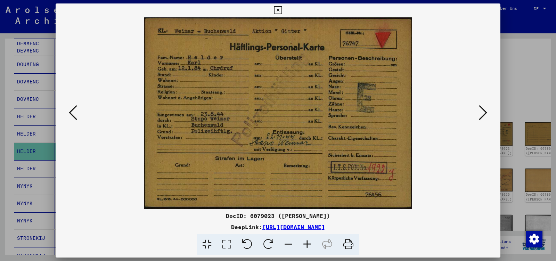
click at [69, 112] on icon at bounding box center [73, 112] width 8 height 17
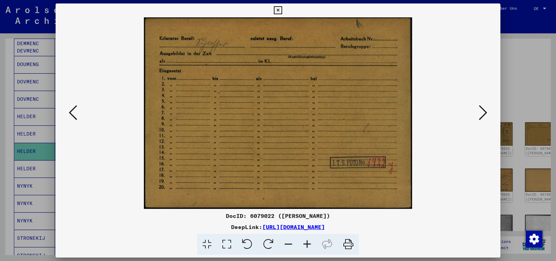
click at [69, 112] on icon at bounding box center [73, 112] width 8 height 17
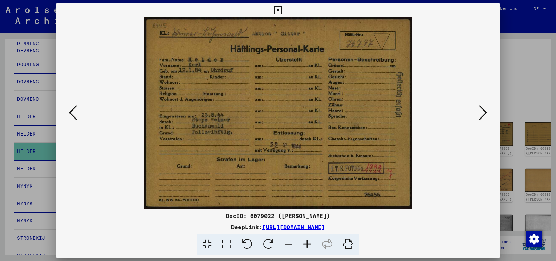
click at [69, 112] on icon at bounding box center [73, 112] width 8 height 17
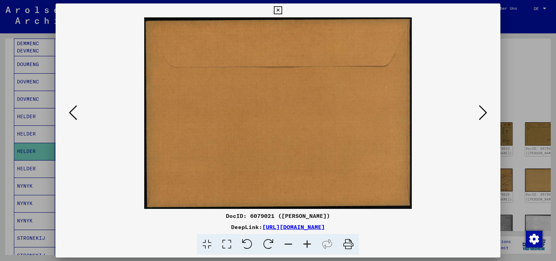
click at [69, 112] on icon at bounding box center [73, 112] width 8 height 17
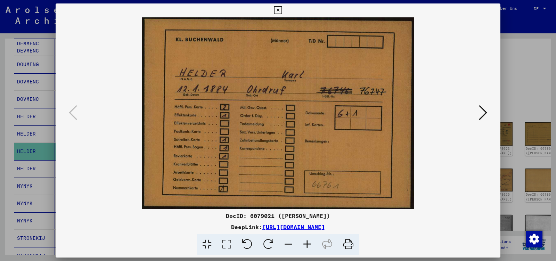
click at [282, 7] on icon at bounding box center [278, 10] width 8 height 8
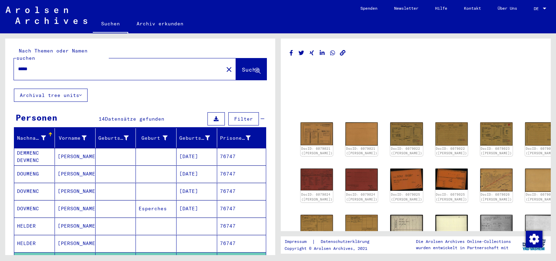
click at [43, 65] on input "*****" at bounding box center [118, 68] width 201 height 7
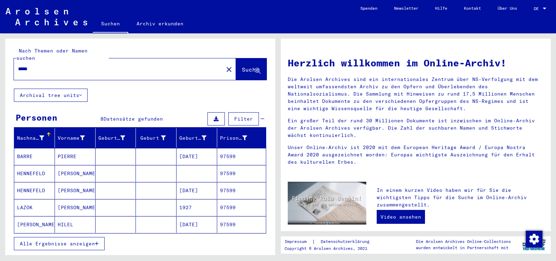
click at [73, 182] on mat-cell "[PERSON_NAME]" at bounding box center [75, 190] width 41 height 17
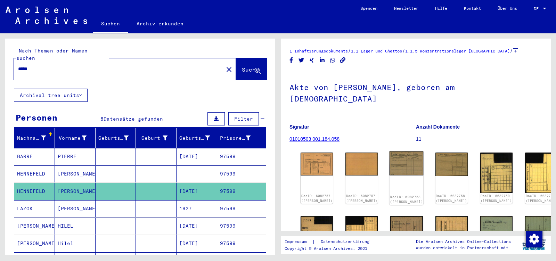
click at [392, 152] on img at bounding box center [407, 164] width 34 height 24
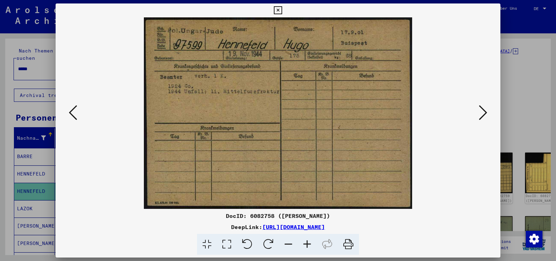
click at [484, 114] on icon at bounding box center [483, 112] width 8 height 17
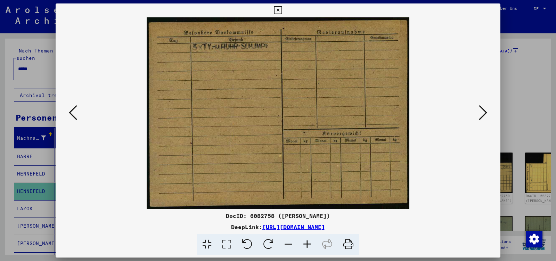
click at [484, 114] on icon at bounding box center [483, 112] width 8 height 17
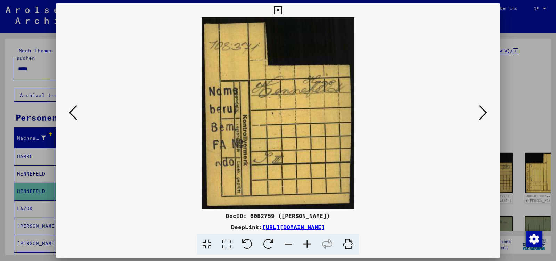
click at [484, 114] on icon at bounding box center [483, 112] width 8 height 17
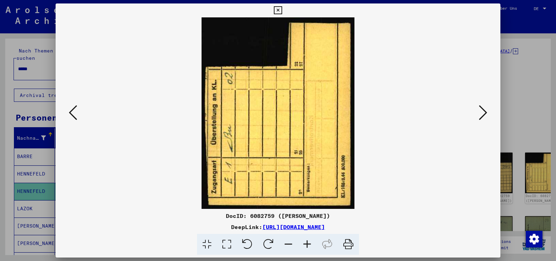
click at [484, 115] on icon at bounding box center [483, 112] width 8 height 17
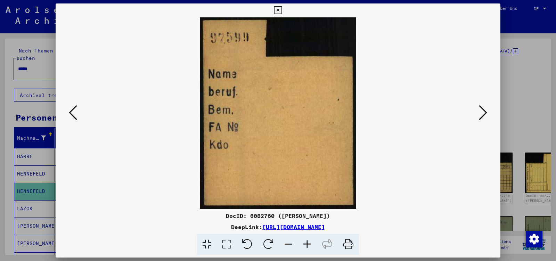
click at [484, 115] on icon at bounding box center [483, 112] width 8 height 17
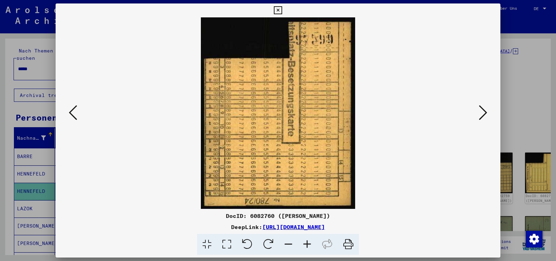
click at [484, 115] on icon at bounding box center [483, 112] width 8 height 17
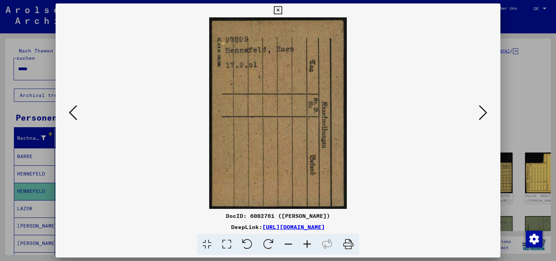
click at [484, 115] on icon at bounding box center [483, 112] width 8 height 17
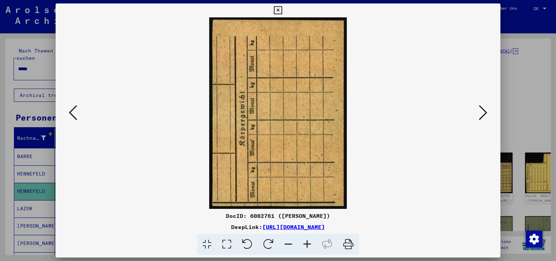
click at [484, 115] on icon at bounding box center [483, 112] width 8 height 17
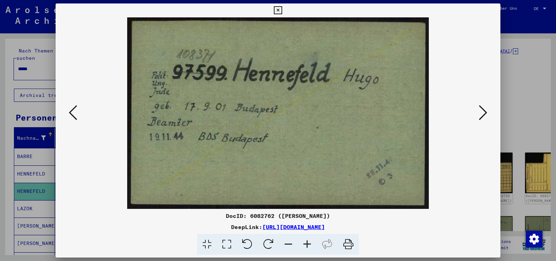
click at [484, 115] on icon at bounding box center [483, 112] width 8 height 17
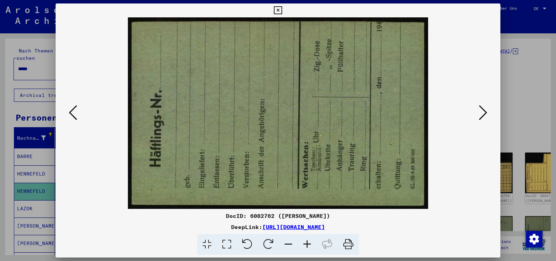
click at [484, 115] on icon at bounding box center [483, 112] width 8 height 17
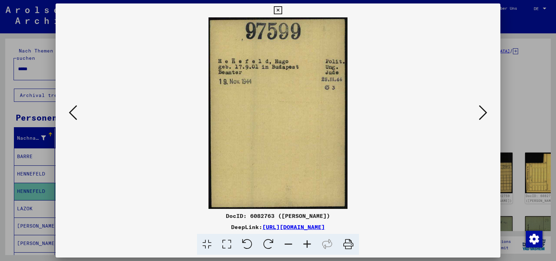
click at [484, 115] on icon at bounding box center [483, 112] width 8 height 17
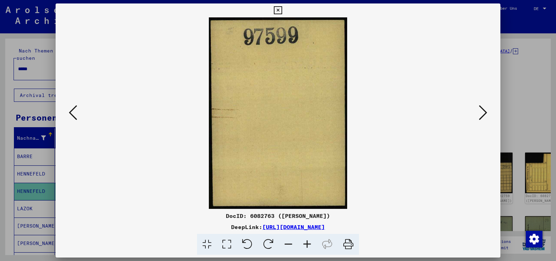
click at [484, 115] on icon at bounding box center [483, 112] width 8 height 17
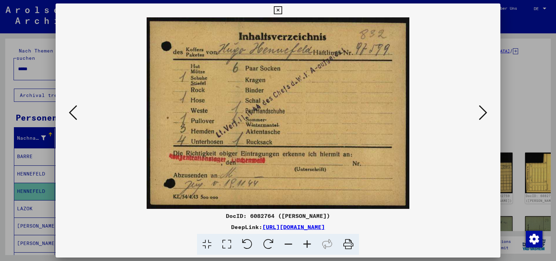
click at [484, 115] on icon at bounding box center [483, 112] width 8 height 17
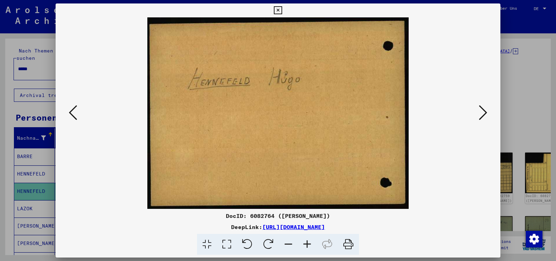
click at [484, 115] on icon at bounding box center [483, 112] width 8 height 17
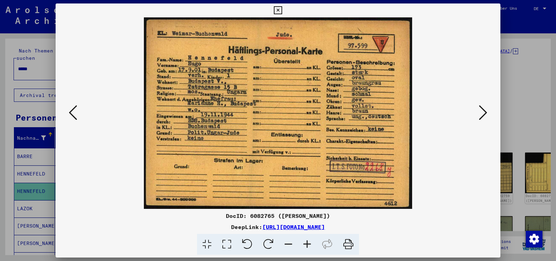
click at [484, 115] on icon at bounding box center [483, 112] width 8 height 17
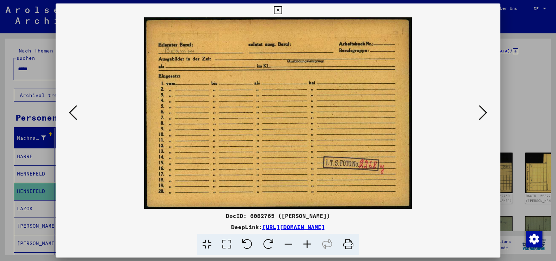
click at [484, 115] on icon at bounding box center [483, 112] width 8 height 17
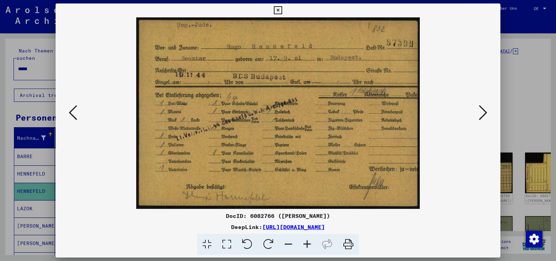
click at [484, 115] on icon at bounding box center [483, 112] width 8 height 17
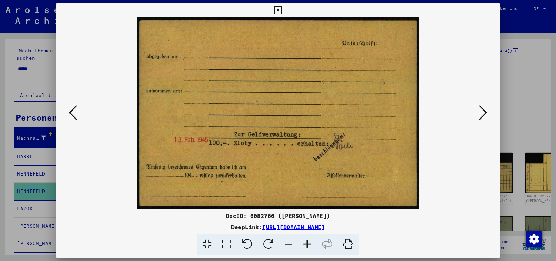
click at [484, 115] on icon at bounding box center [483, 112] width 8 height 17
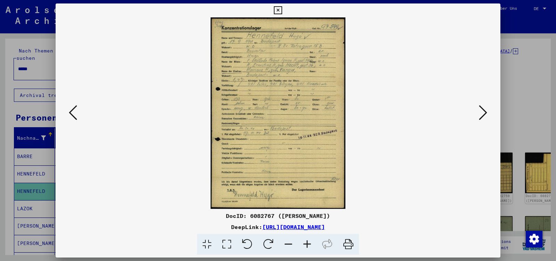
click at [484, 115] on icon at bounding box center [483, 112] width 8 height 17
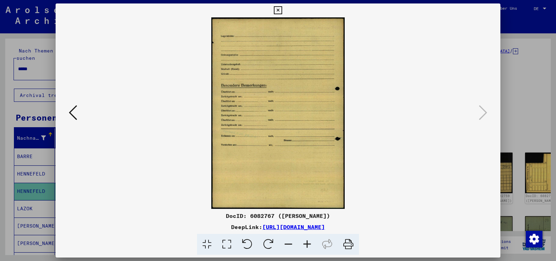
click at [284, 5] on button at bounding box center [278, 10] width 12 height 14
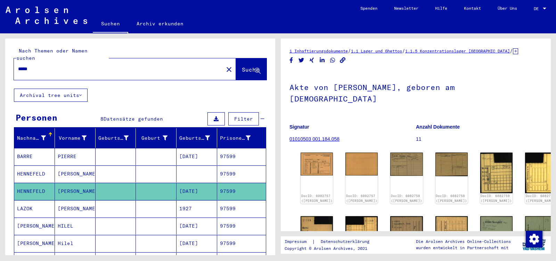
click at [41, 65] on input "*****" at bounding box center [118, 68] width 201 height 7
paste input "**********"
click at [55, 65] on input "**********" at bounding box center [118, 68] width 201 height 7
type input "**********"
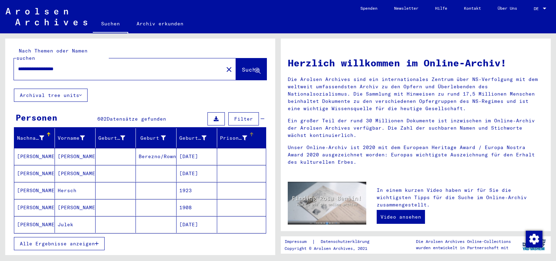
click at [227, 135] on div "Prisoner #" at bounding box center [233, 138] width 27 height 7
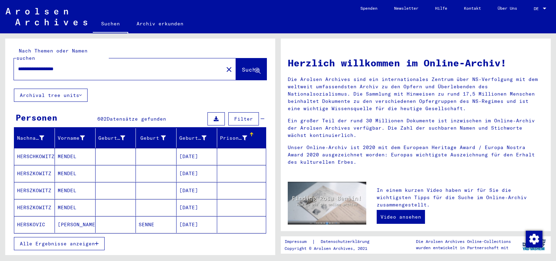
click at [227, 135] on div "Prisoner #" at bounding box center [233, 138] width 27 height 7
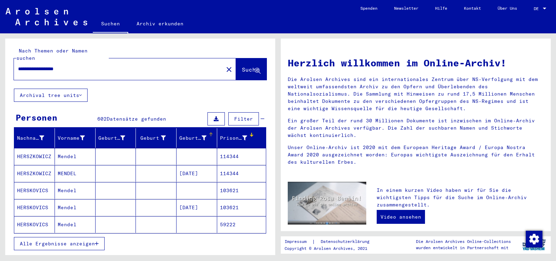
click at [184, 135] on div "Geburtsdatum" at bounding box center [192, 138] width 27 height 7
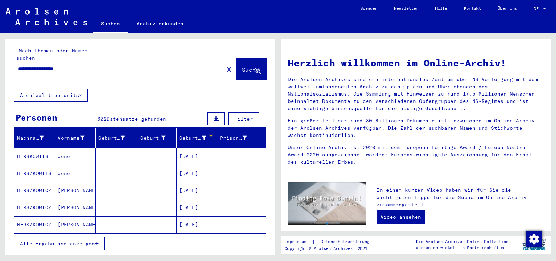
click at [83, 241] on span "Alle Ergebnisse anzeigen" at bounding box center [57, 244] width 75 height 6
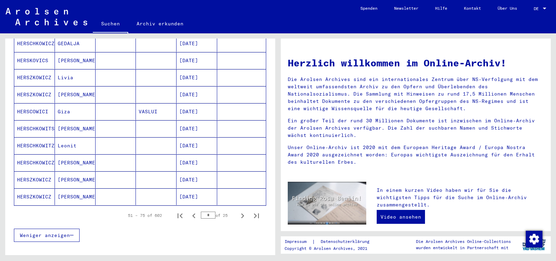
scroll to position [397, 0]
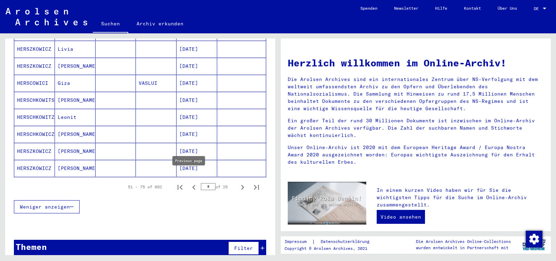
click at [189, 183] on icon "Previous page" at bounding box center [194, 188] width 10 height 10
click at [192, 185] on icon "Previous page" at bounding box center [193, 187] width 3 height 5
click at [238, 183] on icon "Next page" at bounding box center [243, 188] width 10 height 10
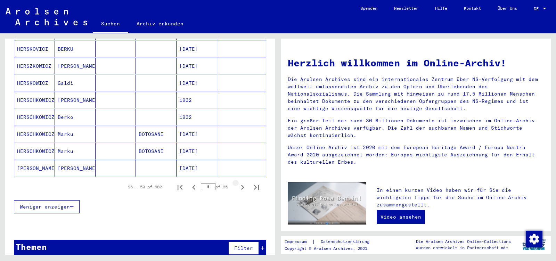
click at [238, 183] on icon "Next page" at bounding box center [243, 188] width 10 height 10
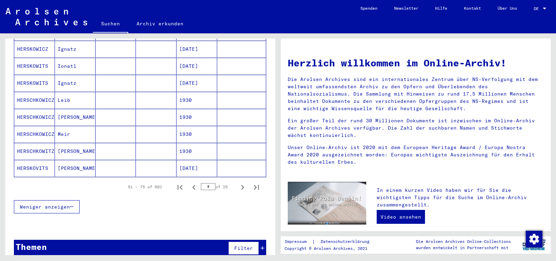
click at [238, 183] on icon "Next page" at bounding box center [243, 188] width 10 height 10
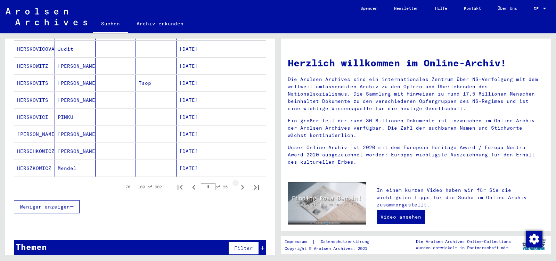
click at [238, 183] on icon "Next page" at bounding box center [243, 188] width 10 height 10
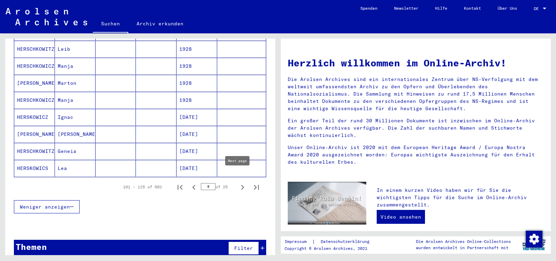
click at [241, 185] on icon "Next page" at bounding box center [242, 187] width 3 height 5
type input "*"
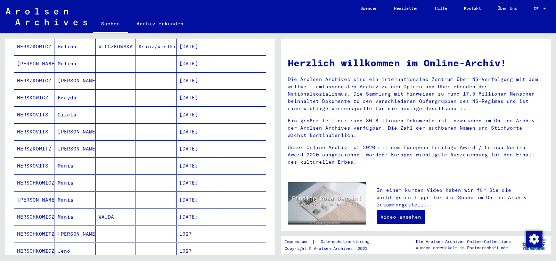
scroll to position [0, 0]
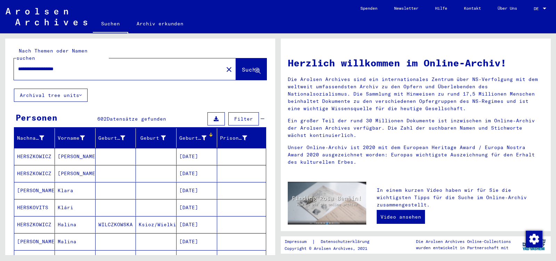
click at [79, 65] on input "**********" at bounding box center [116, 68] width 197 height 7
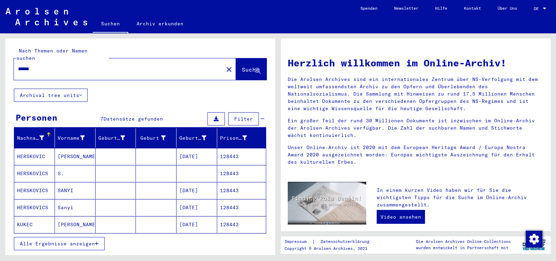
click at [231, 150] on mat-cell "128443" at bounding box center [241, 156] width 49 height 17
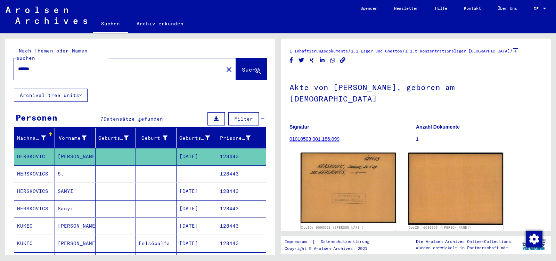
click at [230, 167] on mat-cell "128443" at bounding box center [241, 174] width 49 height 17
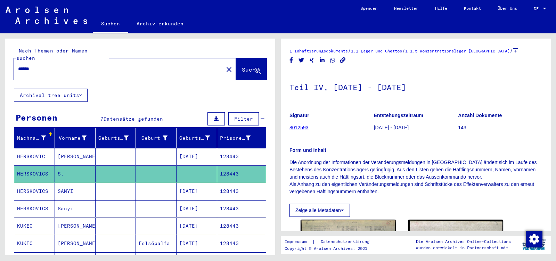
click at [218, 184] on mat-cell "128443" at bounding box center [241, 191] width 49 height 17
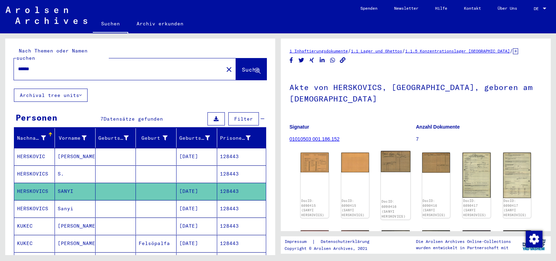
click at [390, 153] on img at bounding box center [396, 161] width 30 height 21
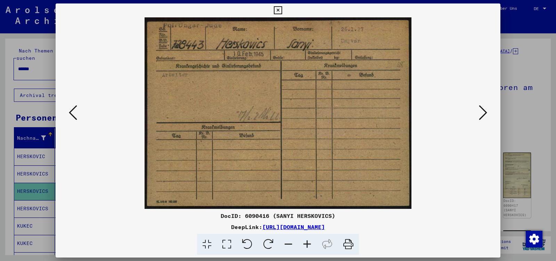
click at [480, 112] on icon at bounding box center [483, 112] width 8 height 17
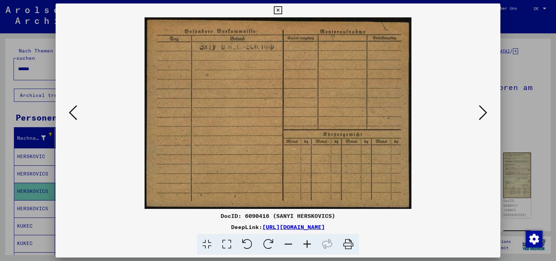
click at [480, 112] on icon at bounding box center [483, 112] width 8 height 17
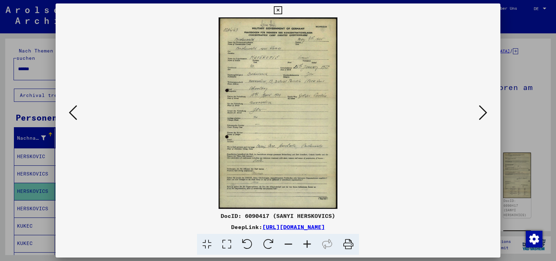
click at [480, 112] on icon at bounding box center [483, 112] width 8 height 17
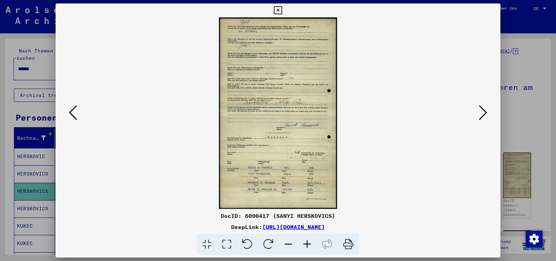
click at [480, 112] on icon at bounding box center [483, 112] width 8 height 17
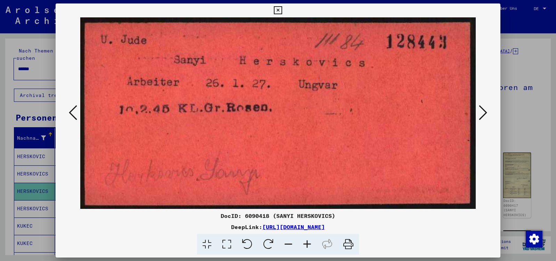
click at [480, 112] on icon at bounding box center [483, 112] width 8 height 17
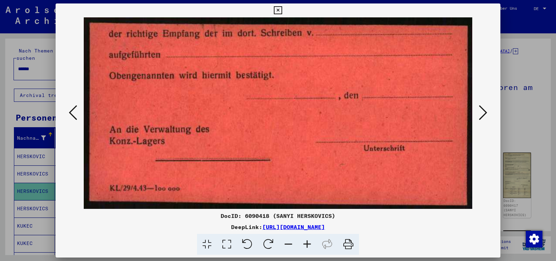
click at [480, 112] on icon at bounding box center [483, 112] width 8 height 17
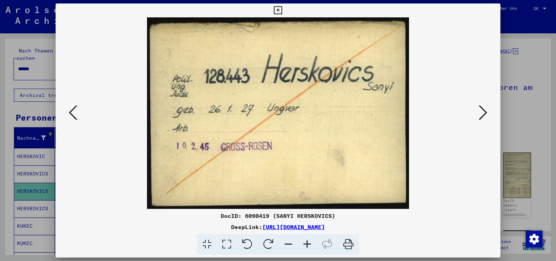
click at [486, 115] on icon at bounding box center [483, 112] width 8 height 17
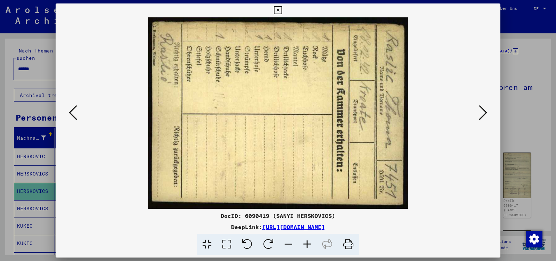
click at [486, 115] on icon at bounding box center [483, 112] width 8 height 17
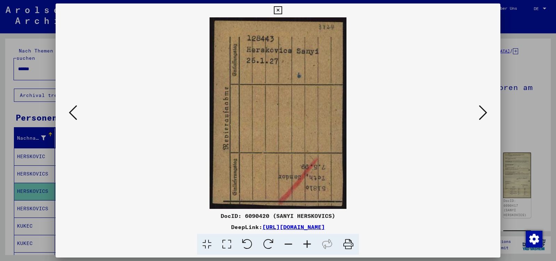
click at [486, 115] on icon at bounding box center [483, 112] width 8 height 17
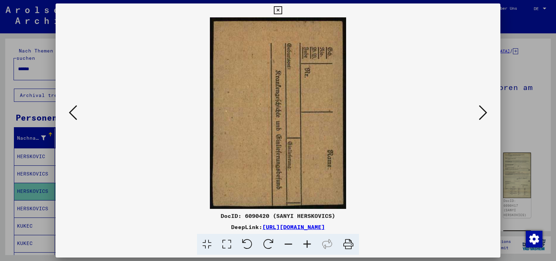
click at [486, 115] on icon at bounding box center [483, 112] width 8 height 17
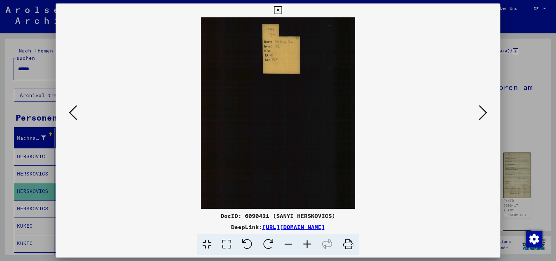
click at [486, 115] on icon at bounding box center [483, 112] width 8 height 17
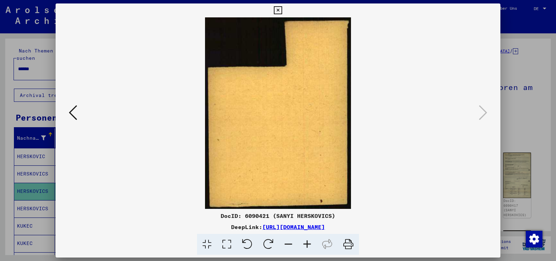
click at [282, 10] on icon at bounding box center [278, 10] width 8 height 8
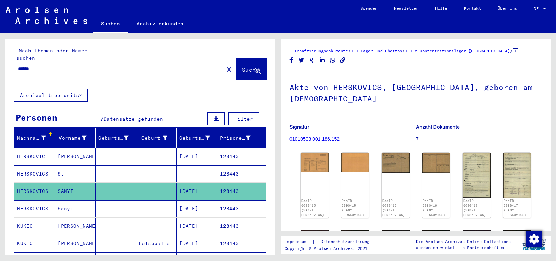
click at [68, 68] on div "******" at bounding box center [117, 69] width 206 height 16
click at [74, 65] on input "******" at bounding box center [118, 68] width 201 height 7
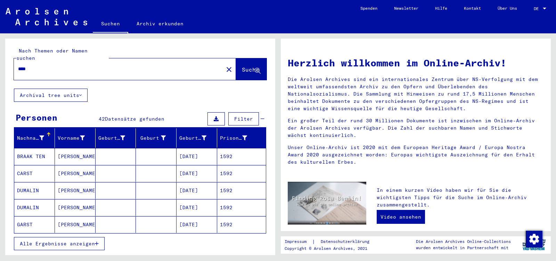
click at [78, 241] on span "Alle Ergebnisse anzeigen" at bounding box center [57, 244] width 75 height 6
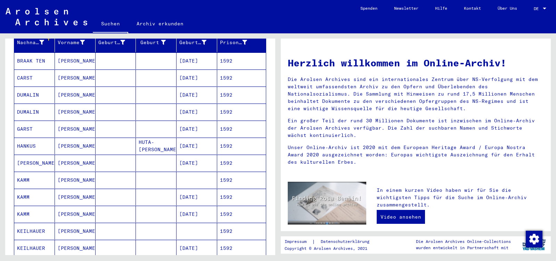
scroll to position [110, 0]
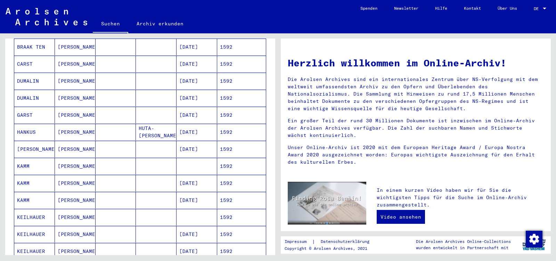
click at [83, 142] on mat-cell "[PERSON_NAME]" at bounding box center [75, 149] width 41 height 17
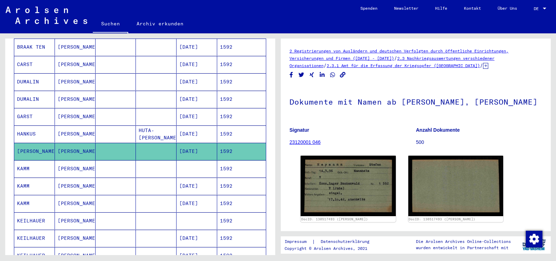
drag, startPoint x: 207, startPoint y: 142, endPoint x: 16, endPoint y: 142, distance: 190.6
click at [177, 143] on mat-cell "[DATE]" at bounding box center [197, 151] width 41 height 17
copy mat-row "[PERSON_NAME] [DATE]"
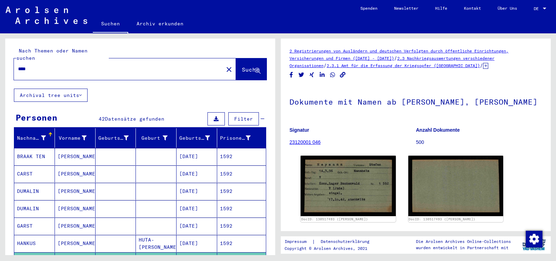
click at [31, 65] on input "****" at bounding box center [118, 68] width 201 height 7
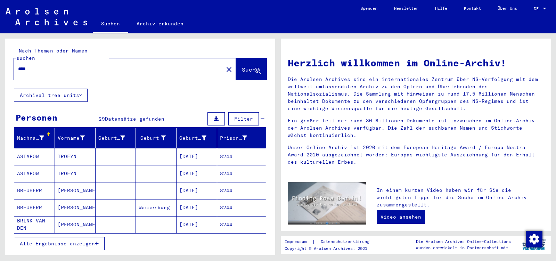
click at [68, 241] on button "Alle Ergebnisse anzeigen" at bounding box center [59, 243] width 91 height 13
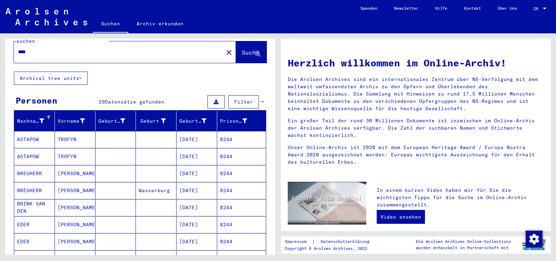
scroll to position [146, 0]
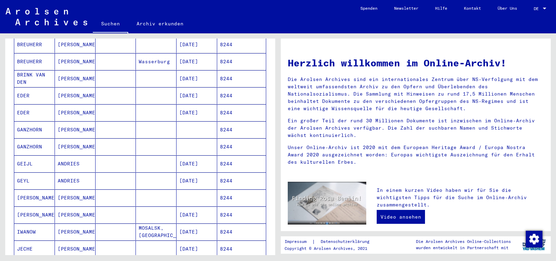
click at [88, 193] on mat-cell "[PERSON_NAME]" at bounding box center [75, 198] width 41 height 17
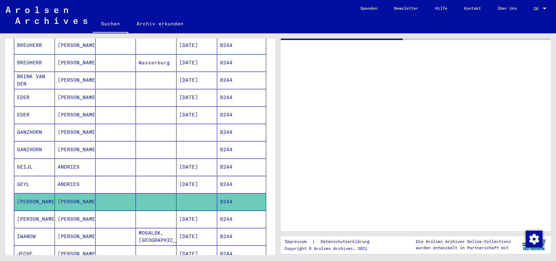
scroll to position [147, 0]
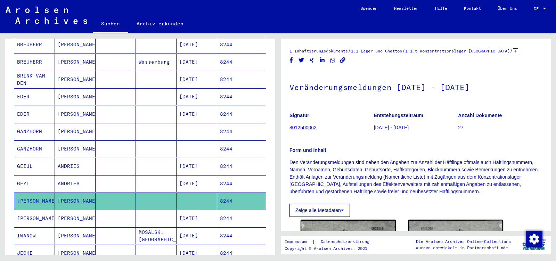
click at [86, 210] on mat-cell "[PERSON_NAME]" at bounding box center [75, 218] width 41 height 17
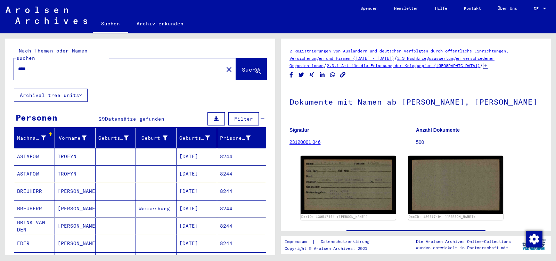
click at [36, 65] on input "****" at bounding box center [118, 68] width 201 height 7
paste input "**********"
click at [242, 66] on span "Suche" at bounding box center [250, 69] width 17 height 7
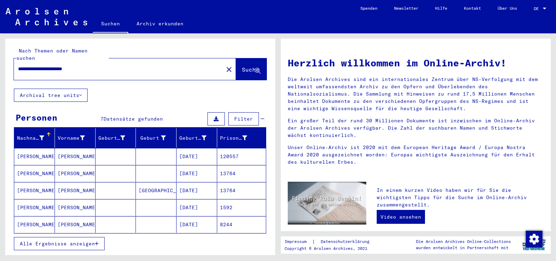
click at [225, 149] on mat-cell "120557" at bounding box center [241, 156] width 49 height 17
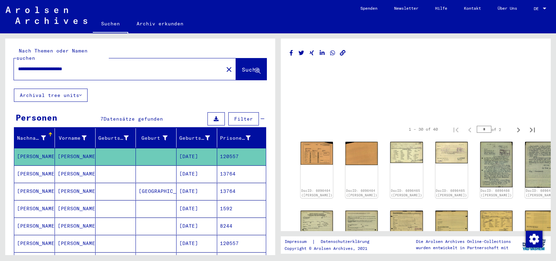
click at [228, 168] on mat-cell "13764" at bounding box center [241, 174] width 49 height 17
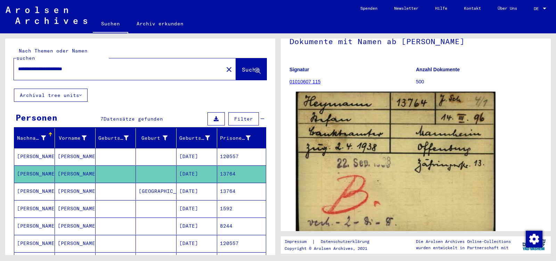
scroll to position [73, 0]
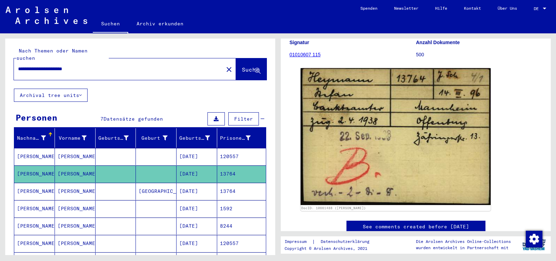
click at [220, 186] on mat-cell "13764" at bounding box center [241, 191] width 49 height 17
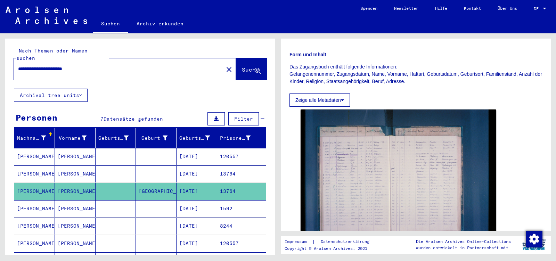
scroll to position [110, 0]
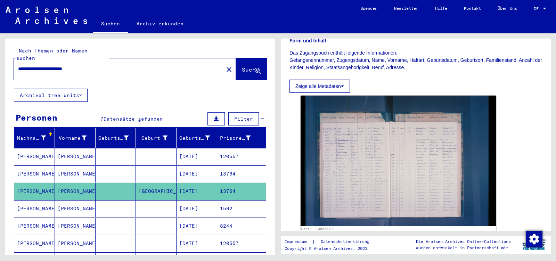
click at [233, 204] on mat-cell "1592" at bounding box center [241, 208] width 49 height 17
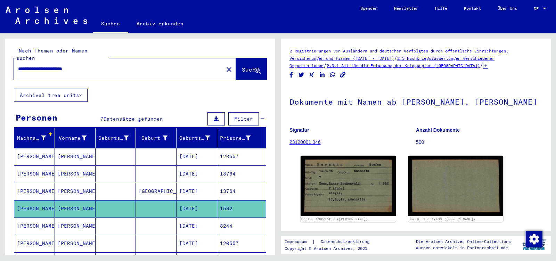
click at [231, 218] on mat-cell "8244" at bounding box center [241, 226] width 49 height 17
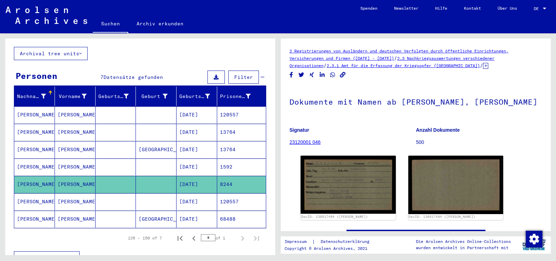
scroll to position [94, 0]
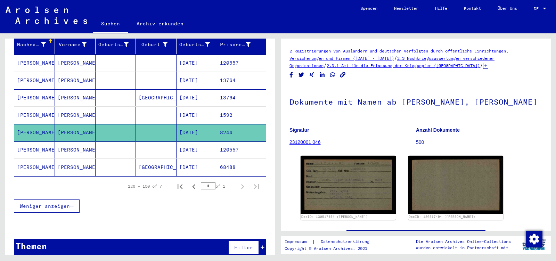
click at [227, 161] on mat-cell "68488" at bounding box center [241, 167] width 49 height 17
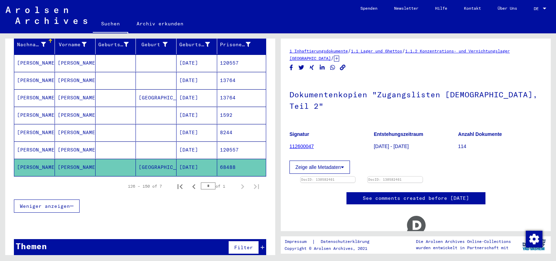
click at [225, 142] on mat-cell "120557" at bounding box center [241, 150] width 49 height 17
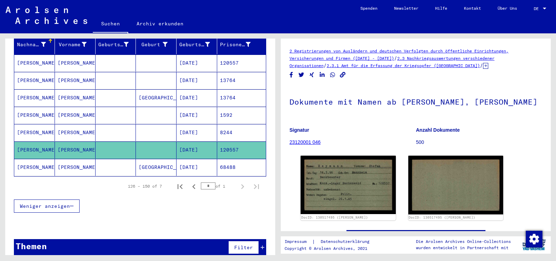
click at [229, 159] on mat-cell "68488" at bounding box center [241, 167] width 49 height 17
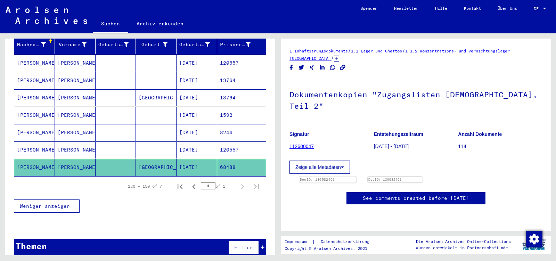
click at [319, 177] on img at bounding box center [327, 177] width 57 height 0
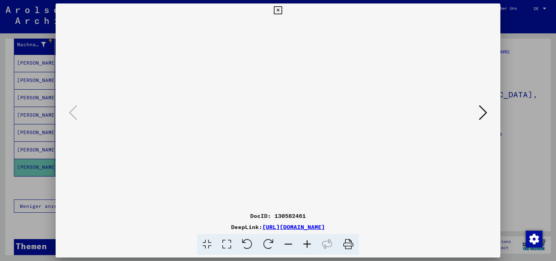
click at [308, 247] on icon at bounding box center [307, 244] width 19 height 21
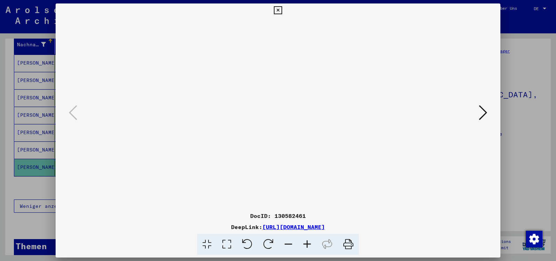
click at [308, 247] on icon at bounding box center [307, 244] width 19 height 21
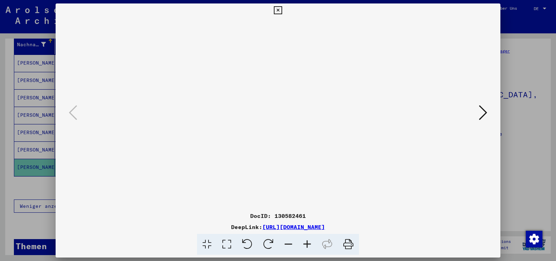
click at [308, 247] on icon at bounding box center [307, 244] width 19 height 21
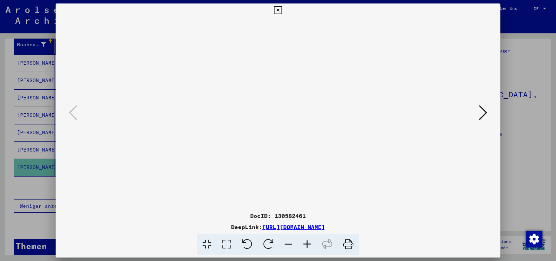
drag, startPoint x: 296, startPoint y: 201, endPoint x: 318, endPoint y: 102, distance: 101.2
click at [278, 102] on img at bounding box center [278, 243] width 0 height 452
drag, startPoint x: 253, startPoint y: 191, endPoint x: 257, endPoint y: 141, distance: 49.6
click at [278, 141] on img at bounding box center [278, 243] width 0 height 452
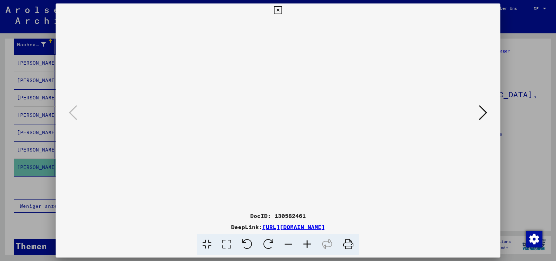
scroll to position [145, 0]
drag, startPoint x: 249, startPoint y: 178, endPoint x: 247, endPoint y: 190, distance: 11.6
click at [278, 190] on img at bounding box center [278, 243] width 0 height 452
drag, startPoint x: 246, startPoint y: 129, endPoint x: 246, endPoint y: 155, distance: 26.1
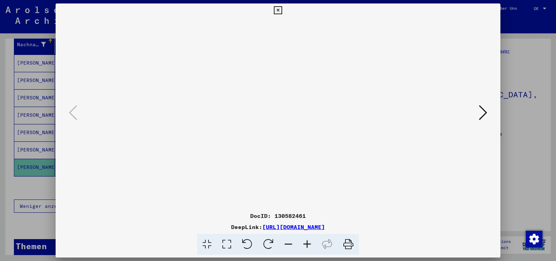
click at [278, 155] on img at bounding box center [278, 243] width 0 height 452
click at [282, 10] on icon at bounding box center [278, 10] width 8 height 8
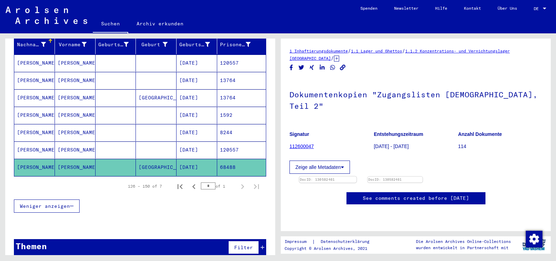
click at [343, 177] on img at bounding box center [327, 177] width 57 height 0
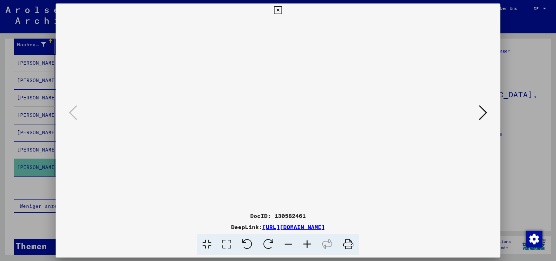
click at [309, 244] on icon at bounding box center [307, 244] width 19 height 21
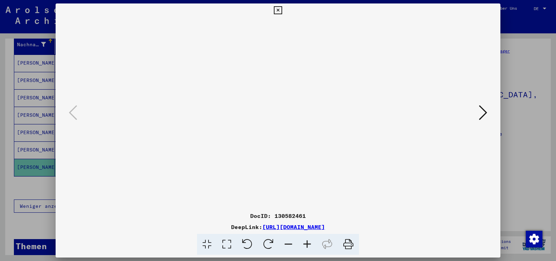
click at [309, 244] on icon at bounding box center [307, 244] width 19 height 21
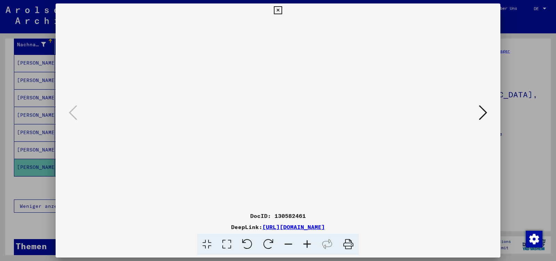
click at [309, 244] on icon at bounding box center [307, 244] width 19 height 21
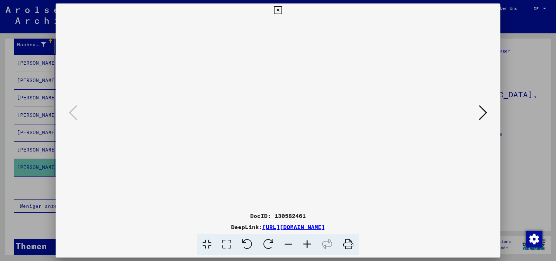
click at [309, 244] on icon at bounding box center [307, 244] width 19 height 21
drag, startPoint x: 247, startPoint y: 152, endPoint x: 256, endPoint y: 24, distance: 129.0
click at [278, 24] on img at bounding box center [278, 252] width 0 height 470
drag, startPoint x: 225, startPoint y: 148, endPoint x: 234, endPoint y: 99, distance: 49.4
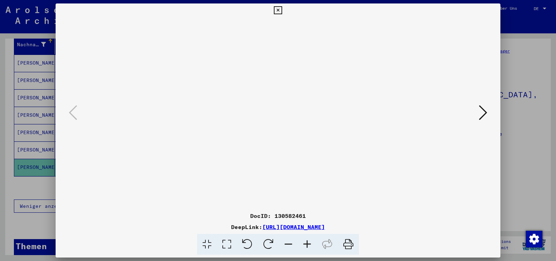
click at [278, 99] on img at bounding box center [278, 252] width 0 height 470
drag, startPoint x: 211, startPoint y: 136, endPoint x: 213, endPoint y: 127, distance: 9.2
click at [278, 127] on img at bounding box center [278, 252] width 0 height 470
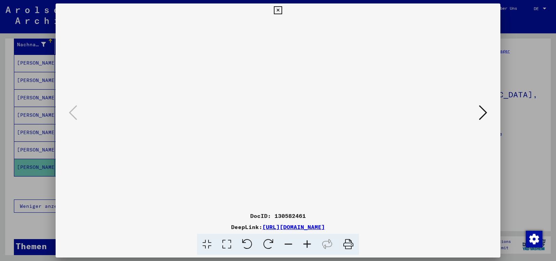
drag, startPoint x: 227, startPoint y: 118, endPoint x: 262, endPoint y: 122, distance: 35.4
click at [278, 122] on img at bounding box center [278, 252] width 0 height 470
drag, startPoint x: 257, startPoint y: 93, endPoint x: 257, endPoint y: 147, distance: 54.6
click at [278, 184] on img at bounding box center [278, 252] width 0 height 470
drag, startPoint x: 257, startPoint y: 111, endPoint x: 249, endPoint y: 185, distance: 73.8
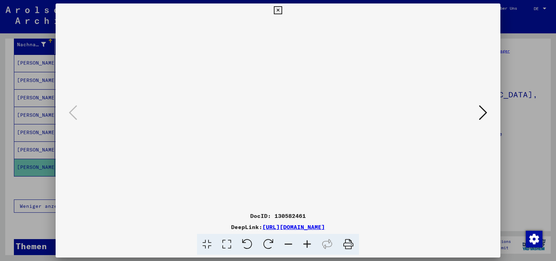
click at [278, 189] on img at bounding box center [278, 252] width 0 height 470
drag, startPoint x: 249, startPoint y: 125, endPoint x: 246, endPoint y: 163, distance: 38.7
click at [278, 163] on img at bounding box center [278, 252] width 0 height 470
click at [485, 113] on icon at bounding box center [483, 112] width 8 height 17
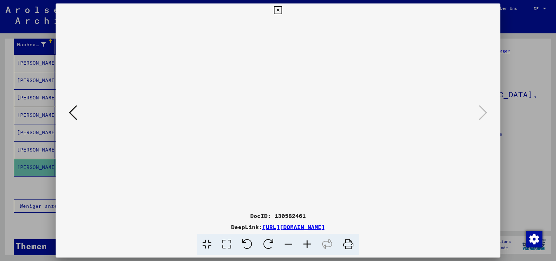
click at [282, 11] on icon at bounding box center [278, 10] width 8 height 8
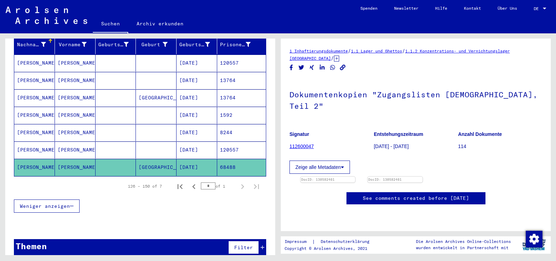
click at [398, 72] on div "1 Inhaftierungsdokumente / 1.1 Lager und Ghettos / 1.1.2 Konzentrations- und Ve…" at bounding box center [416, 132] width 253 height 171
click at [227, 59] on mat-cell "120557" at bounding box center [241, 63] width 49 height 17
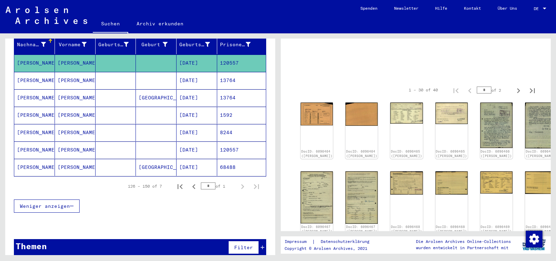
click at [225, 144] on mat-cell "120557" at bounding box center [241, 150] width 49 height 17
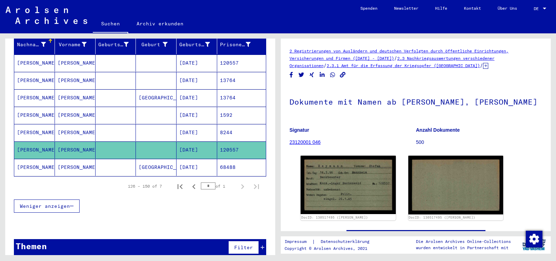
click at [230, 55] on mat-cell "120557" at bounding box center [241, 63] width 49 height 17
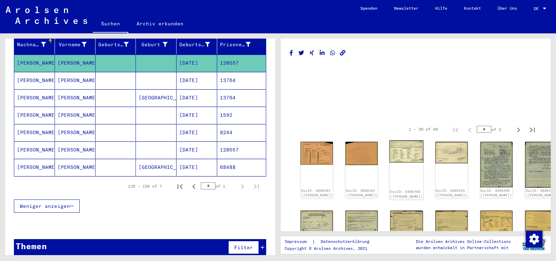
click at [390, 154] on img at bounding box center [407, 152] width 34 height 22
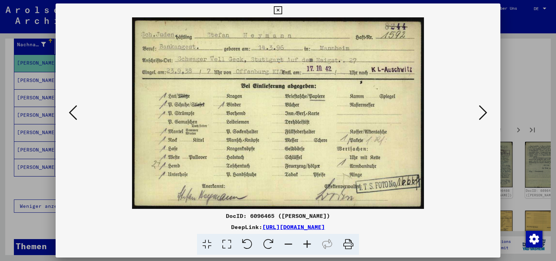
click at [483, 113] on icon at bounding box center [483, 112] width 8 height 17
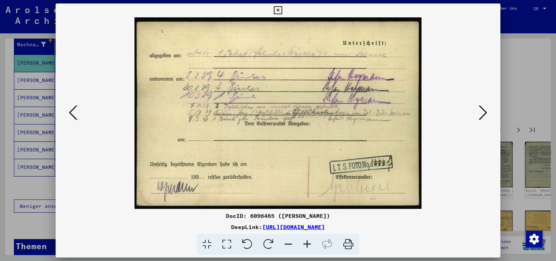
click at [483, 113] on icon at bounding box center [483, 112] width 8 height 17
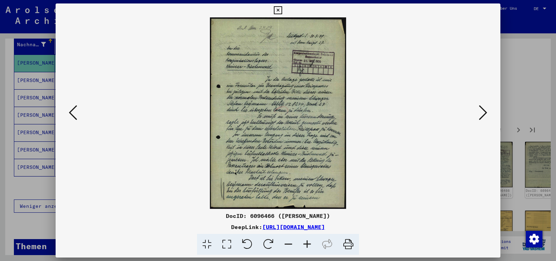
click at [483, 113] on icon at bounding box center [483, 112] width 8 height 17
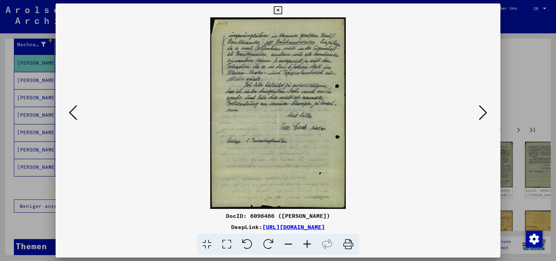
click at [483, 113] on icon at bounding box center [483, 112] width 8 height 17
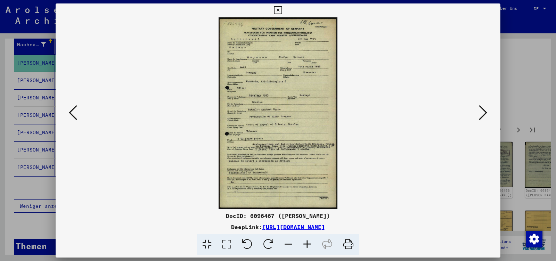
click at [483, 113] on icon at bounding box center [483, 112] width 8 height 17
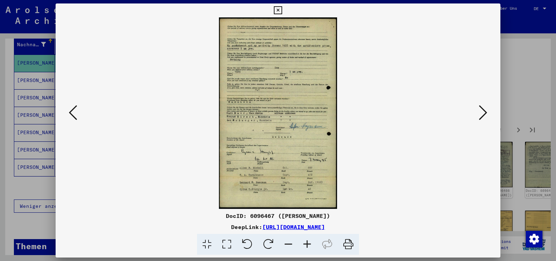
click at [483, 113] on icon at bounding box center [483, 112] width 8 height 17
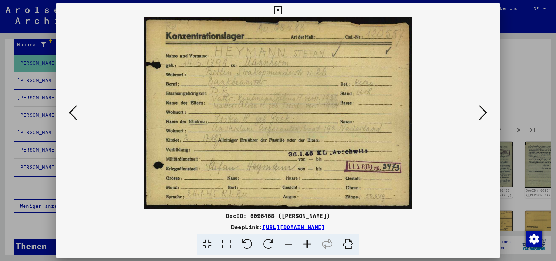
click at [483, 116] on icon at bounding box center [483, 112] width 8 height 17
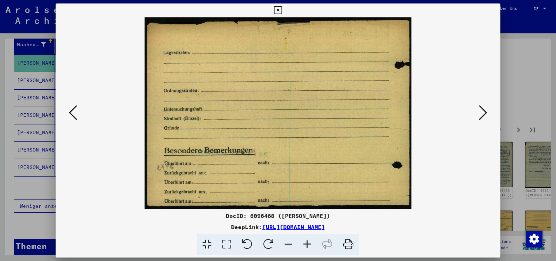
click at [483, 116] on icon at bounding box center [483, 112] width 8 height 17
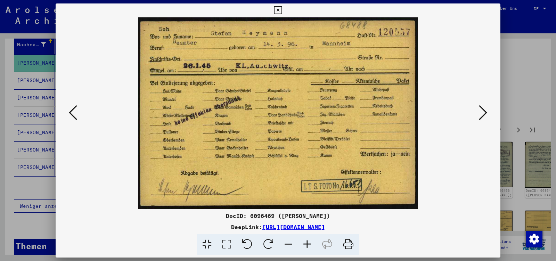
click at [483, 116] on icon at bounding box center [483, 112] width 8 height 17
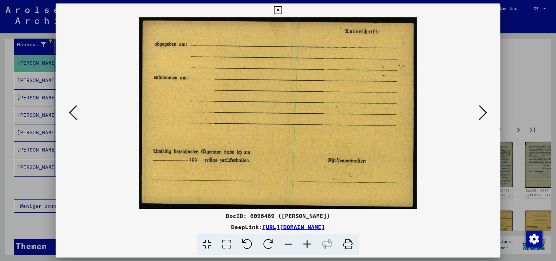
click at [483, 116] on icon at bounding box center [483, 112] width 8 height 17
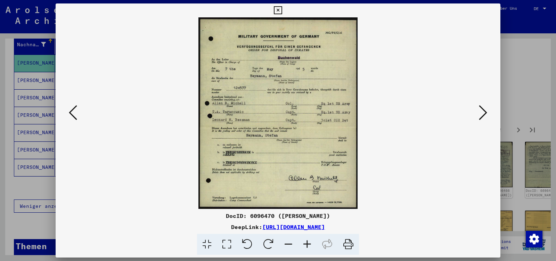
click at [483, 116] on icon at bounding box center [483, 112] width 8 height 17
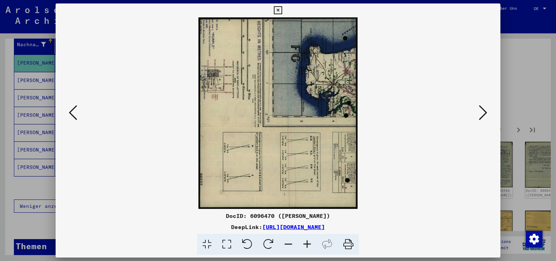
click at [483, 116] on icon at bounding box center [483, 112] width 8 height 17
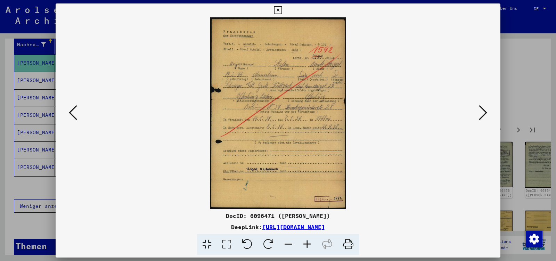
click at [483, 116] on icon at bounding box center [483, 112] width 8 height 17
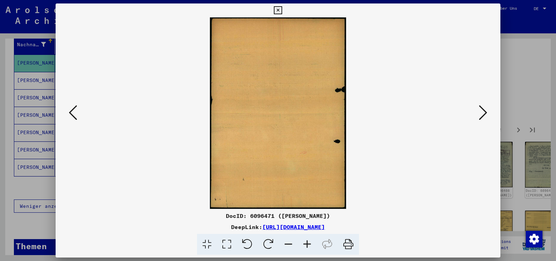
click at [483, 116] on icon at bounding box center [483, 112] width 8 height 17
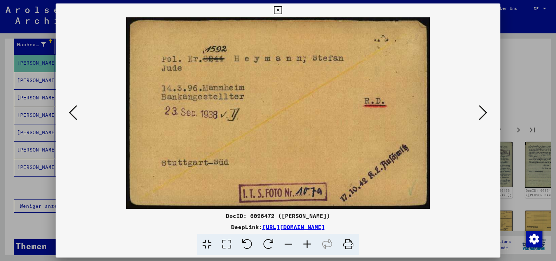
click at [483, 116] on icon at bounding box center [483, 112] width 8 height 17
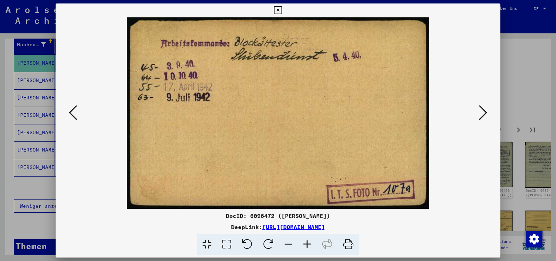
click at [483, 116] on icon at bounding box center [483, 112] width 8 height 17
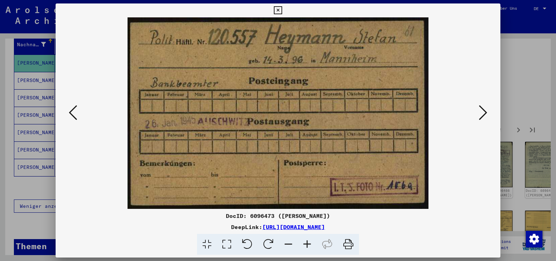
click at [483, 116] on icon at bounding box center [483, 112] width 8 height 17
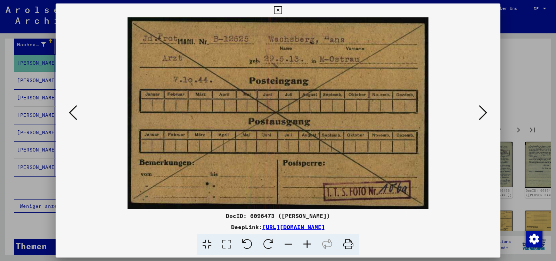
click at [68, 112] on button at bounding box center [73, 113] width 13 height 20
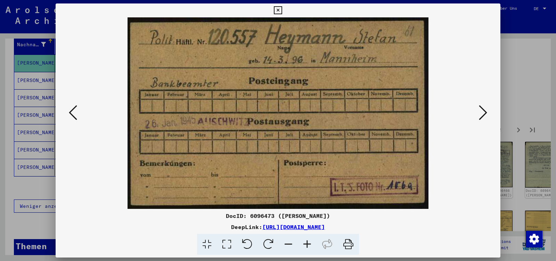
click at [68, 112] on button at bounding box center [73, 113] width 13 height 20
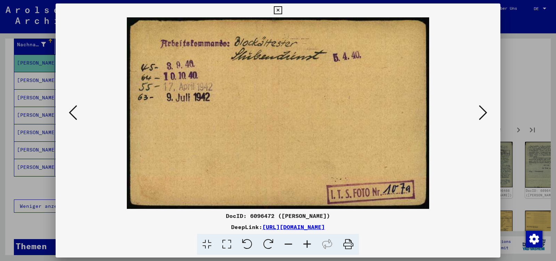
click at [486, 114] on icon at bounding box center [483, 112] width 8 height 17
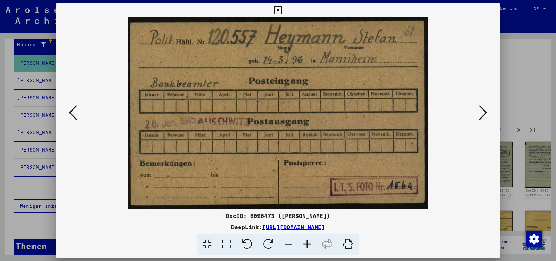
click at [486, 114] on icon at bounding box center [483, 112] width 8 height 17
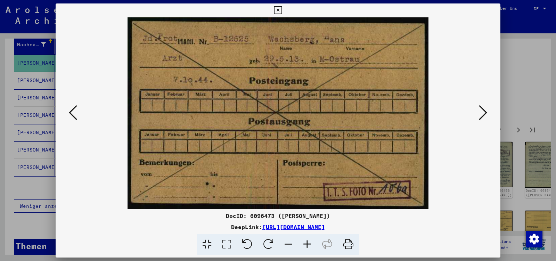
click at [486, 114] on icon at bounding box center [483, 112] width 8 height 17
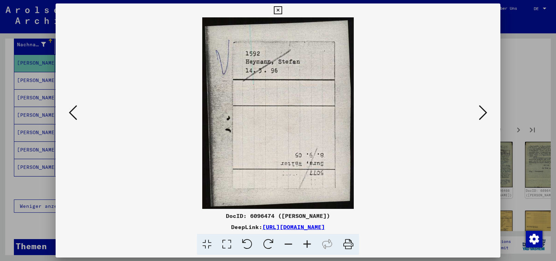
click at [486, 114] on icon at bounding box center [483, 112] width 8 height 17
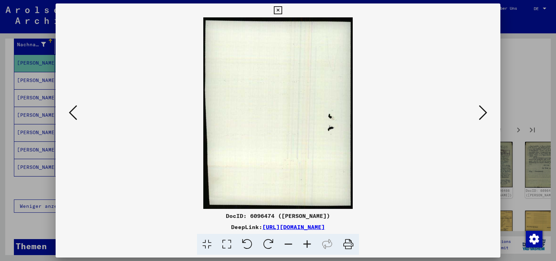
click at [486, 114] on icon at bounding box center [483, 112] width 8 height 17
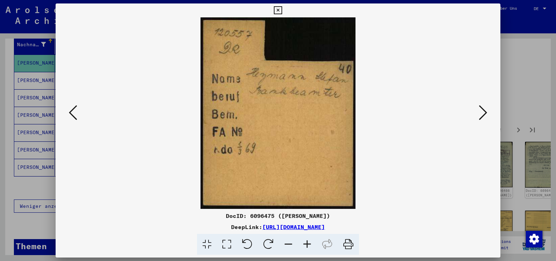
click at [486, 114] on icon at bounding box center [483, 112] width 8 height 17
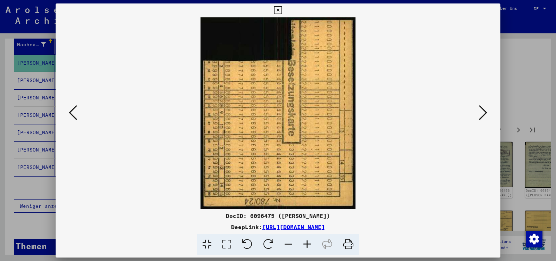
click at [486, 114] on icon at bounding box center [483, 112] width 8 height 17
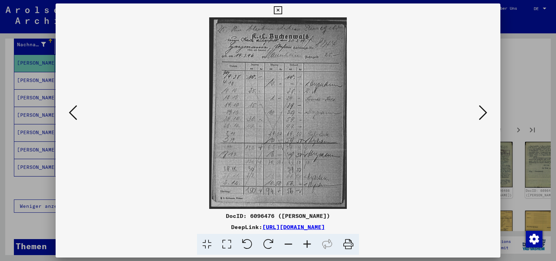
click at [73, 111] on icon at bounding box center [73, 112] width 8 height 17
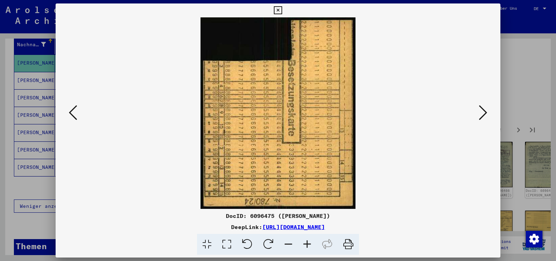
click at [73, 111] on icon at bounding box center [73, 112] width 8 height 17
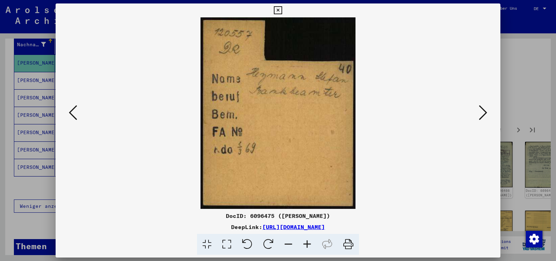
click at [481, 114] on icon at bounding box center [483, 112] width 8 height 17
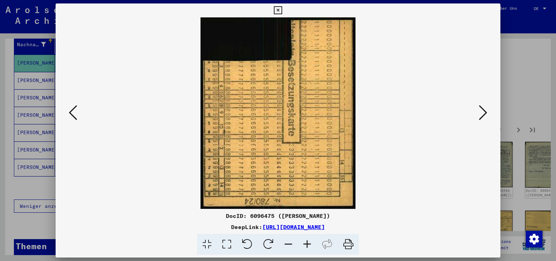
click at [481, 114] on icon at bounding box center [483, 112] width 8 height 17
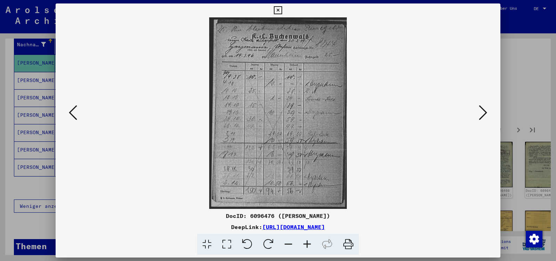
click at [481, 114] on icon at bounding box center [483, 112] width 8 height 17
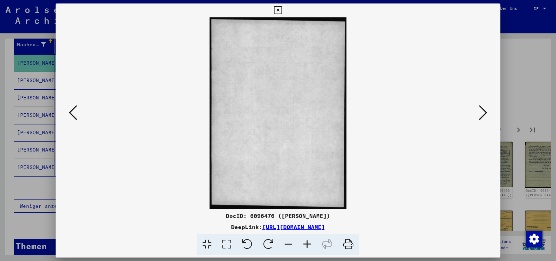
click at [481, 114] on icon at bounding box center [483, 112] width 8 height 17
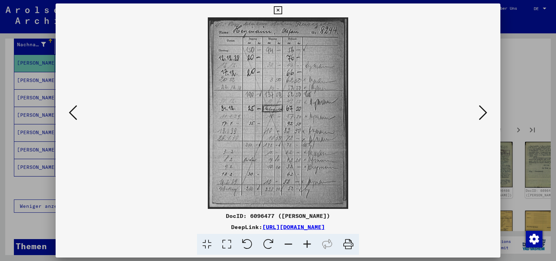
click at [481, 114] on icon at bounding box center [483, 112] width 8 height 17
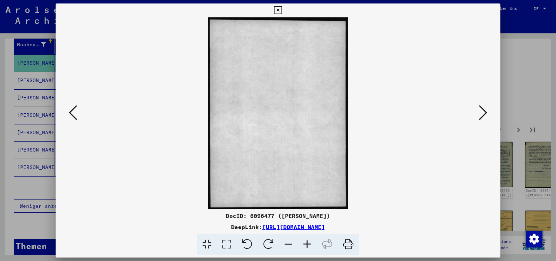
click at [481, 114] on icon at bounding box center [483, 112] width 8 height 17
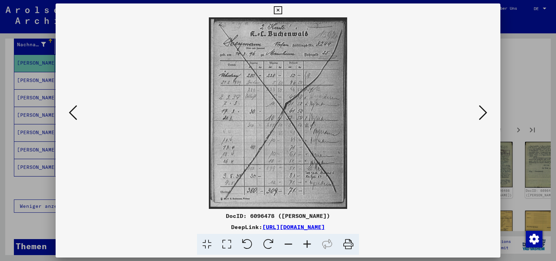
click at [481, 114] on icon at bounding box center [483, 112] width 8 height 17
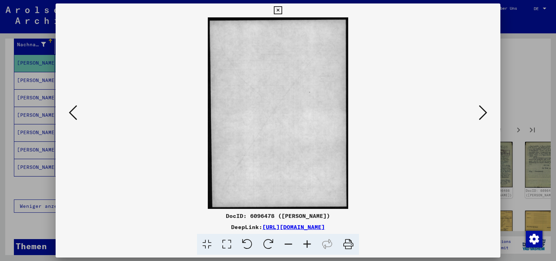
click at [481, 114] on icon at bounding box center [483, 112] width 8 height 17
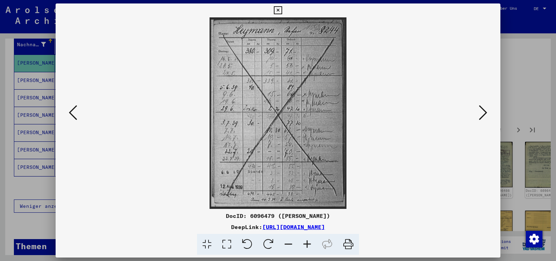
click at [481, 114] on icon at bounding box center [483, 112] width 8 height 17
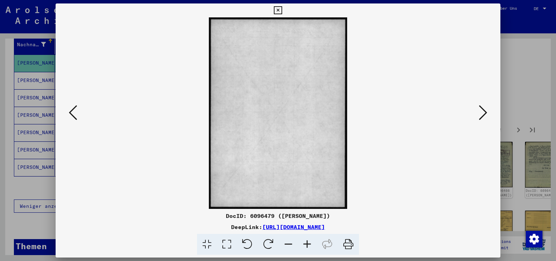
click at [481, 114] on icon at bounding box center [483, 112] width 8 height 17
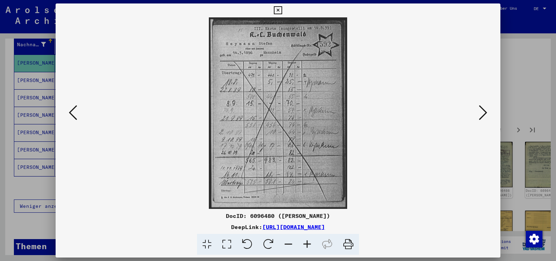
click at [481, 114] on icon at bounding box center [483, 112] width 8 height 17
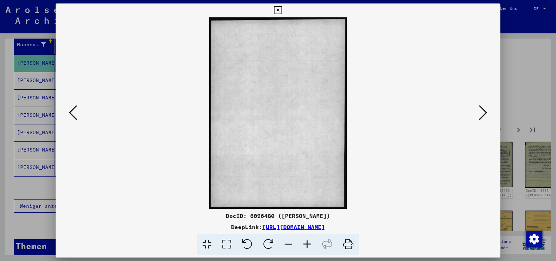
click at [481, 114] on icon at bounding box center [483, 112] width 8 height 17
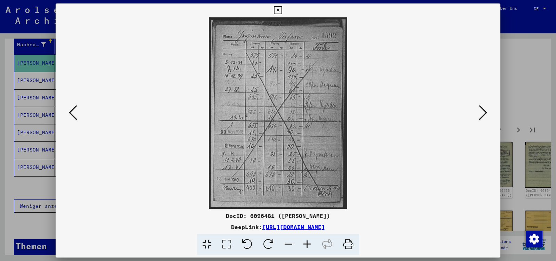
click at [481, 114] on icon at bounding box center [483, 112] width 8 height 17
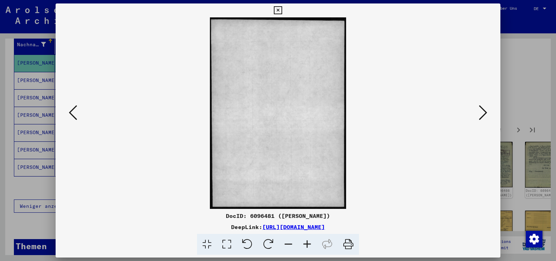
click at [481, 114] on icon at bounding box center [483, 112] width 8 height 17
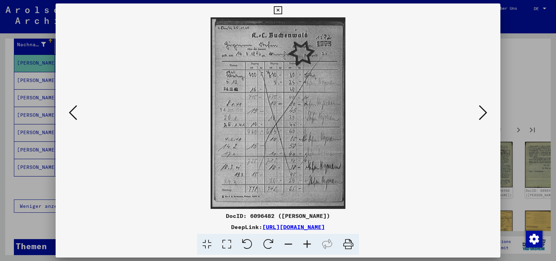
click at [481, 114] on icon at bounding box center [483, 112] width 8 height 17
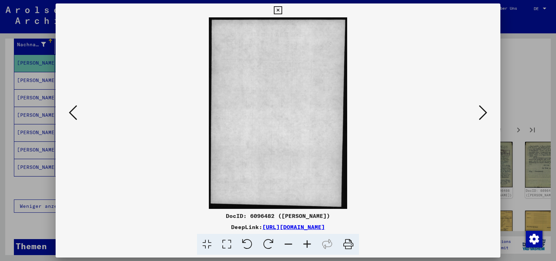
click at [481, 114] on icon at bounding box center [483, 112] width 8 height 17
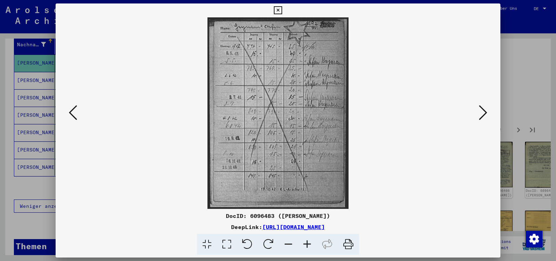
click at [481, 114] on icon at bounding box center [483, 112] width 8 height 17
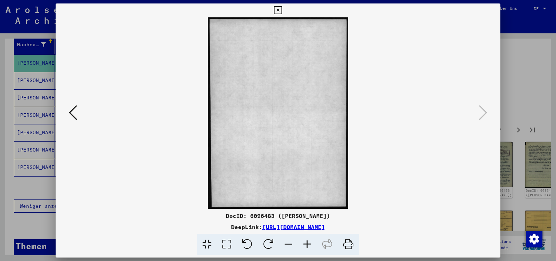
click at [282, 9] on icon at bounding box center [278, 10] width 8 height 8
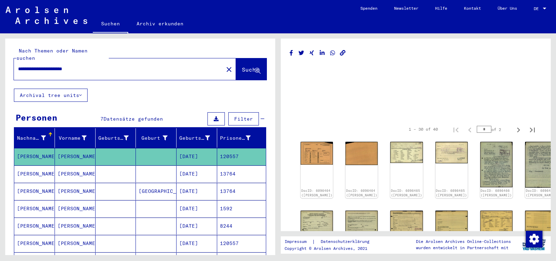
click at [103, 65] on input "**********" at bounding box center [118, 68] width 201 height 7
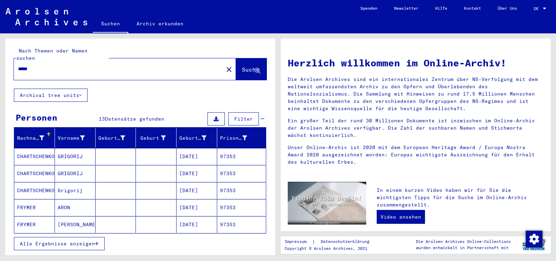
click at [57, 241] on span "Alle Ergebnisse anzeigen" at bounding box center [57, 244] width 75 height 6
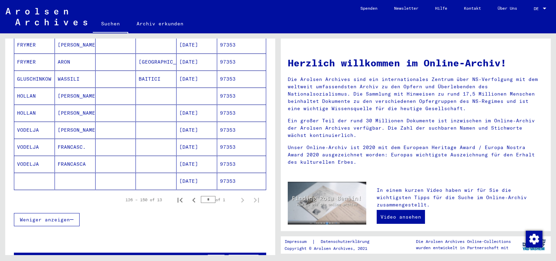
scroll to position [183, 0]
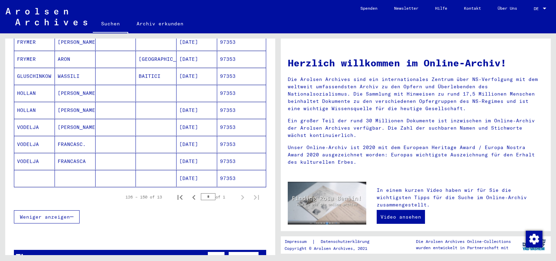
click at [75, 104] on mat-cell "[PERSON_NAME]" at bounding box center [75, 110] width 41 height 17
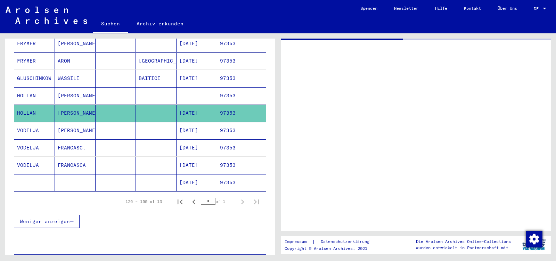
scroll to position [184, 0]
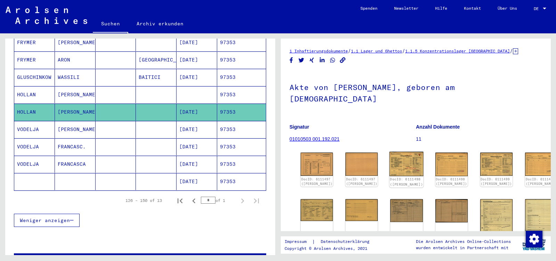
click at [391, 152] on img at bounding box center [407, 164] width 34 height 25
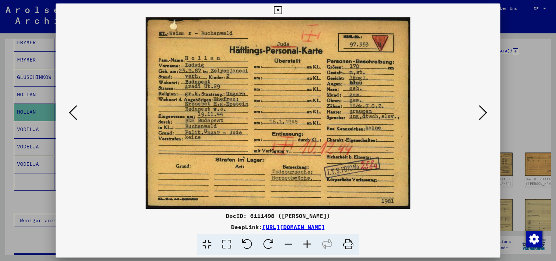
click at [483, 115] on icon at bounding box center [483, 112] width 8 height 17
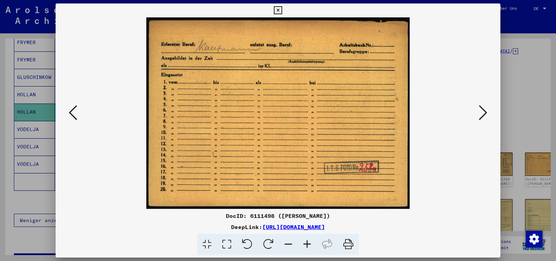
click at [483, 115] on icon at bounding box center [483, 112] width 8 height 17
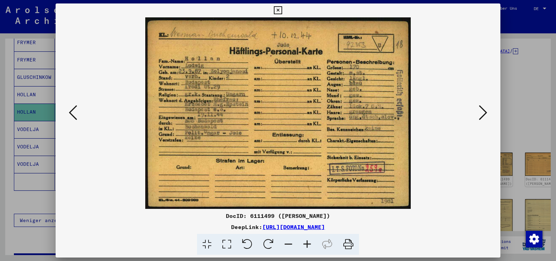
click at [483, 115] on icon at bounding box center [483, 112] width 8 height 17
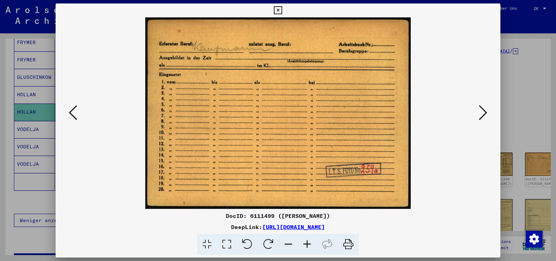
click at [483, 115] on icon at bounding box center [483, 112] width 8 height 17
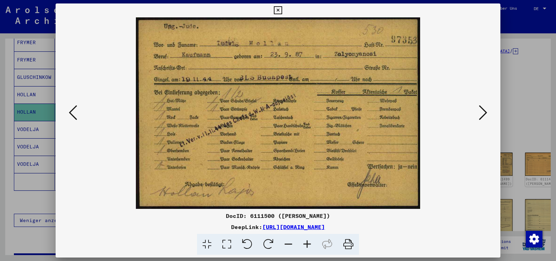
click at [483, 115] on icon at bounding box center [483, 112] width 8 height 17
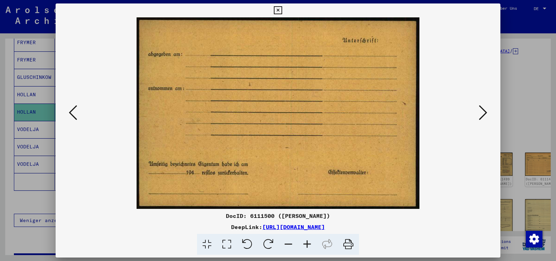
click at [483, 115] on icon at bounding box center [483, 112] width 8 height 17
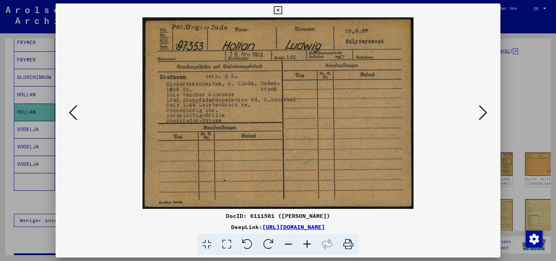
click at [483, 115] on icon at bounding box center [483, 112] width 8 height 17
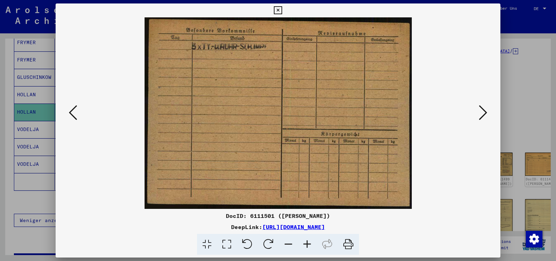
click at [483, 115] on icon at bounding box center [483, 112] width 8 height 17
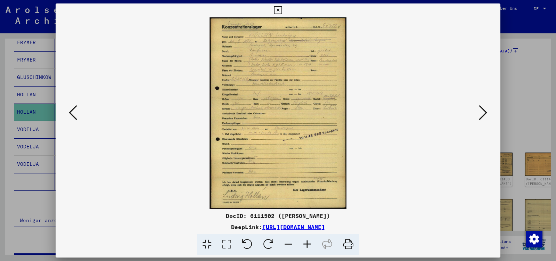
click at [483, 115] on icon at bounding box center [483, 112] width 8 height 17
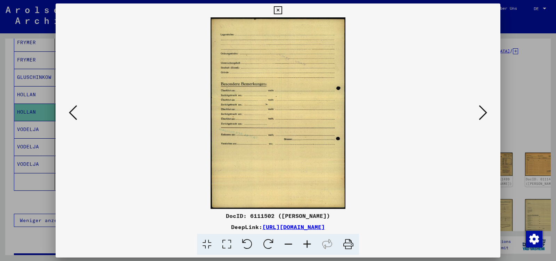
click at [483, 115] on icon at bounding box center [483, 112] width 8 height 17
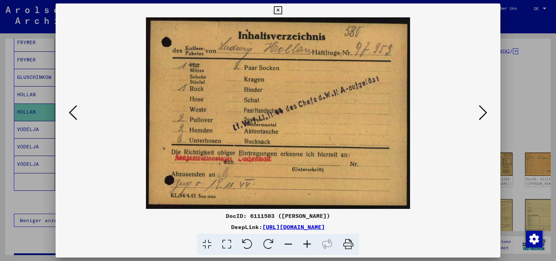
click at [483, 115] on icon at bounding box center [483, 112] width 8 height 17
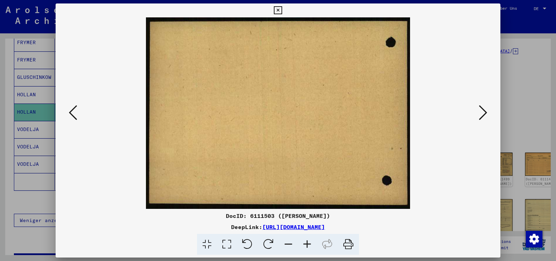
click at [483, 115] on icon at bounding box center [483, 112] width 8 height 17
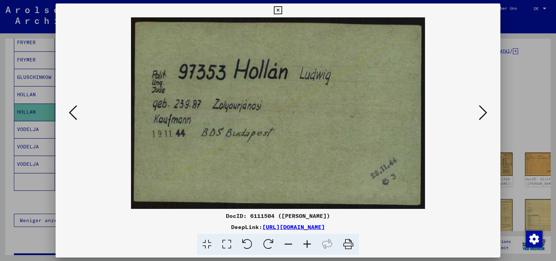
click at [483, 115] on icon at bounding box center [483, 112] width 8 height 17
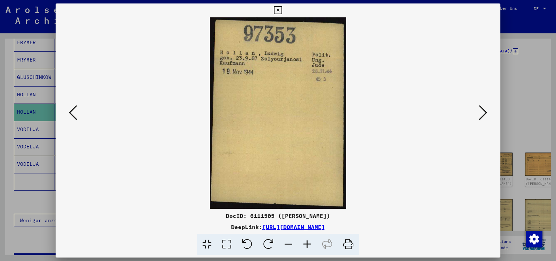
click at [483, 115] on icon at bounding box center [483, 112] width 8 height 17
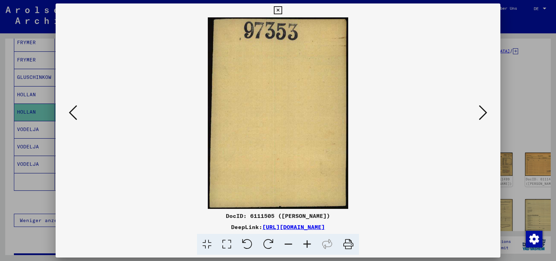
click at [483, 115] on icon at bounding box center [483, 112] width 8 height 17
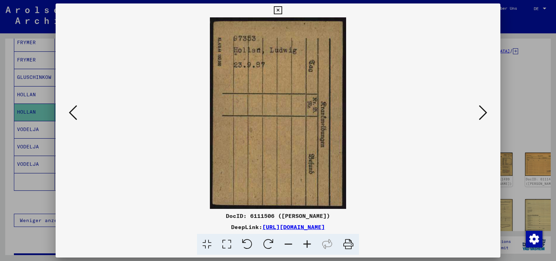
click at [483, 115] on icon at bounding box center [483, 112] width 8 height 17
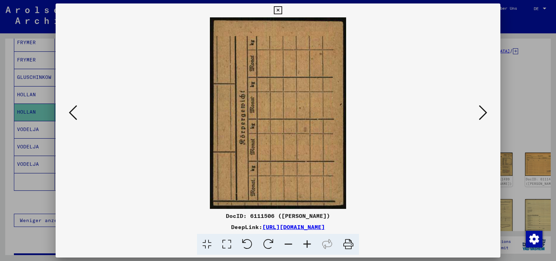
click at [483, 115] on icon at bounding box center [483, 112] width 8 height 17
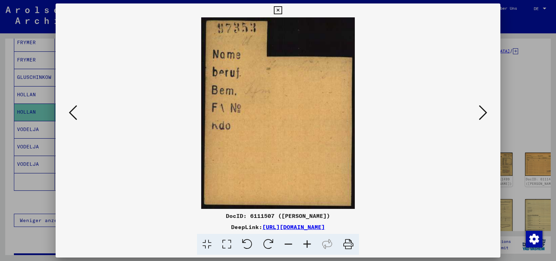
click at [483, 115] on icon at bounding box center [483, 112] width 8 height 17
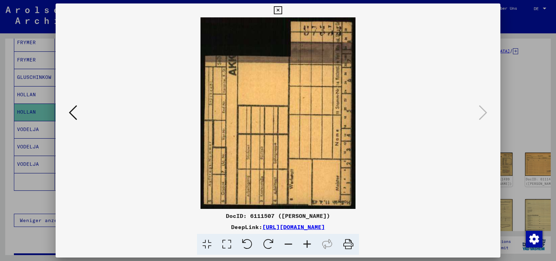
click at [282, 12] on icon at bounding box center [278, 10] width 8 height 8
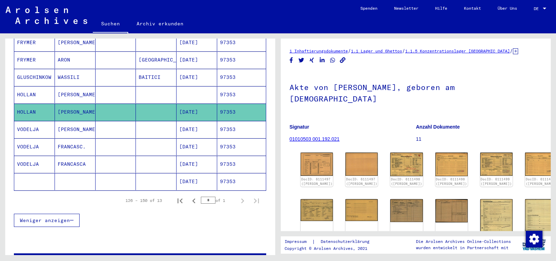
scroll to position [0, 0]
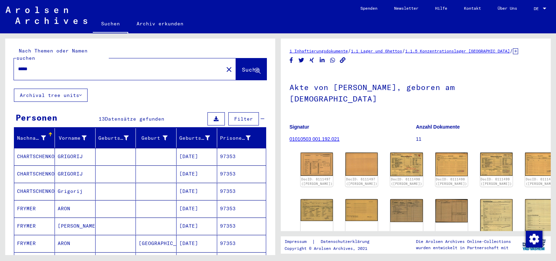
click at [37, 65] on input "*****" at bounding box center [118, 68] width 201 height 7
click at [36, 65] on input "*****" at bounding box center [118, 68] width 201 height 7
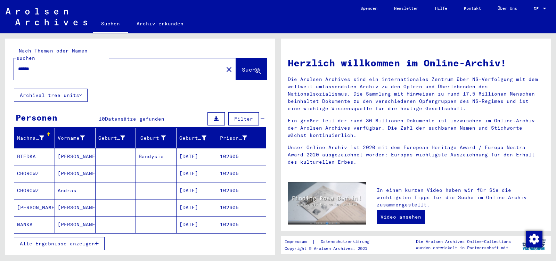
click at [81, 204] on mat-cell "[PERSON_NAME]" at bounding box center [75, 207] width 41 height 17
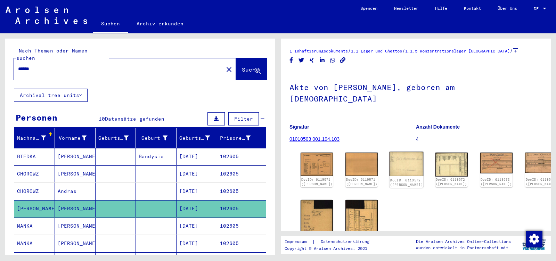
click at [392, 152] on img at bounding box center [407, 164] width 34 height 25
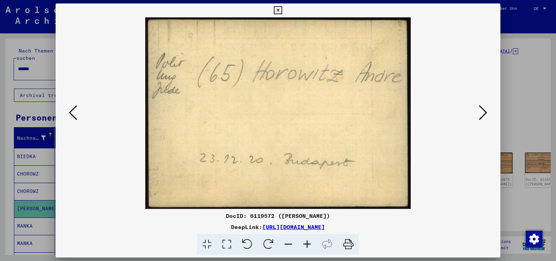
click at [481, 114] on icon at bounding box center [483, 112] width 8 height 17
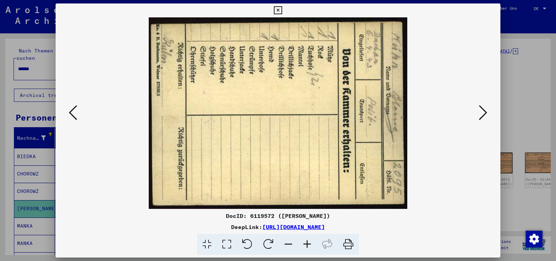
click at [481, 114] on icon at bounding box center [483, 112] width 8 height 17
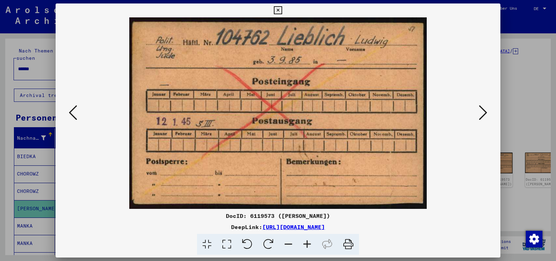
click at [481, 114] on icon at bounding box center [483, 112] width 8 height 17
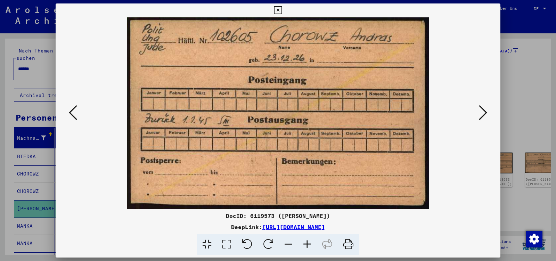
click at [481, 114] on icon at bounding box center [483, 112] width 8 height 17
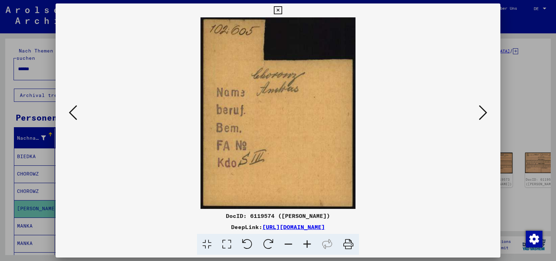
click at [72, 114] on icon at bounding box center [73, 112] width 8 height 17
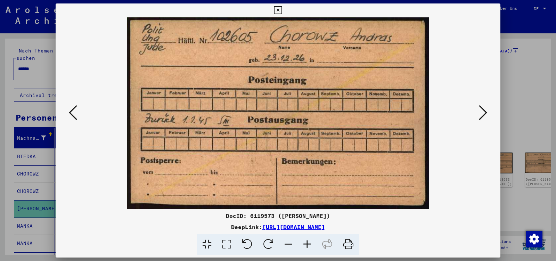
click at [72, 114] on icon at bounding box center [73, 112] width 8 height 17
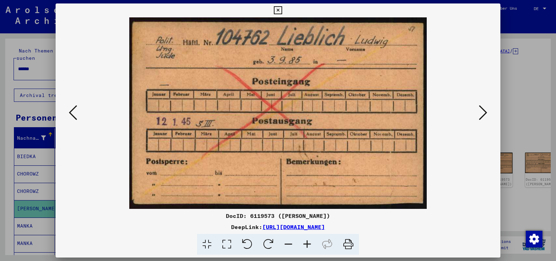
click at [487, 109] on icon at bounding box center [483, 112] width 8 height 17
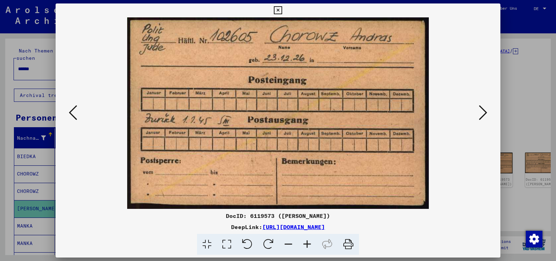
click at [481, 113] on icon at bounding box center [483, 112] width 8 height 17
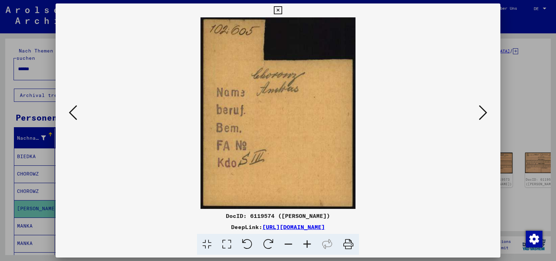
click at [481, 113] on icon at bounding box center [483, 112] width 8 height 17
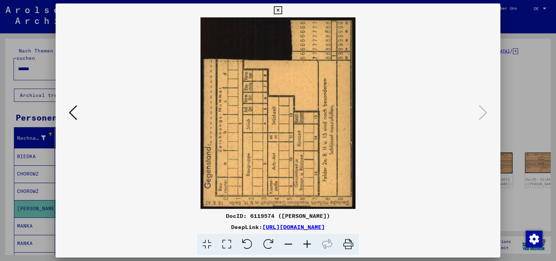
click at [282, 8] on icon at bounding box center [278, 10] width 8 height 8
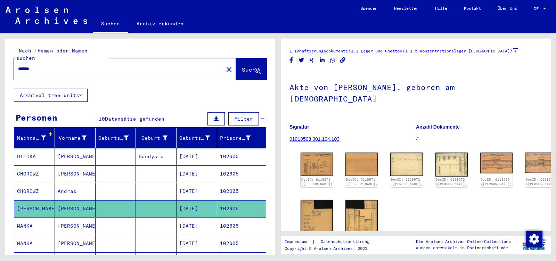
click at [119, 65] on input "******" at bounding box center [118, 68] width 201 height 7
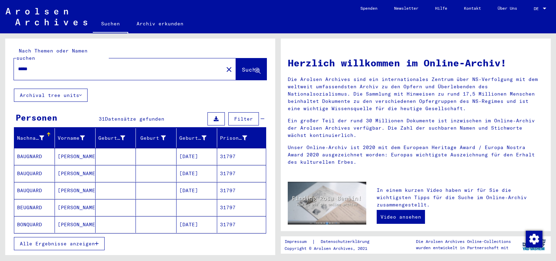
click at [43, 241] on span "Alle Ergebnisse anzeigen" at bounding box center [57, 244] width 75 height 6
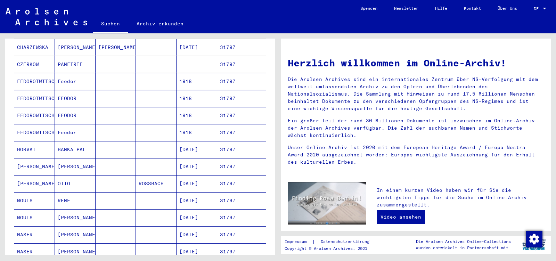
scroll to position [256, 0]
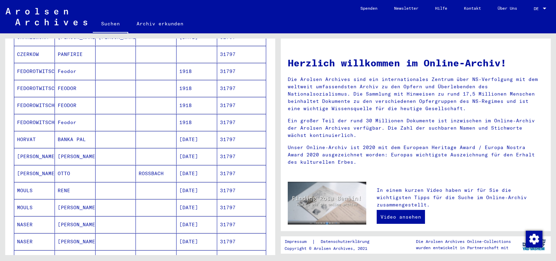
click at [83, 131] on mat-cell "BANKA PAL" at bounding box center [75, 139] width 41 height 17
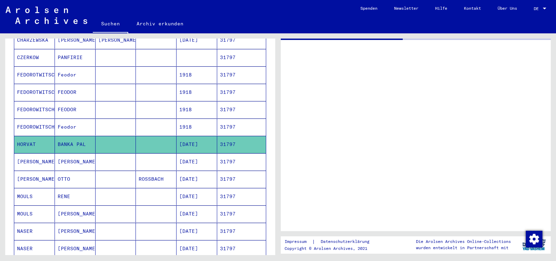
scroll to position [258, 0]
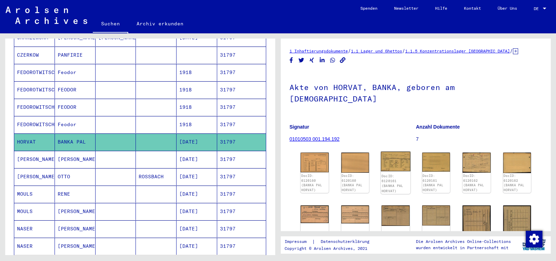
click at [398, 152] on img at bounding box center [396, 162] width 30 height 20
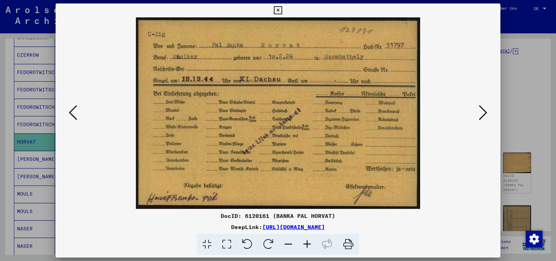
click at [484, 112] on icon at bounding box center [483, 112] width 8 height 17
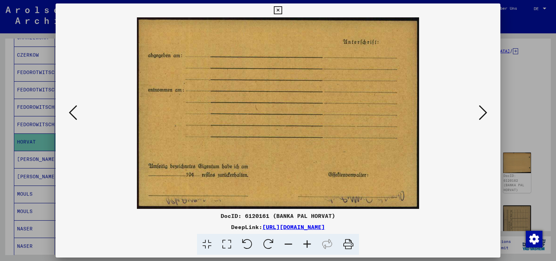
click at [484, 112] on icon at bounding box center [483, 112] width 8 height 17
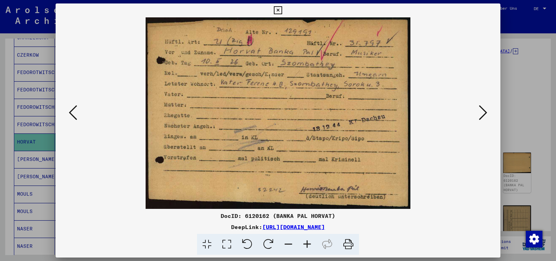
click at [484, 112] on icon at bounding box center [483, 112] width 8 height 17
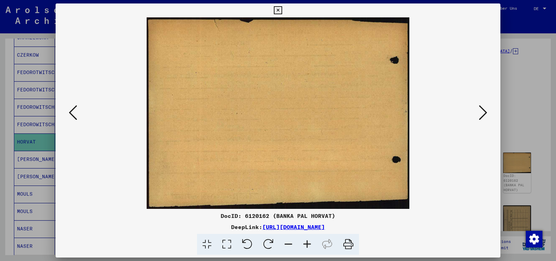
click at [484, 112] on icon at bounding box center [483, 112] width 8 height 17
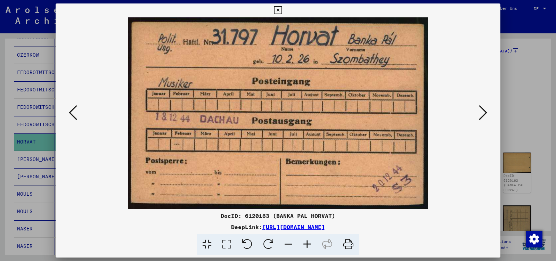
click at [484, 112] on icon at bounding box center [483, 112] width 8 height 17
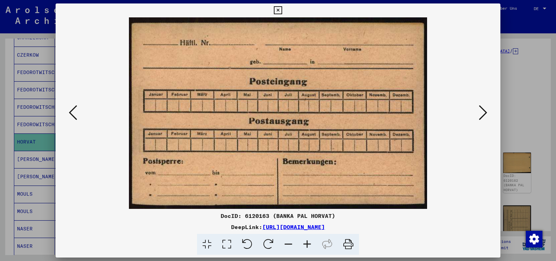
click at [484, 112] on icon at bounding box center [483, 112] width 8 height 17
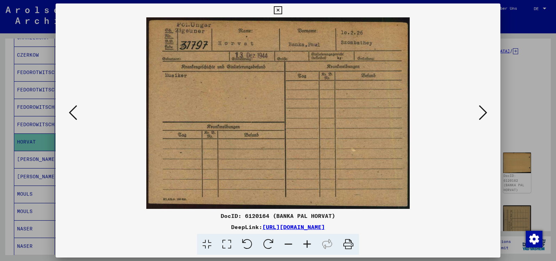
click at [484, 112] on icon at bounding box center [483, 112] width 8 height 17
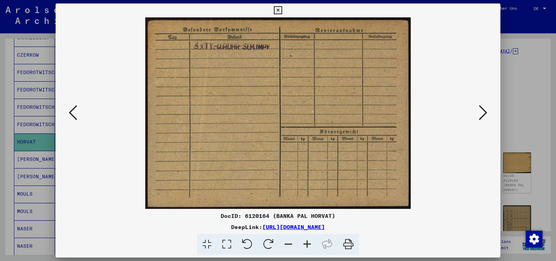
click at [484, 112] on icon at bounding box center [483, 112] width 8 height 17
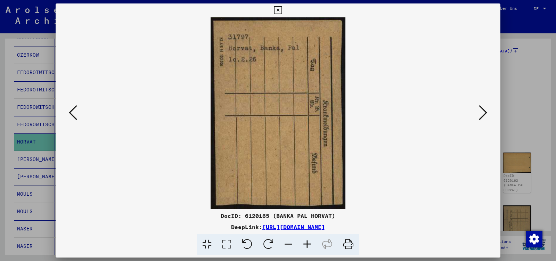
click at [484, 112] on icon at bounding box center [483, 112] width 8 height 17
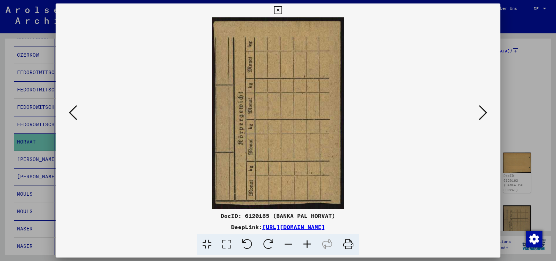
click at [484, 112] on icon at bounding box center [483, 112] width 8 height 17
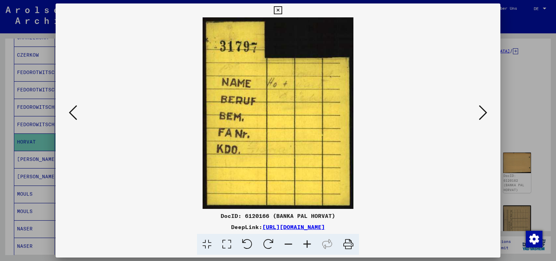
click at [484, 112] on icon at bounding box center [483, 112] width 8 height 17
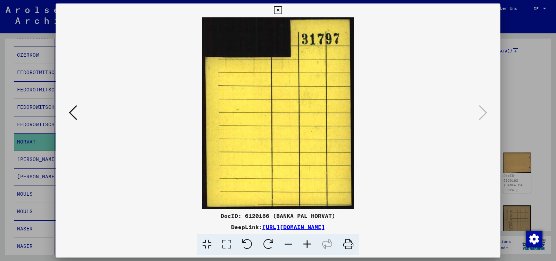
click at [282, 10] on icon at bounding box center [278, 10] width 8 height 8
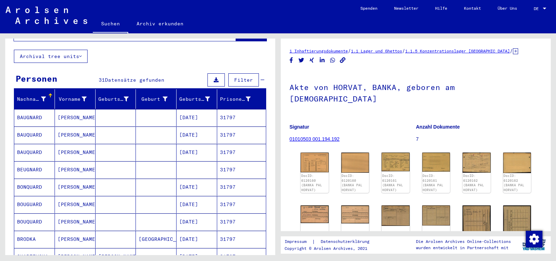
scroll to position [0, 0]
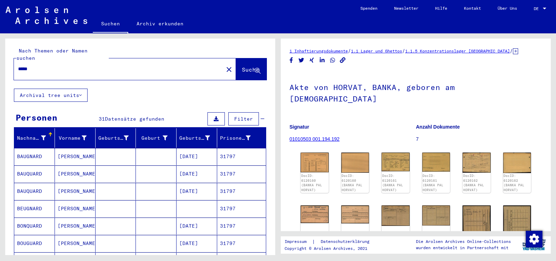
click at [36, 65] on input "*****" at bounding box center [118, 68] width 201 height 7
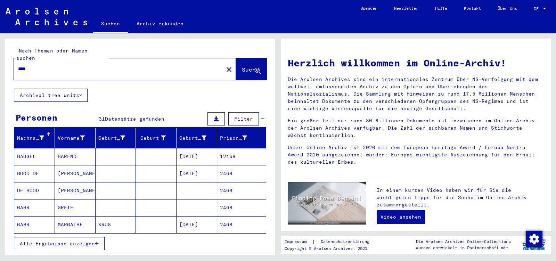
click at [89, 239] on button "Alle Ergebnisse anzeigen" at bounding box center [59, 243] width 91 height 13
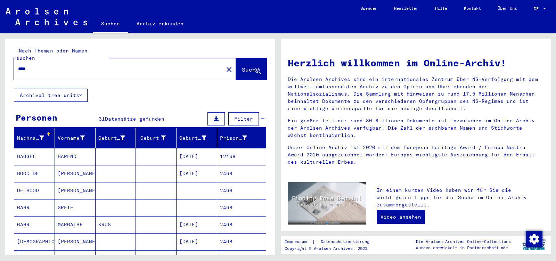
click at [36, 65] on input "****" at bounding box center [116, 68] width 197 height 7
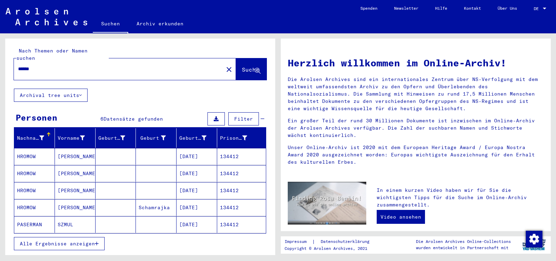
click at [69, 203] on mat-cell "[PERSON_NAME]" at bounding box center [75, 207] width 41 height 17
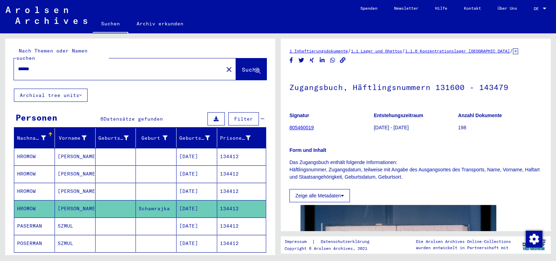
click at [98, 169] on mat-cell at bounding box center [116, 174] width 41 height 17
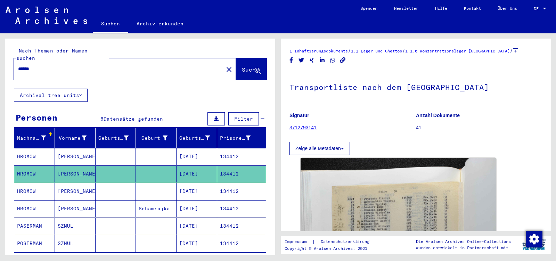
click at [102, 148] on mat-cell at bounding box center [116, 156] width 41 height 17
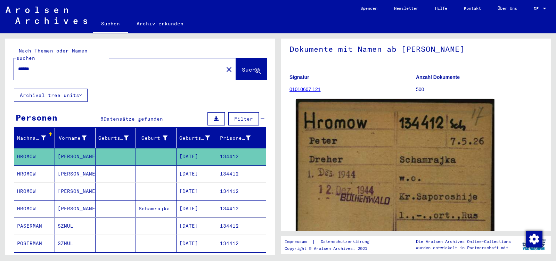
scroll to position [73, 0]
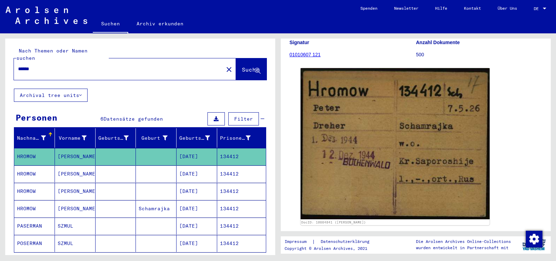
drag, startPoint x: 207, startPoint y: 146, endPoint x: 10, endPoint y: 148, distance: 196.9
click at [177, 148] on mat-cell "[DATE]" at bounding box center [197, 156] width 41 height 17
copy mat-row "HROMOW Peter [DATE]"
click at [84, 202] on mat-cell "[PERSON_NAME]" at bounding box center [75, 208] width 41 height 17
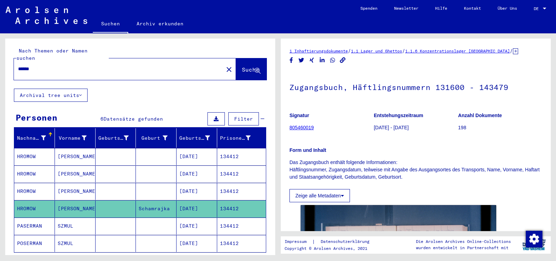
click at [88, 184] on mat-cell "[PERSON_NAME]" at bounding box center [75, 191] width 41 height 17
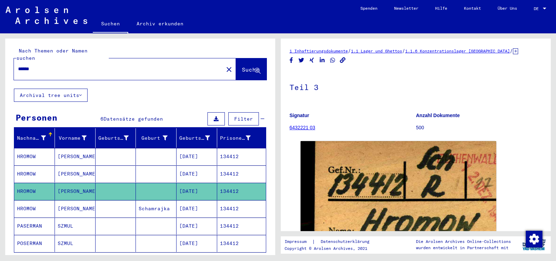
click at [90, 169] on mat-cell "[PERSON_NAME]" at bounding box center [75, 174] width 41 height 17
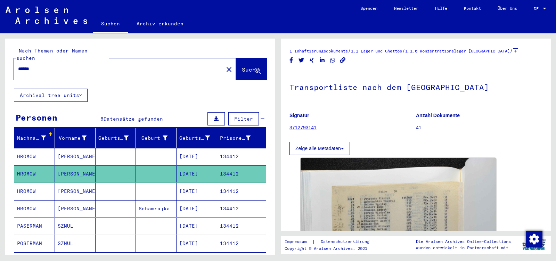
click at [91, 149] on mat-cell "[PERSON_NAME]" at bounding box center [75, 156] width 41 height 17
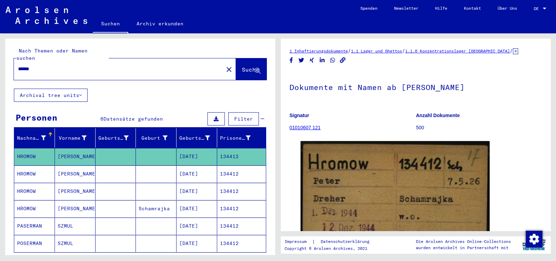
click at [55, 65] on div "******" at bounding box center [117, 69] width 206 height 16
click at [55, 65] on input "******" at bounding box center [118, 68] width 201 height 7
paste input "**********"
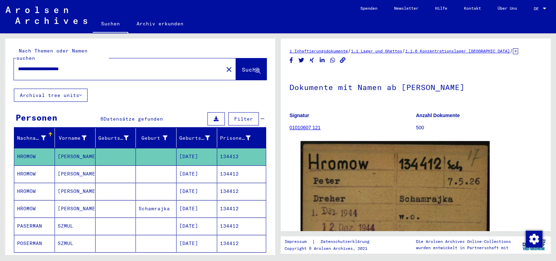
type input "**********"
click at [242, 66] on span "Suche" at bounding box center [250, 69] width 17 height 7
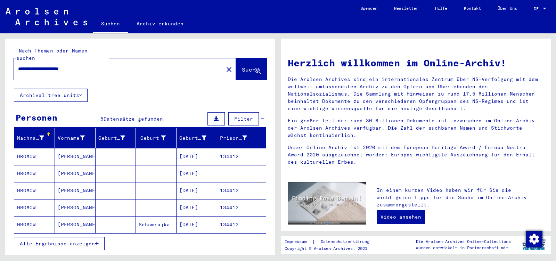
click at [204, 168] on mat-cell "[DATE]" at bounding box center [197, 173] width 41 height 17
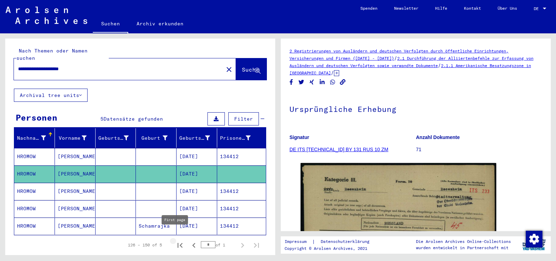
click at [177, 241] on icon "First page" at bounding box center [180, 246] width 10 height 10
type input "*"
click at [96, 65] on input "**********" at bounding box center [118, 68] width 201 height 7
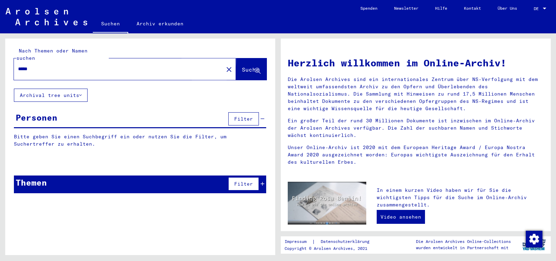
click at [242, 66] on span "Suche" at bounding box center [250, 69] width 17 height 7
click at [45, 65] on input "*****" at bounding box center [116, 68] width 197 height 7
paste input "**********"
click at [242, 66] on span "Suche" at bounding box center [250, 69] width 17 height 7
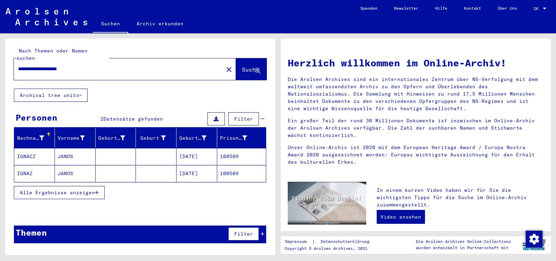
click at [184, 149] on mat-cell "[DATE]" at bounding box center [197, 156] width 41 height 17
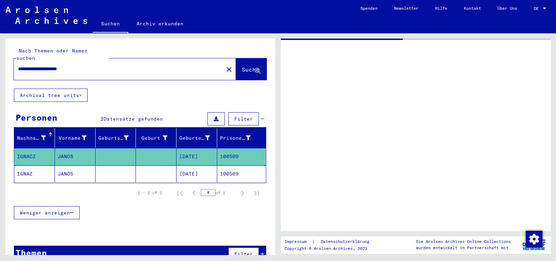
click at [187, 166] on mat-cell "[DATE]" at bounding box center [197, 174] width 41 height 17
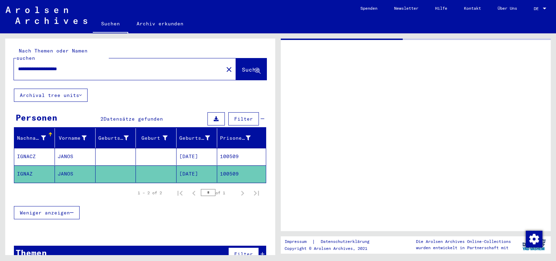
click at [88, 65] on input "**********" at bounding box center [118, 68] width 201 height 7
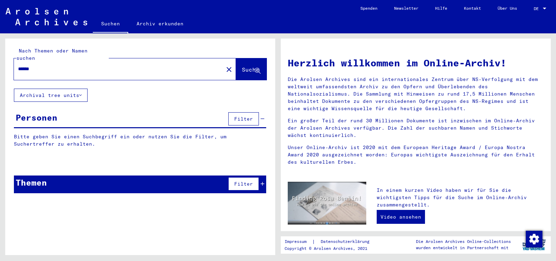
click at [47, 65] on input "******" at bounding box center [116, 68] width 197 height 7
click at [34, 65] on input "**********" at bounding box center [116, 68] width 197 height 7
type input "**********"
click at [245, 66] on span "Suche" at bounding box center [250, 69] width 17 height 7
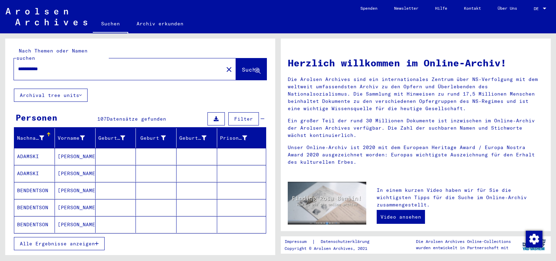
click at [67, 241] on span "Alle Ergebnisse anzeigen" at bounding box center [57, 244] width 75 height 6
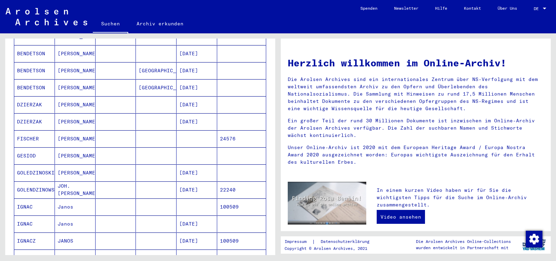
scroll to position [219, 0]
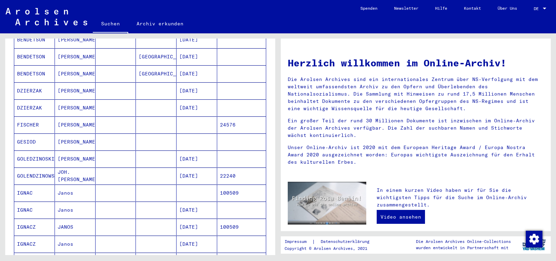
click at [86, 186] on mat-cell "Janos" at bounding box center [75, 193] width 41 height 17
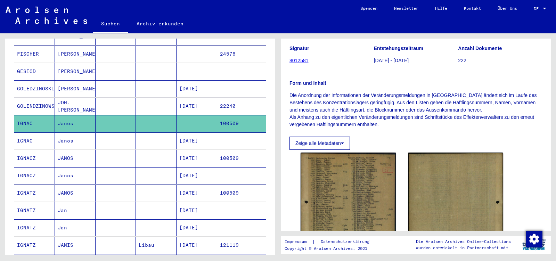
scroll to position [73, 0]
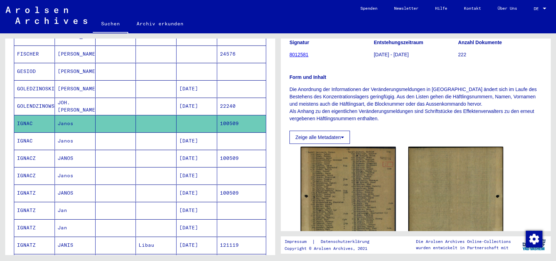
click at [223, 133] on mat-cell at bounding box center [241, 141] width 49 height 17
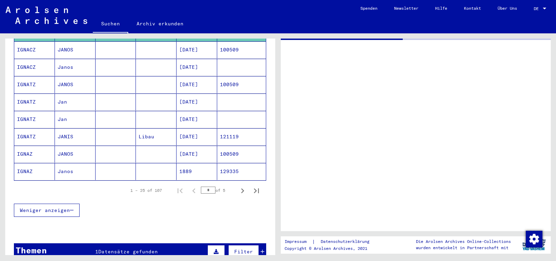
scroll to position [403, 0]
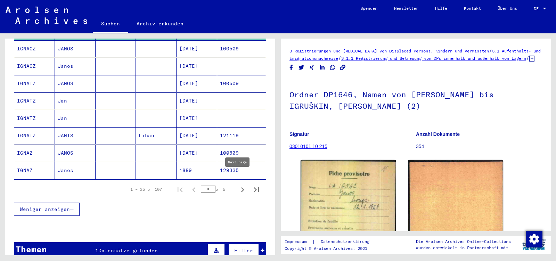
click at [238, 185] on icon "Next page" at bounding box center [243, 190] width 10 height 10
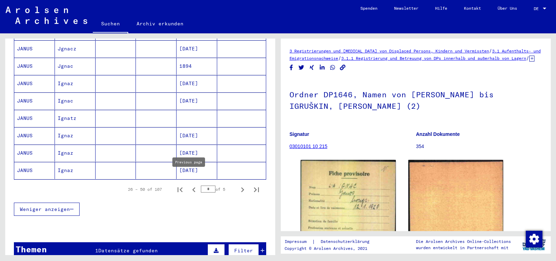
click at [190, 185] on icon "Previous page" at bounding box center [194, 190] width 10 height 10
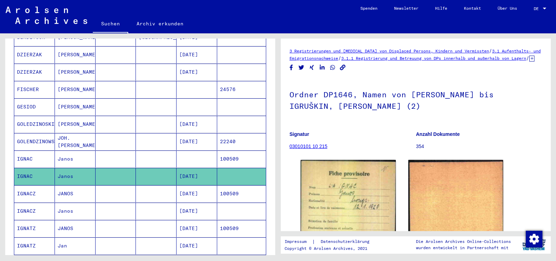
scroll to position [257, 0]
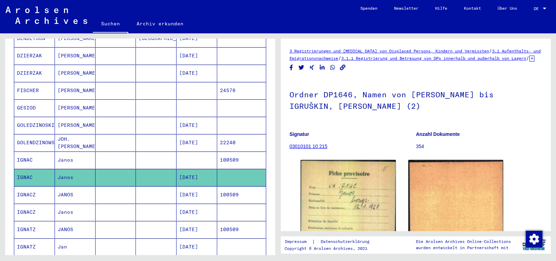
click at [191, 186] on mat-cell "[DATE]" at bounding box center [197, 194] width 41 height 17
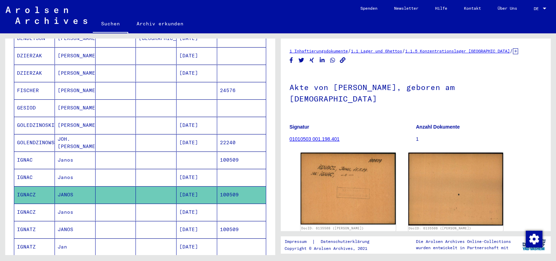
click at [189, 221] on mat-cell "[DATE]" at bounding box center [197, 229] width 41 height 17
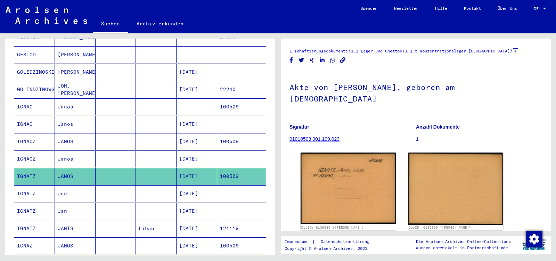
scroll to position [330, 0]
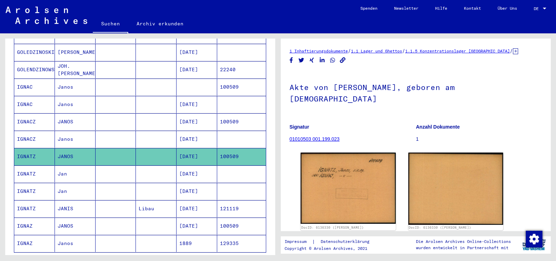
click at [200, 218] on mat-cell "[DATE]" at bounding box center [197, 226] width 41 height 17
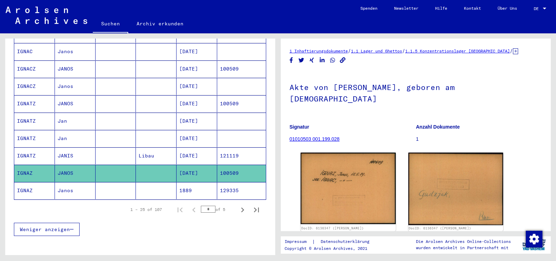
scroll to position [403, 0]
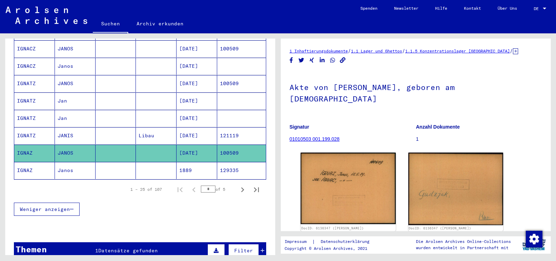
click at [201, 162] on mat-cell "1889" at bounding box center [197, 170] width 41 height 17
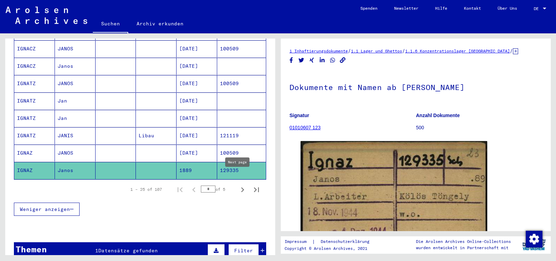
click at [241, 187] on icon "Next page" at bounding box center [242, 189] width 3 height 5
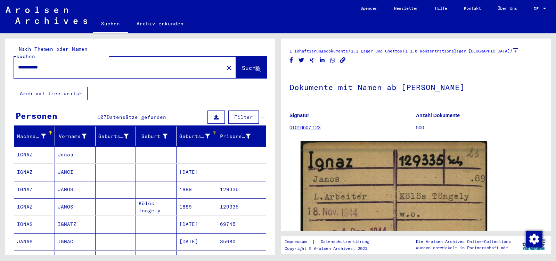
scroll to position [38, 0]
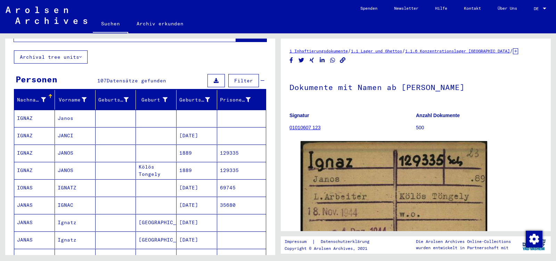
click at [198, 150] on mat-cell "1889" at bounding box center [197, 153] width 41 height 17
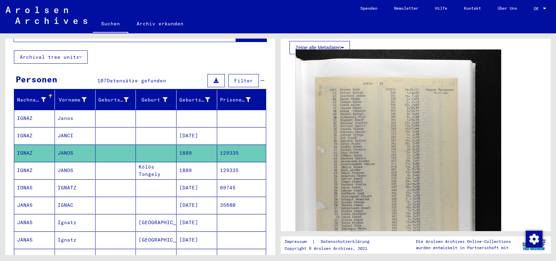
scroll to position [146, 0]
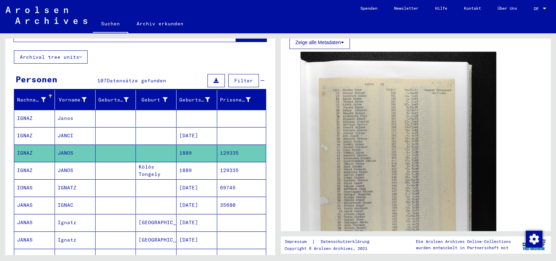
click at [229, 165] on mat-cell "129335" at bounding box center [241, 170] width 49 height 17
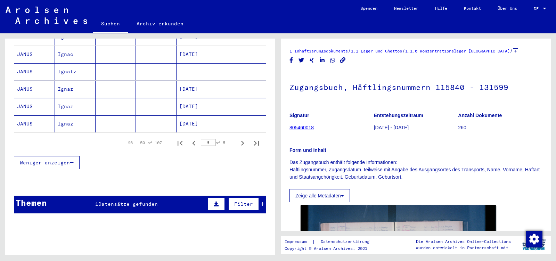
scroll to position [456, 0]
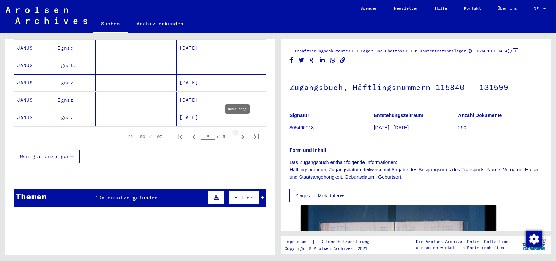
click at [238, 132] on icon "Next page" at bounding box center [243, 137] width 10 height 10
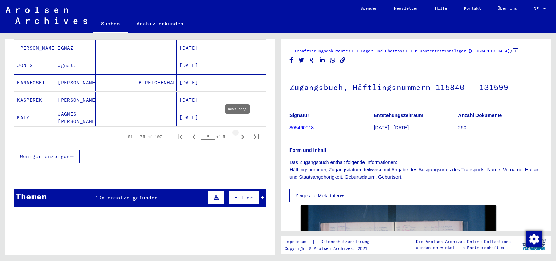
click at [241, 135] on icon "Next page" at bounding box center [242, 137] width 3 height 5
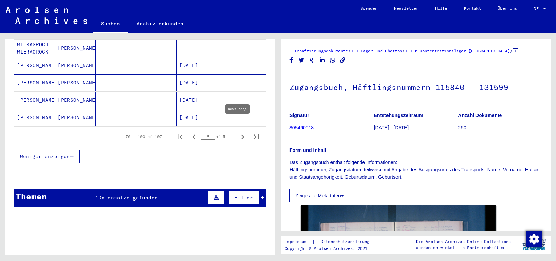
click at [238, 132] on icon "Next page" at bounding box center [243, 137] width 10 height 10
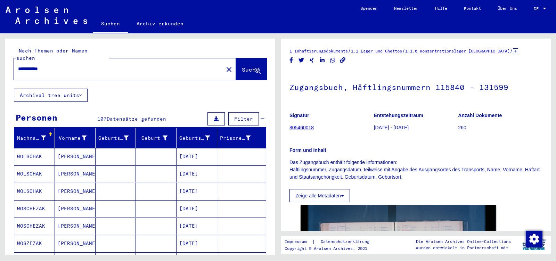
scroll to position [145, 0]
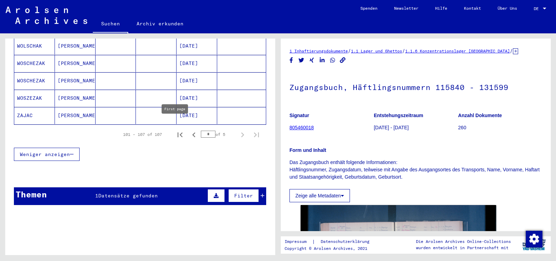
click at [176, 130] on icon "First page" at bounding box center [180, 135] width 10 height 10
type input "*"
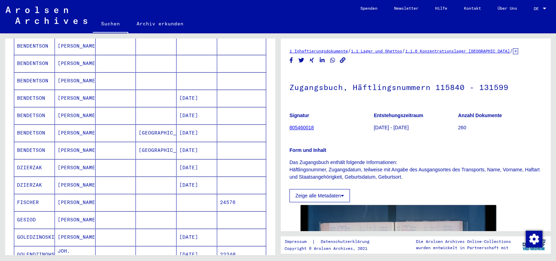
scroll to position [0, 0]
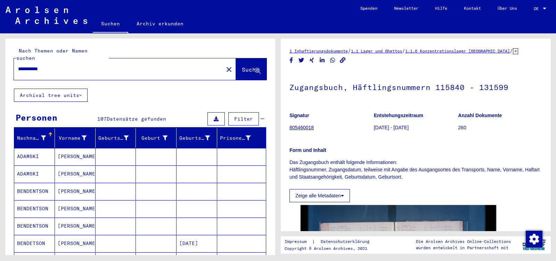
click at [193, 135] on div "Geburtsdatum" at bounding box center [194, 138] width 31 height 7
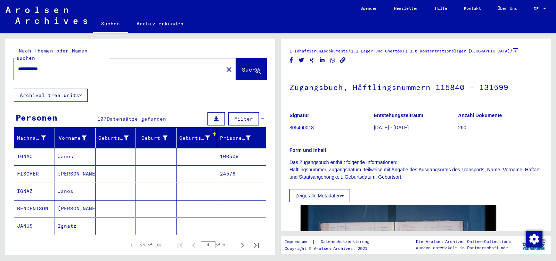
click at [224, 148] on mat-cell "100509" at bounding box center [241, 156] width 49 height 17
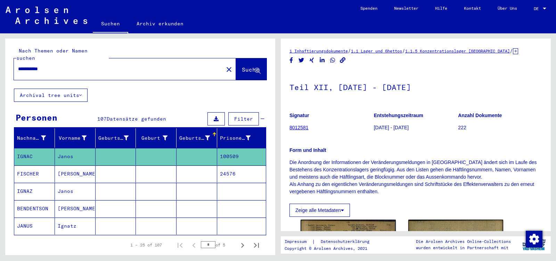
click at [72, 258] on button "Alle Ergebnisse anzeigen" at bounding box center [59, 264] width 91 height 13
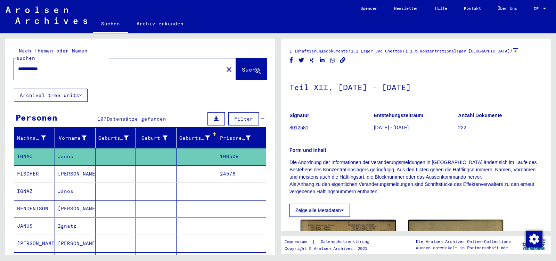
click at [191, 135] on div "Geburtsdatum" at bounding box center [194, 138] width 31 height 7
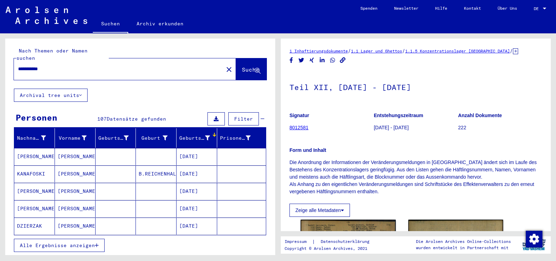
click at [91, 242] on span "Alle Ergebnisse anzeigen" at bounding box center [57, 245] width 75 height 6
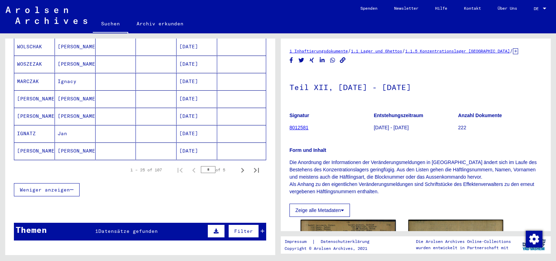
scroll to position [438, 0]
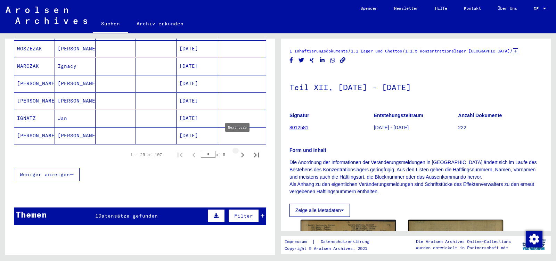
click at [239, 150] on icon "Next page" at bounding box center [243, 155] width 10 height 10
type input "*"
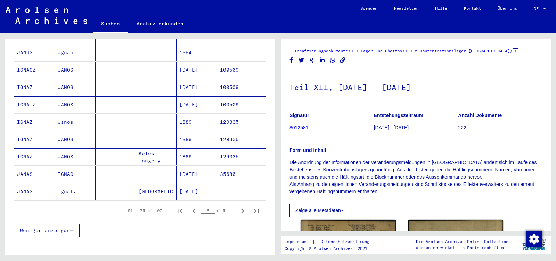
scroll to position [365, 0]
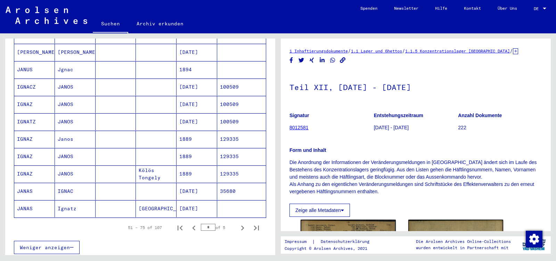
click at [203, 96] on mat-cell "[DATE]" at bounding box center [197, 104] width 41 height 17
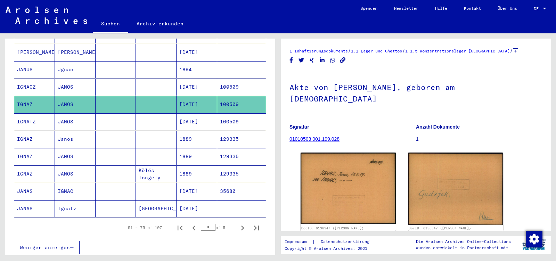
click at [201, 113] on mat-cell "[DATE]" at bounding box center [197, 121] width 41 height 17
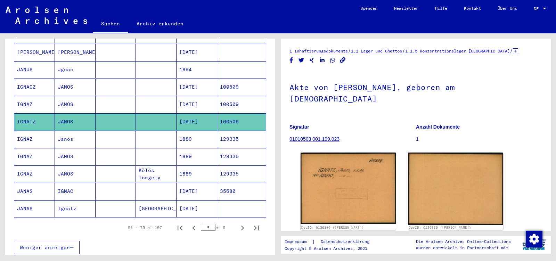
click at [202, 79] on mat-cell "[DATE]" at bounding box center [197, 87] width 41 height 17
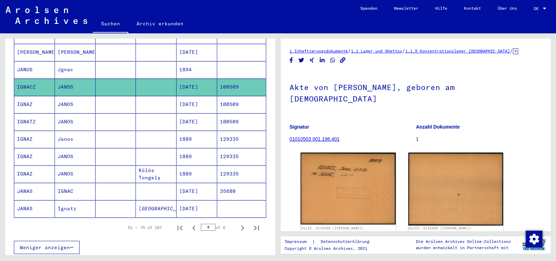
click at [201, 96] on mat-cell "[DATE]" at bounding box center [197, 104] width 41 height 17
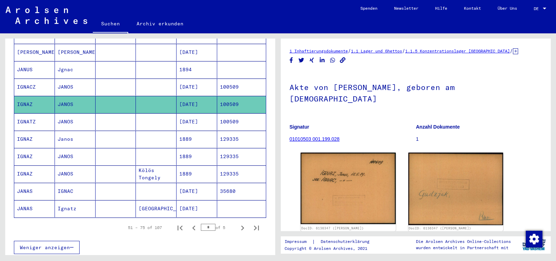
click at [201, 113] on mat-cell "[DATE]" at bounding box center [197, 121] width 41 height 17
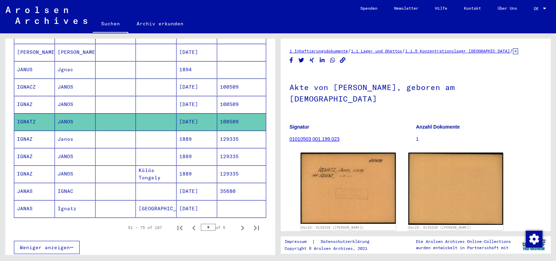
click at [198, 131] on mat-cell "1889" at bounding box center [197, 139] width 41 height 17
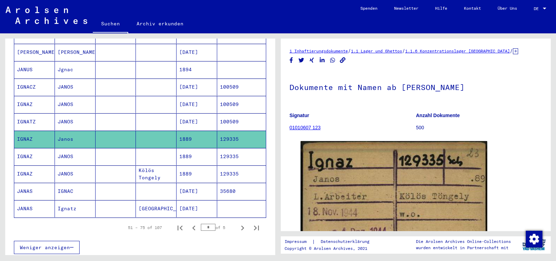
click at [197, 148] on mat-cell "1889" at bounding box center [197, 156] width 41 height 17
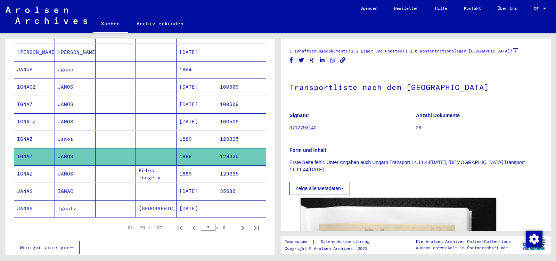
click at [199, 166] on mat-cell "1889" at bounding box center [197, 174] width 41 height 17
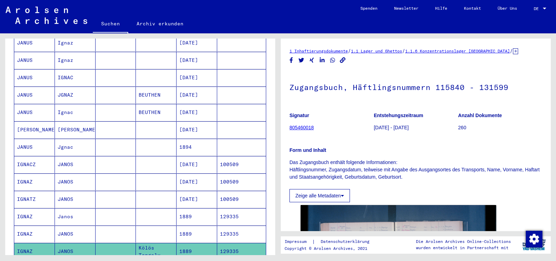
scroll to position [219, 0]
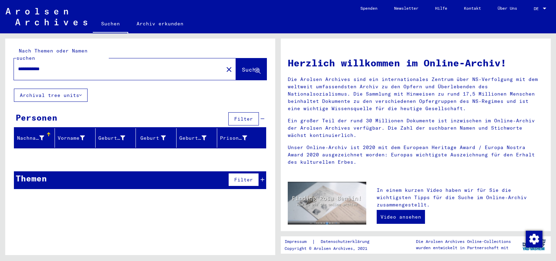
click at [64, 65] on input "**********" at bounding box center [116, 68] width 197 height 7
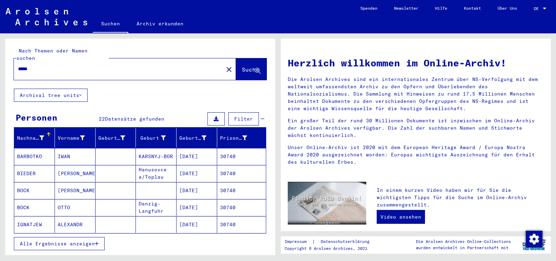
click at [49, 241] on span "Alle Ergebnisse anzeigen" at bounding box center [57, 244] width 75 height 6
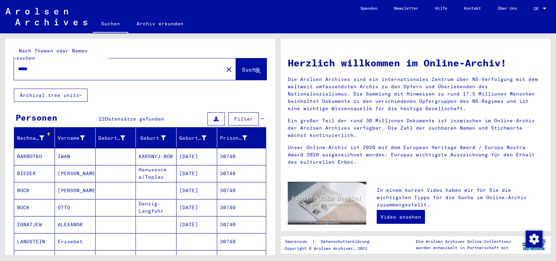
click at [74, 217] on mat-cell "ALEXANDR" at bounding box center [75, 224] width 41 height 17
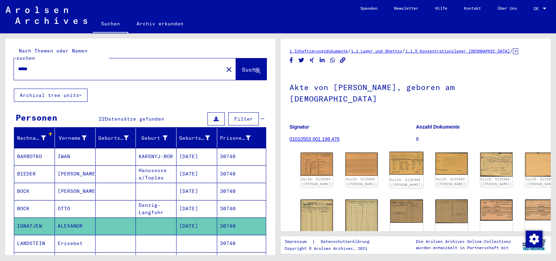
click at [392, 153] on img at bounding box center [407, 163] width 34 height 23
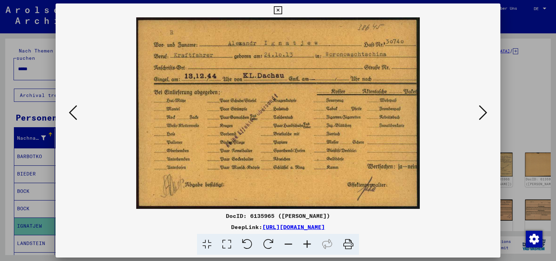
click at [483, 113] on icon at bounding box center [483, 112] width 8 height 17
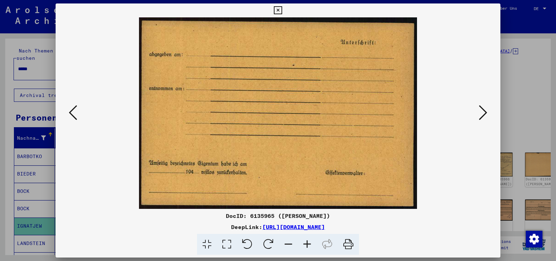
click at [483, 113] on icon at bounding box center [483, 112] width 8 height 17
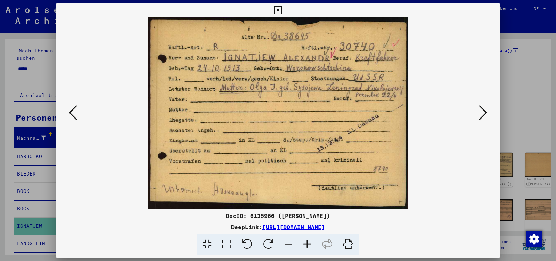
click at [483, 113] on icon at bounding box center [483, 112] width 8 height 17
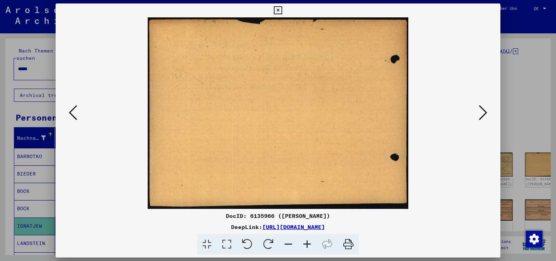
click at [483, 113] on icon at bounding box center [483, 112] width 8 height 17
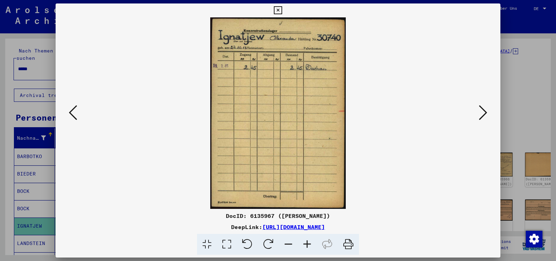
click at [483, 113] on icon at bounding box center [483, 112] width 8 height 17
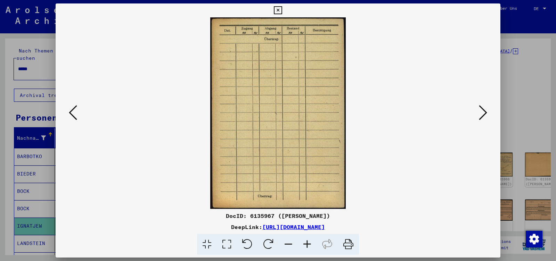
click at [483, 113] on icon at bounding box center [483, 112] width 8 height 17
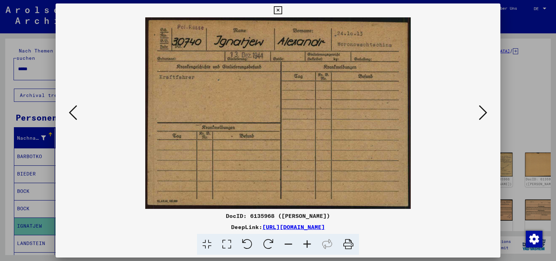
click at [483, 113] on icon at bounding box center [483, 112] width 8 height 17
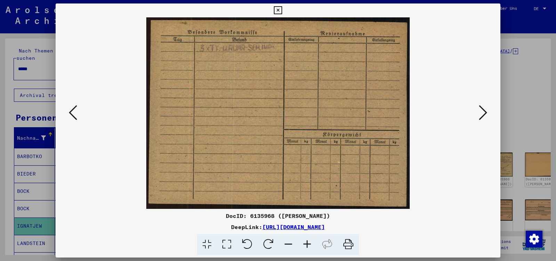
click at [483, 113] on icon at bounding box center [483, 112] width 8 height 17
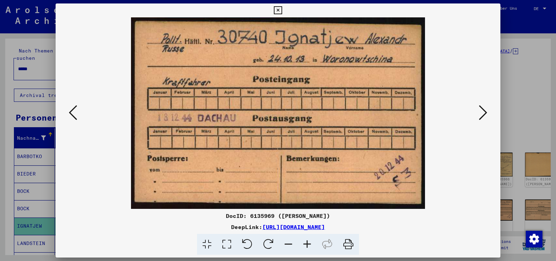
click at [483, 113] on icon at bounding box center [483, 112] width 8 height 17
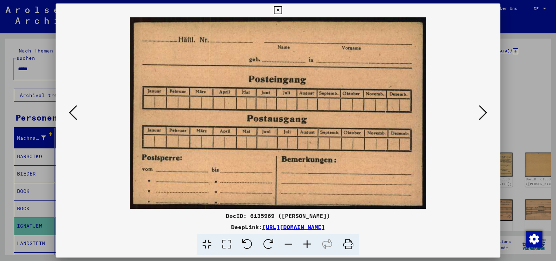
click at [483, 113] on icon at bounding box center [483, 112] width 8 height 17
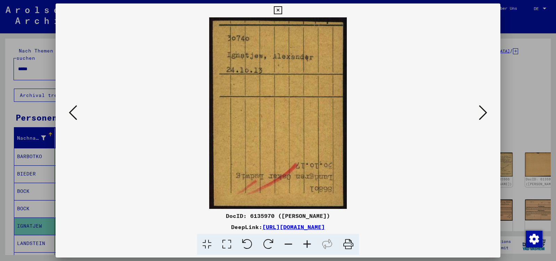
click at [483, 113] on icon at bounding box center [483, 112] width 8 height 17
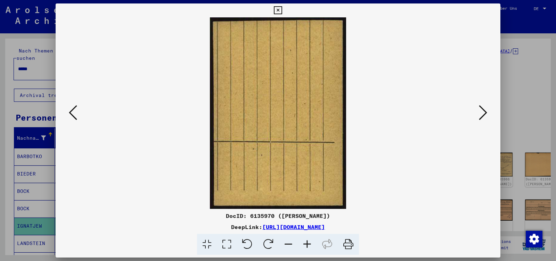
click at [483, 113] on icon at bounding box center [483, 112] width 8 height 17
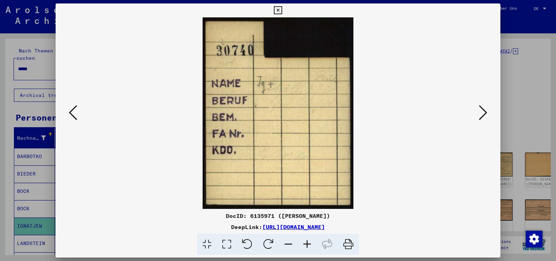
click at [483, 113] on icon at bounding box center [483, 112] width 8 height 17
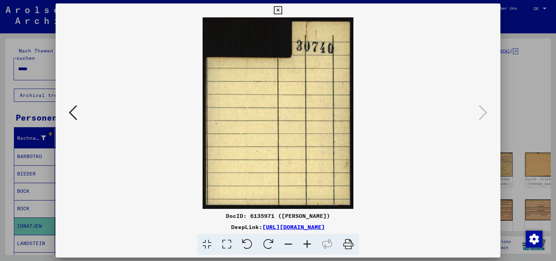
click at [282, 11] on icon at bounding box center [278, 10] width 8 height 8
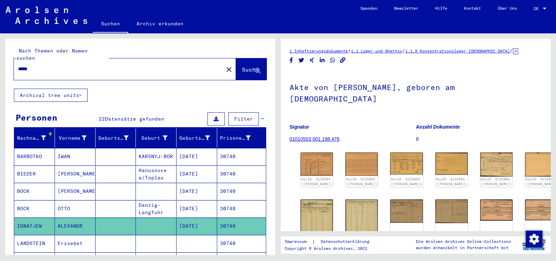
click at [53, 65] on input "*****" at bounding box center [118, 68] width 201 height 7
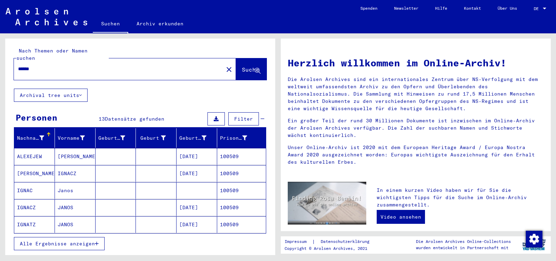
click at [70, 201] on mat-cell "JANOS" at bounding box center [75, 207] width 41 height 17
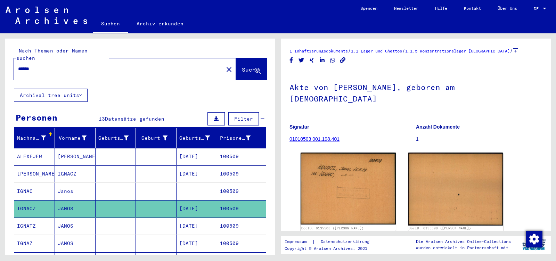
click at [79, 238] on mat-cell "JANOS" at bounding box center [75, 243] width 41 height 17
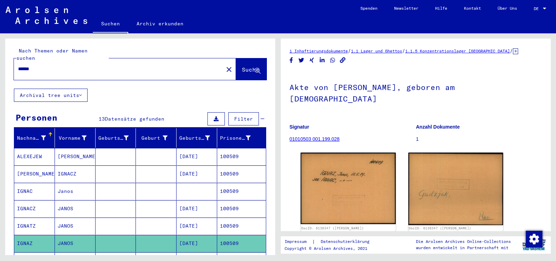
click at [83, 218] on mat-cell "JANOS" at bounding box center [75, 226] width 41 height 17
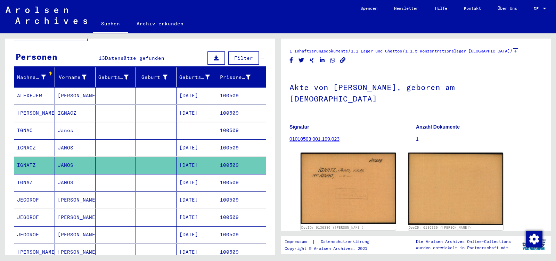
scroll to position [73, 0]
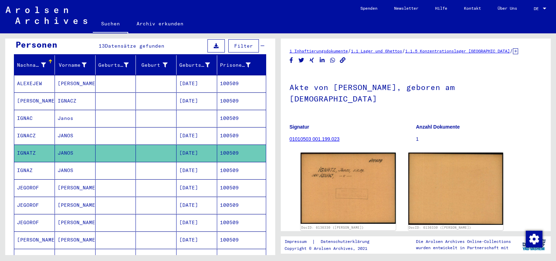
click at [75, 128] on mat-cell "JANOS" at bounding box center [75, 135] width 41 height 17
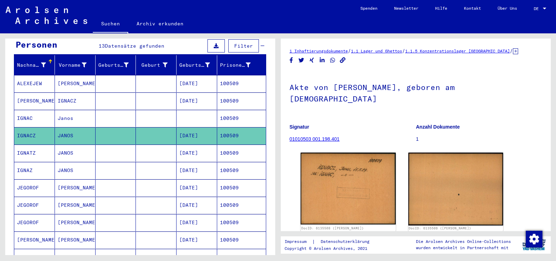
click at [77, 111] on mat-cell "Janos" at bounding box center [75, 118] width 41 height 17
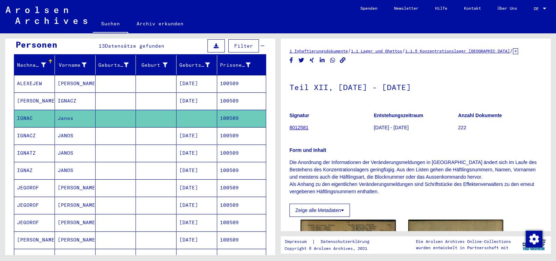
click at [78, 167] on mat-cell "JANOS" at bounding box center [75, 170] width 41 height 17
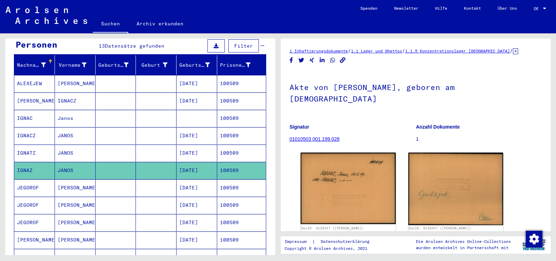
click at [81, 145] on mat-cell "JANOS" at bounding box center [75, 153] width 41 height 17
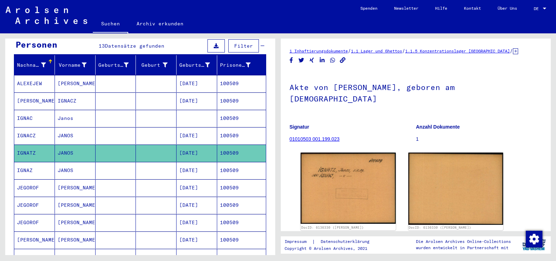
click at [83, 127] on mat-cell "JANOS" at bounding box center [75, 135] width 41 height 17
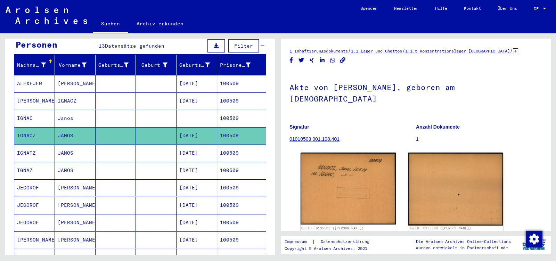
click at [85, 112] on mat-cell "Janos" at bounding box center [75, 118] width 41 height 17
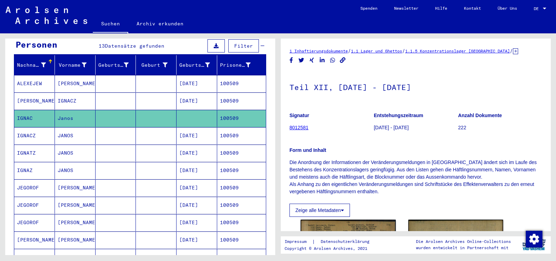
drag, startPoint x: 208, startPoint y: 165, endPoint x: 16, endPoint y: 167, distance: 192.0
click at [177, 167] on mat-cell "[DATE]" at bounding box center [197, 170] width 41 height 17
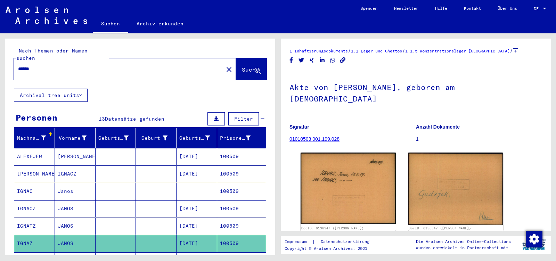
click at [42, 65] on input "******" at bounding box center [118, 68] width 201 height 7
paste input "**********"
click at [242, 66] on span "Suche" at bounding box center [250, 69] width 17 height 7
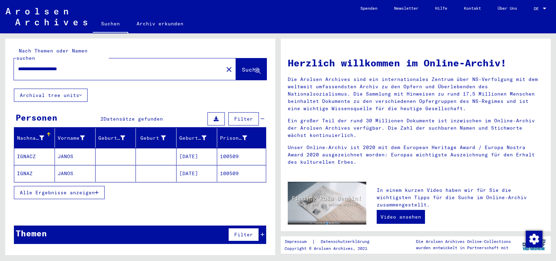
click at [234, 166] on mat-cell "100509" at bounding box center [241, 173] width 49 height 17
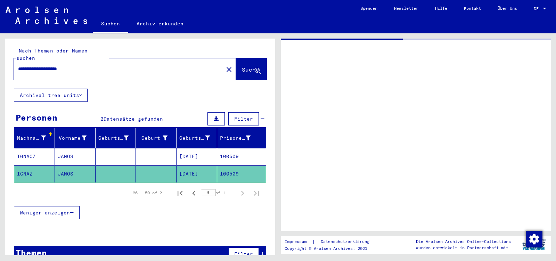
click at [226, 167] on mat-cell "100509" at bounding box center [241, 174] width 49 height 17
click at [227, 148] on mat-cell "100509" at bounding box center [241, 156] width 49 height 17
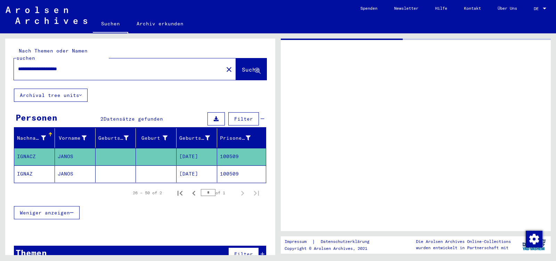
click at [228, 166] on mat-cell "100509" at bounding box center [241, 174] width 49 height 17
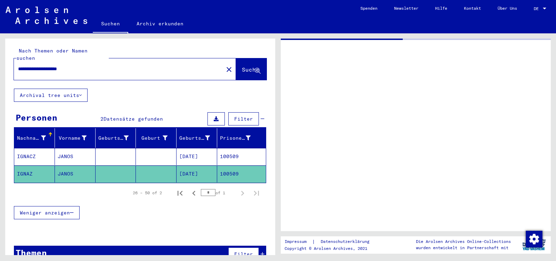
click at [178, 96] on div "**********" at bounding box center [140, 154] width 270 height 231
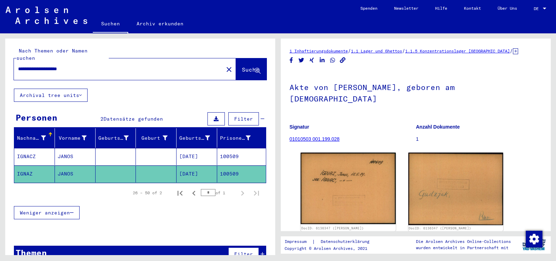
click at [198, 150] on mat-cell "[DATE]" at bounding box center [197, 156] width 41 height 17
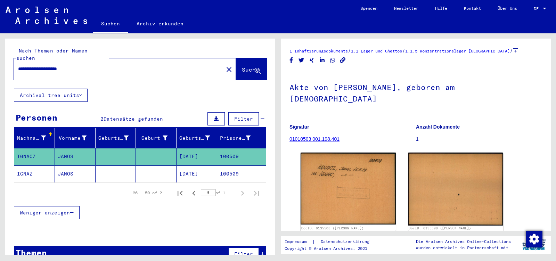
click at [31, 65] on input "**********" at bounding box center [118, 68] width 201 height 7
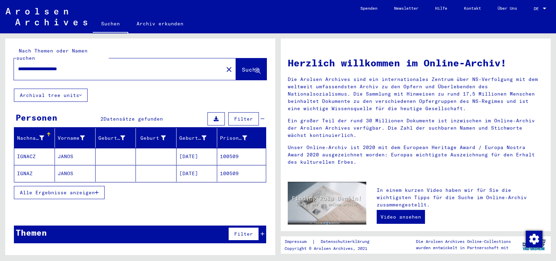
click at [84, 165] on mat-cell "JANOS" at bounding box center [75, 173] width 41 height 17
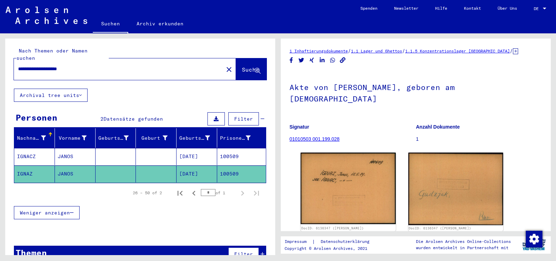
click at [88, 148] on mat-cell "JANOS" at bounding box center [75, 156] width 41 height 17
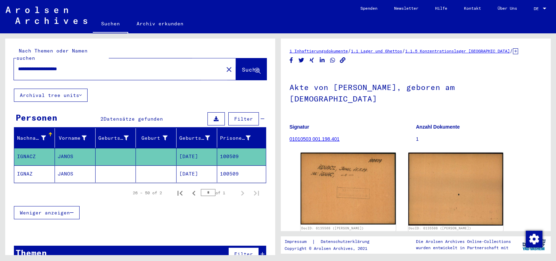
click at [242, 66] on span "Suche" at bounding box center [250, 69] width 17 height 7
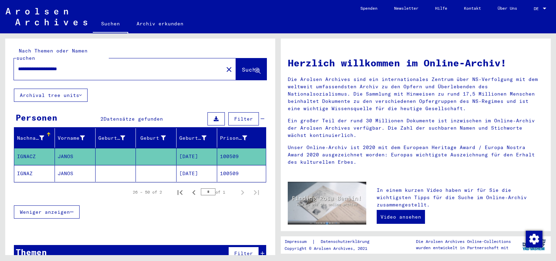
click at [89, 65] on input "**********" at bounding box center [116, 68] width 197 height 7
type input "******"
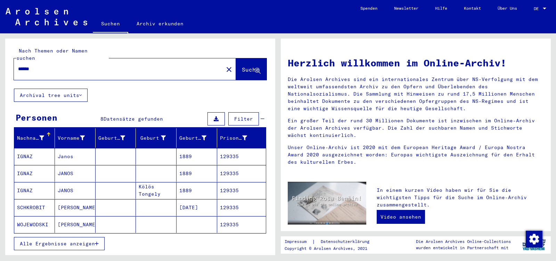
click at [72, 148] on mat-cell "Janos" at bounding box center [75, 156] width 41 height 17
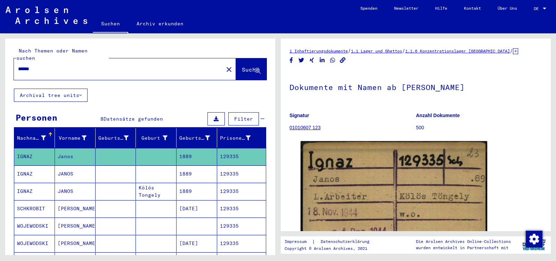
scroll to position [37, 0]
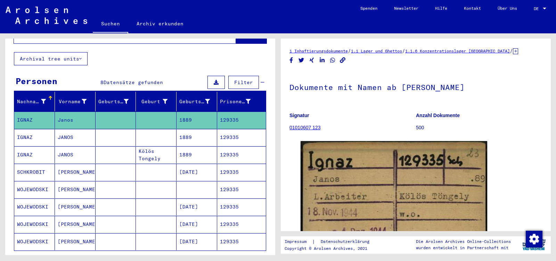
click at [78, 146] on mat-cell "JANOS" at bounding box center [75, 154] width 41 height 17
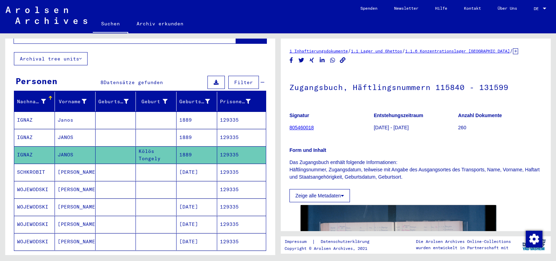
click at [79, 131] on mat-cell "JANOS" at bounding box center [75, 137] width 41 height 17
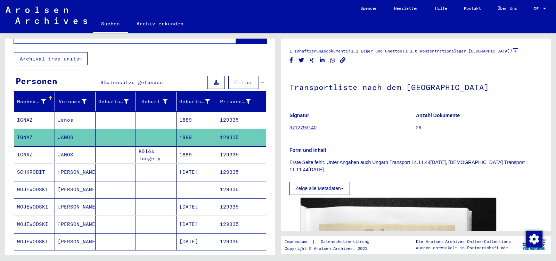
click at [78, 149] on mat-cell "JANOS" at bounding box center [75, 154] width 41 height 17
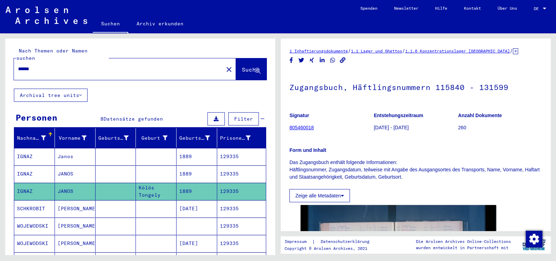
click at [229, 166] on mat-cell "129335" at bounding box center [241, 174] width 49 height 17
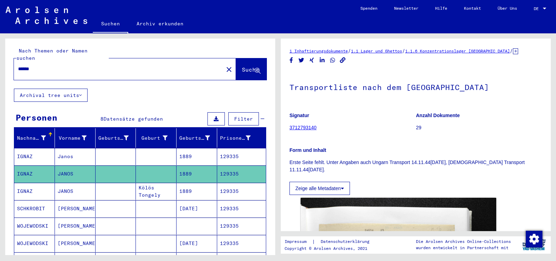
click at [231, 152] on mat-cell "129335" at bounding box center [241, 156] width 49 height 17
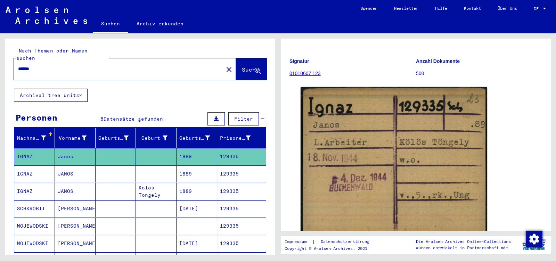
scroll to position [110, 0]
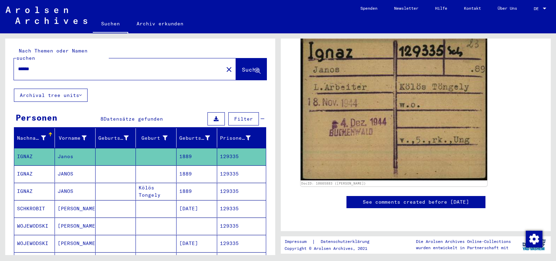
click at [184, 168] on mat-cell "1889" at bounding box center [197, 174] width 41 height 17
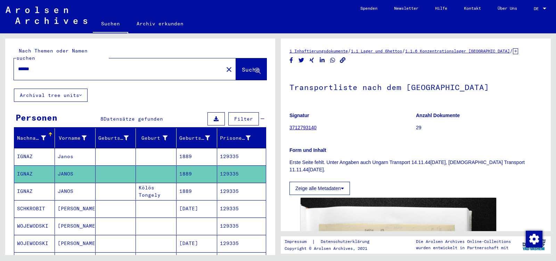
click at [188, 184] on mat-cell "1889" at bounding box center [197, 191] width 41 height 17
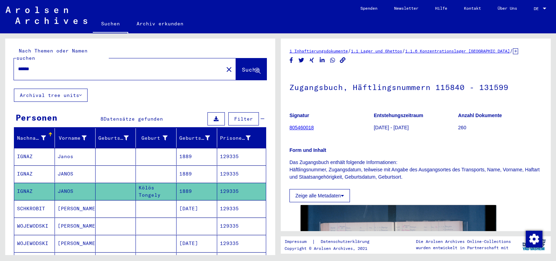
click at [225, 65] on mat-icon "close" at bounding box center [229, 69] width 8 height 8
